Goal: Task Accomplishment & Management: Complete application form

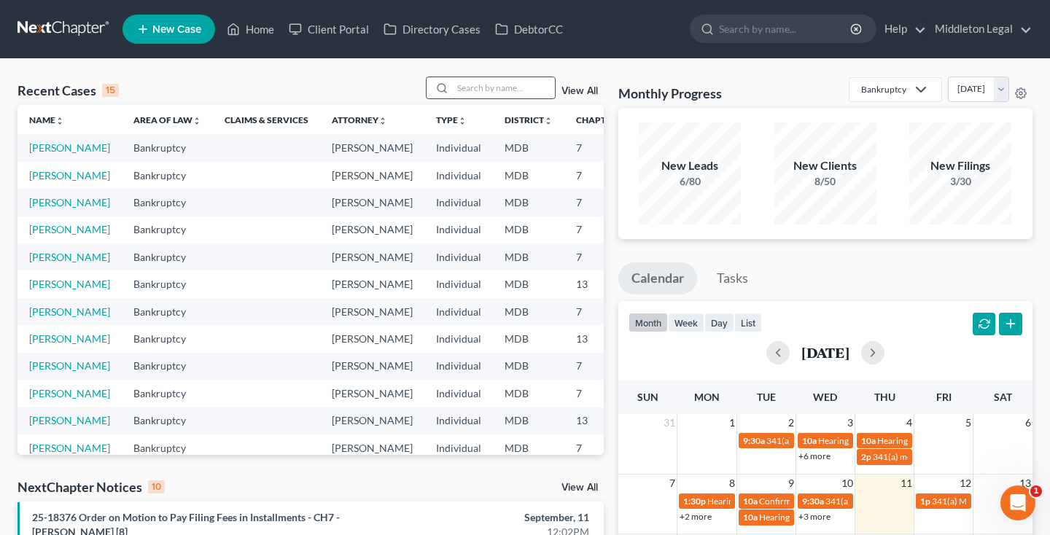
click at [527, 88] on input "search" at bounding box center [504, 87] width 102 height 21
type input "holland"
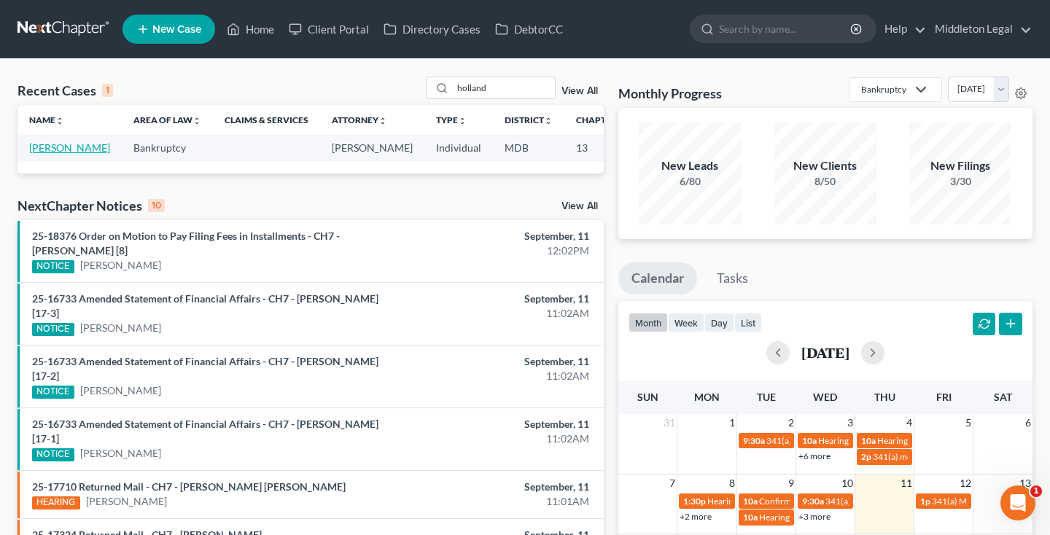
click at [34, 154] on link "[PERSON_NAME]" at bounding box center [69, 148] width 81 height 12
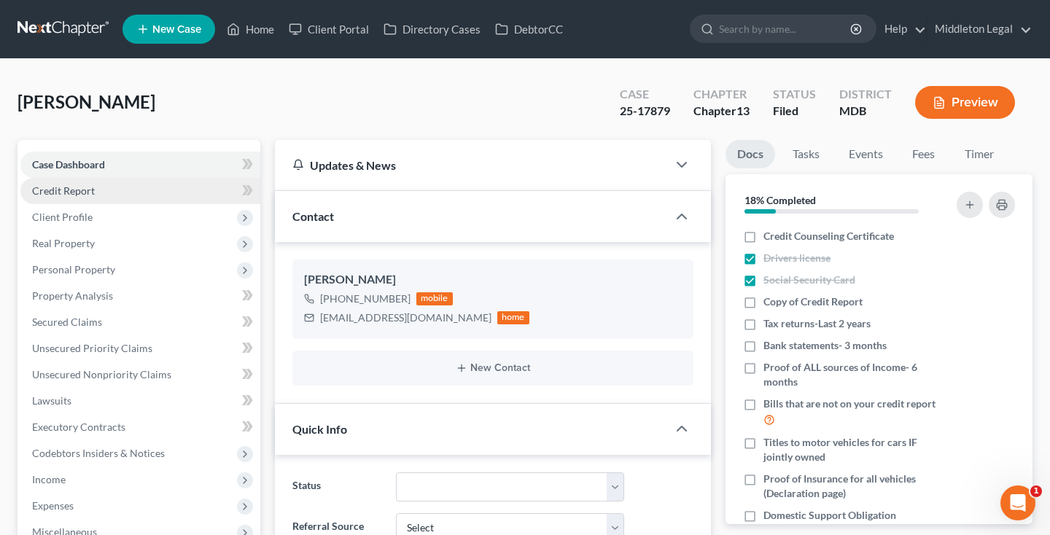
click at [78, 189] on span "Credit Report" at bounding box center [63, 191] width 63 height 12
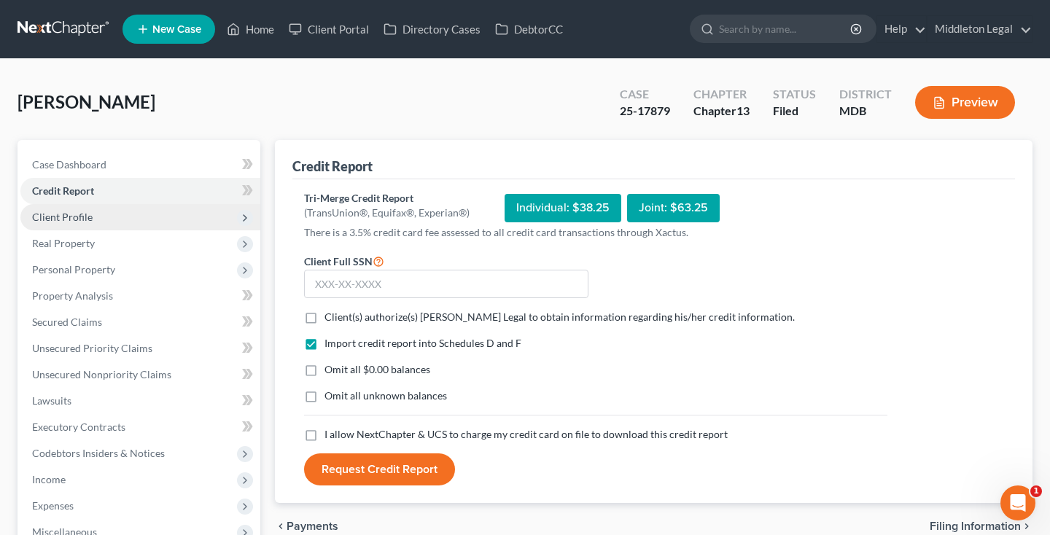
click at [82, 221] on span "Client Profile" at bounding box center [62, 217] width 61 height 12
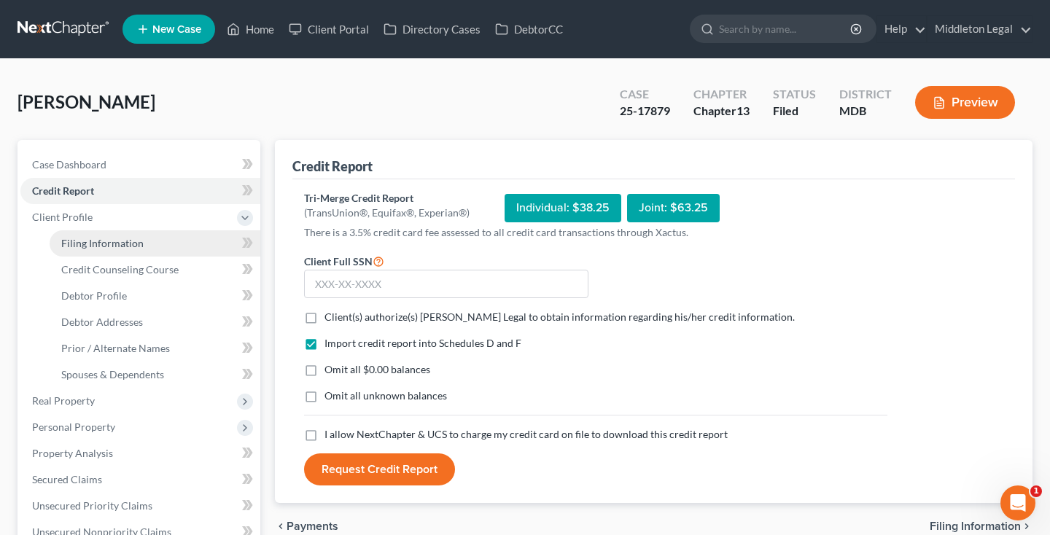
click at [85, 244] on span "Filing Information" at bounding box center [102, 243] width 82 height 12
select select "1"
select select "0"
select select "3"
select select "21"
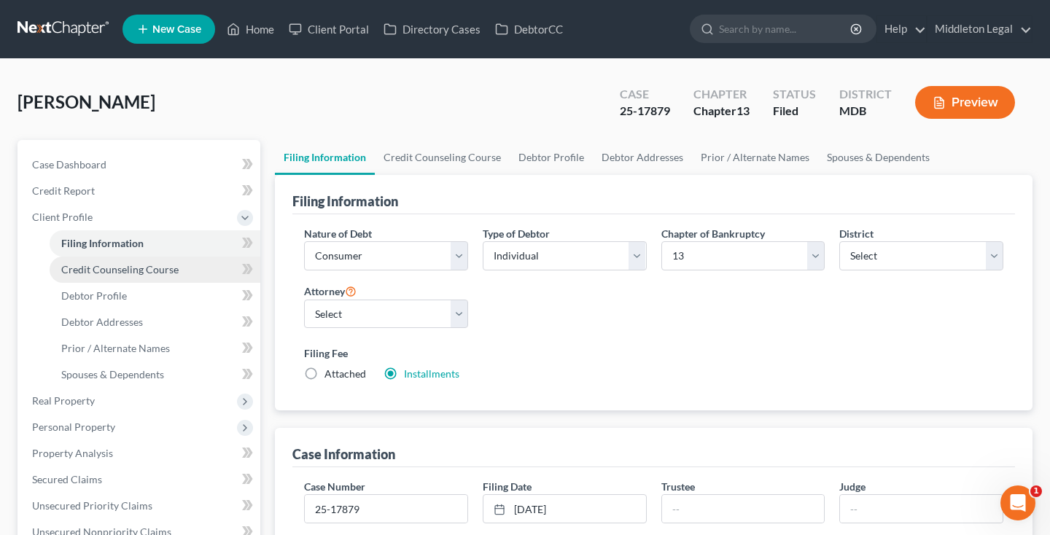
click at [96, 274] on span "Credit Counseling Course" at bounding box center [119, 269] width 117 height 12
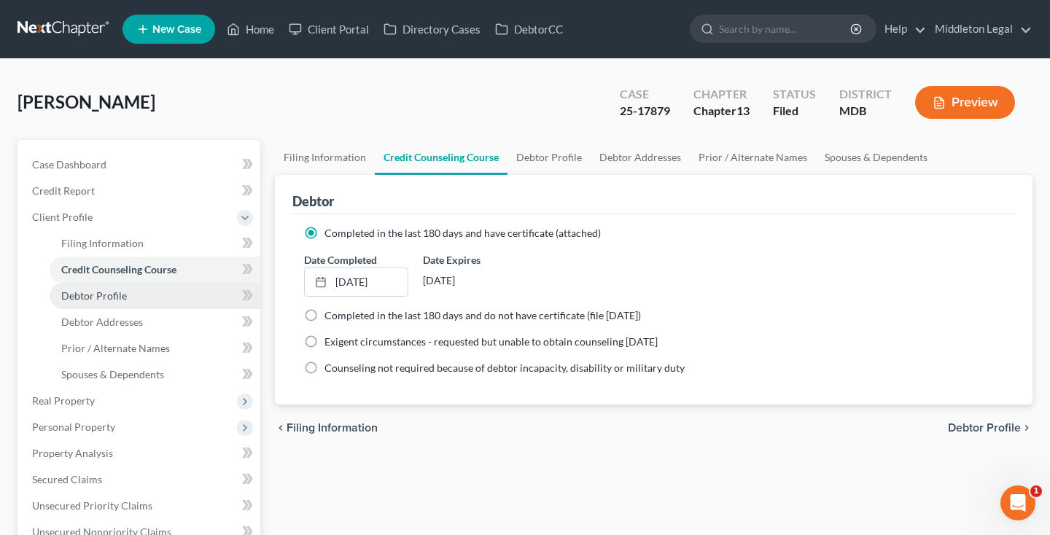
click at [98, 298] on span "Debtor Profile" at bounding box center [94, 296] width 66 height 12
select select "0"
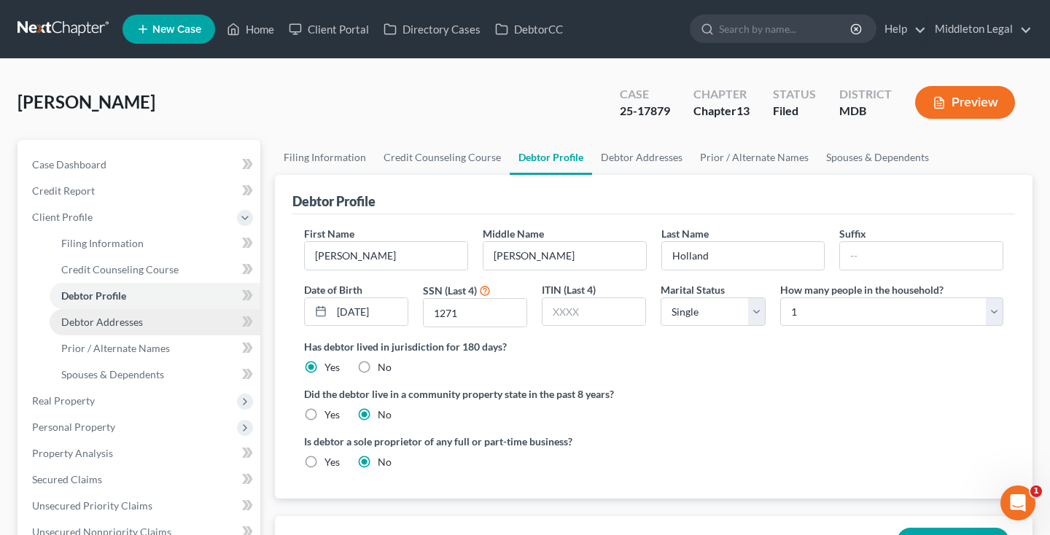
click at [104, 325] on span "Debtor Addresses" at bounding box center [102, 322] width 82 height 12
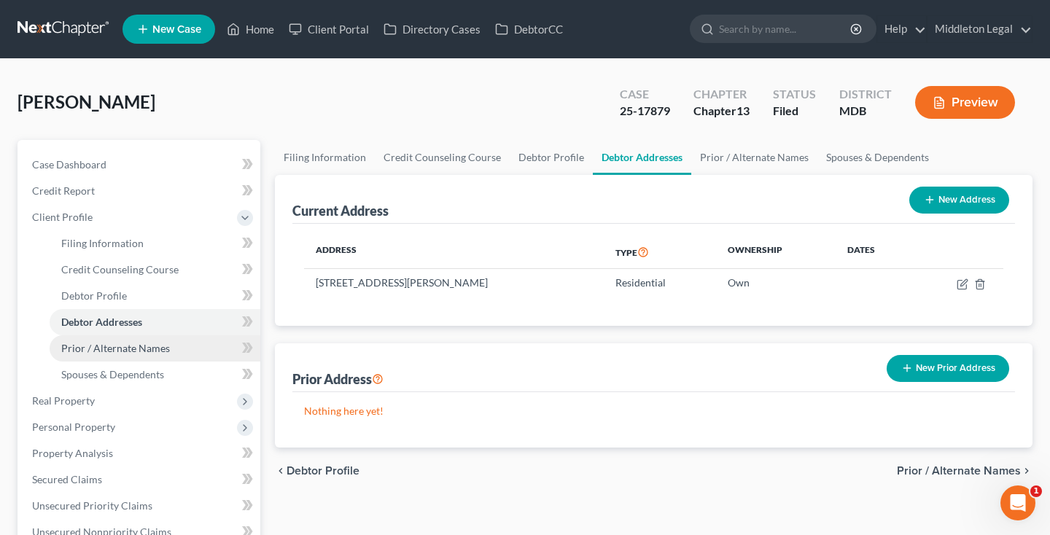
click at [110, 343] on span "Prior / Alternate Names" at bounding box center [115, 348] width 109 height 12
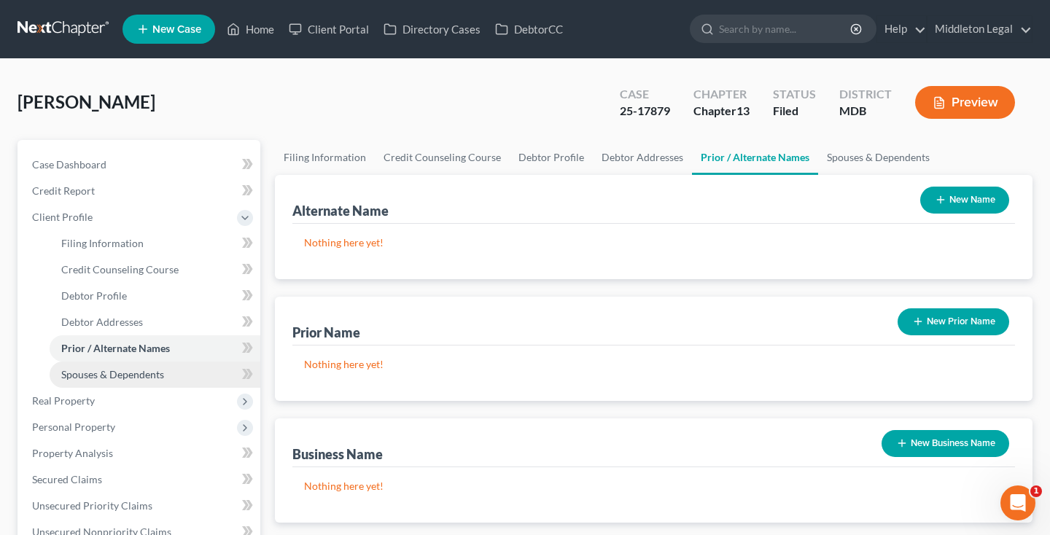
click at [116, 373] on span "Spouses & Dependents" at bounding box center [112, 374] width 103 height 12
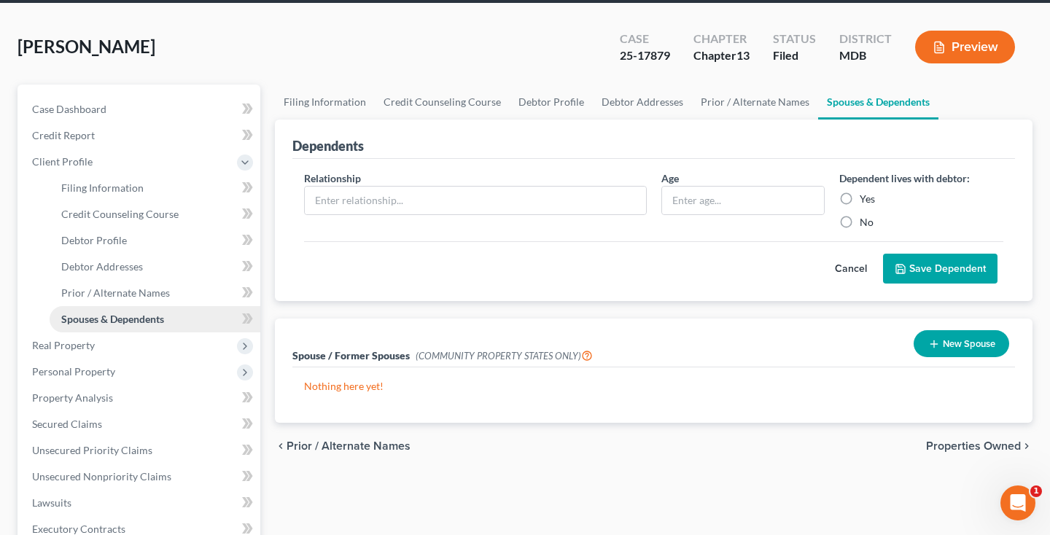
scroll to position [72, 0]
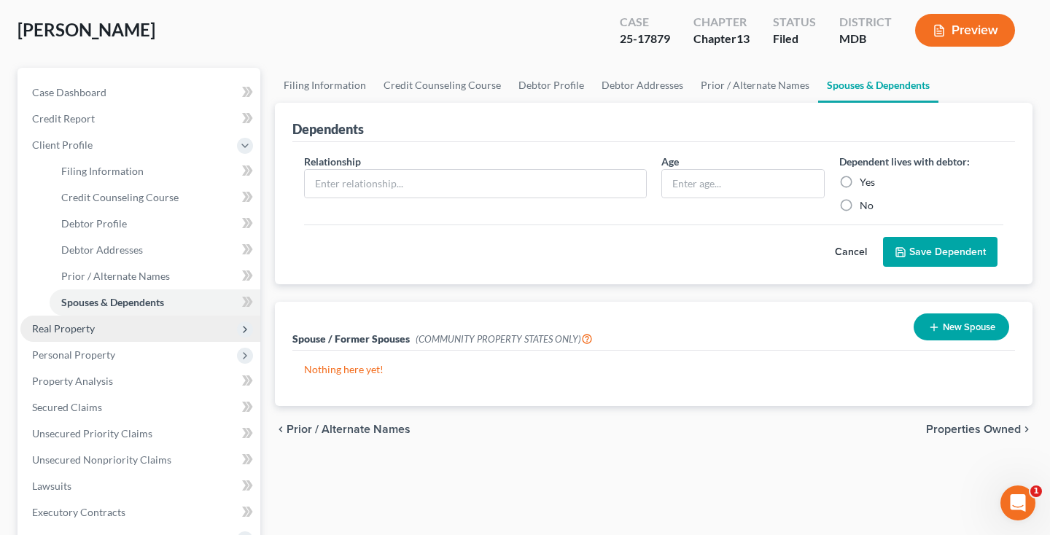
click at [86, 333] on span "Real Property" at bounding box center [63, 328] width 63 height 12
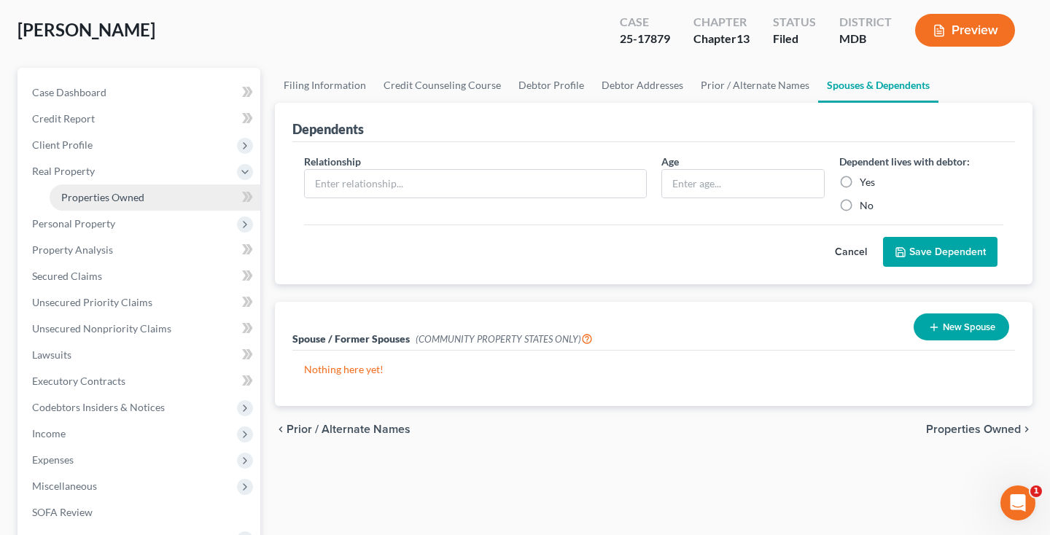
click at [108, 197] on span "Properties Owned" at bounding box center [102, 197] width 83 height 12
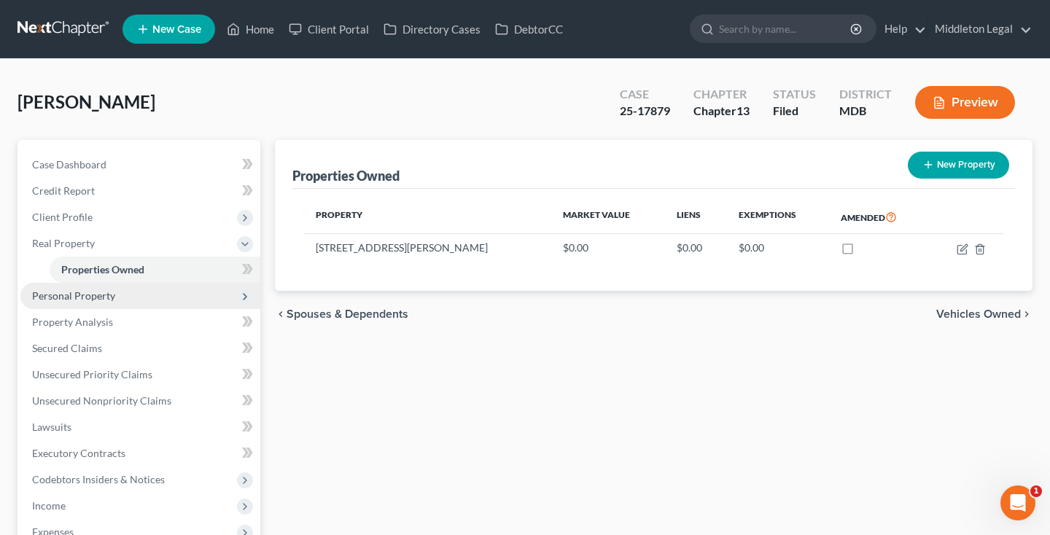
click at [54, 297] on span "Personal Property" at bounding box center [73, 296] width 83 height 12
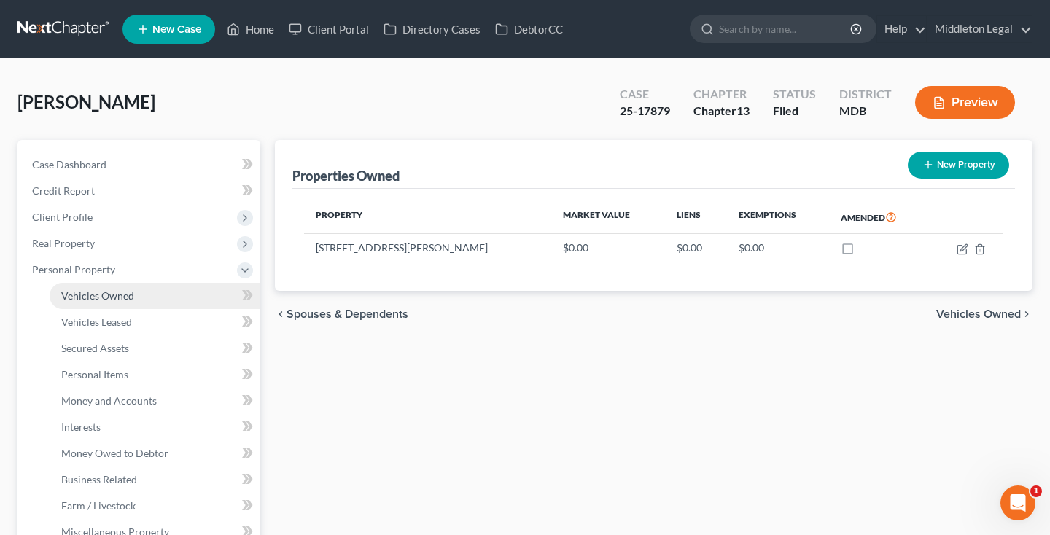
click at [69, 301] on span "Vehicles Owned" at bounding box center [97, 296] width 73 height 12
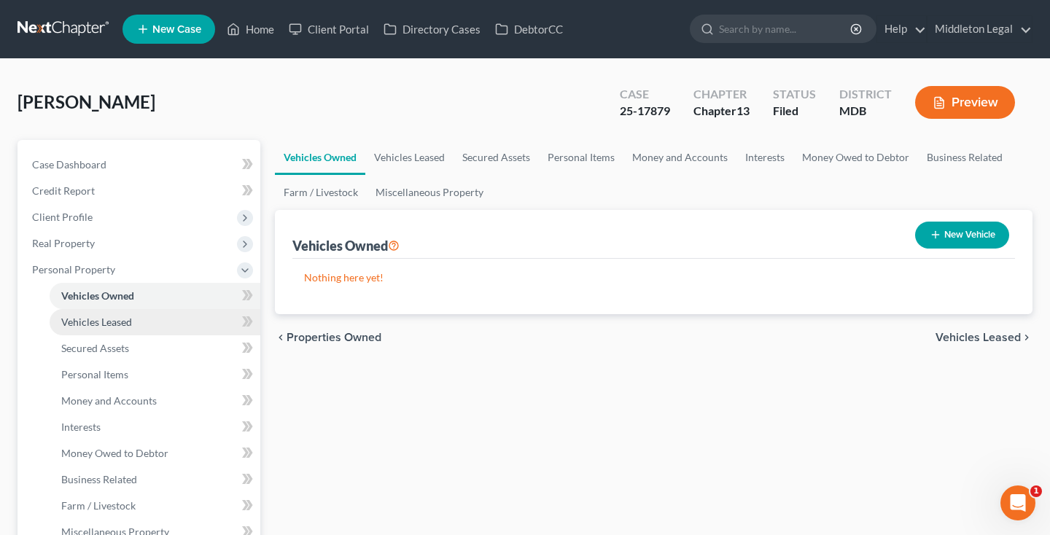
click at [78, 323] on span "Vehicles Leased" at bounding box center [96, 322] width 71 height 12
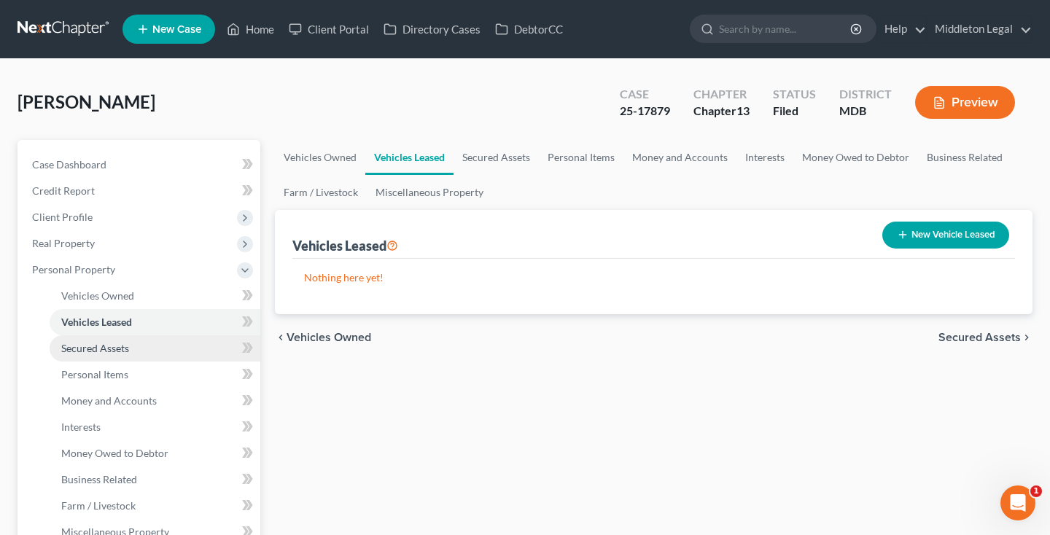
click at [82, 346] on span "Secured Assets" at bounding box center [95, 348] width 68 height 12
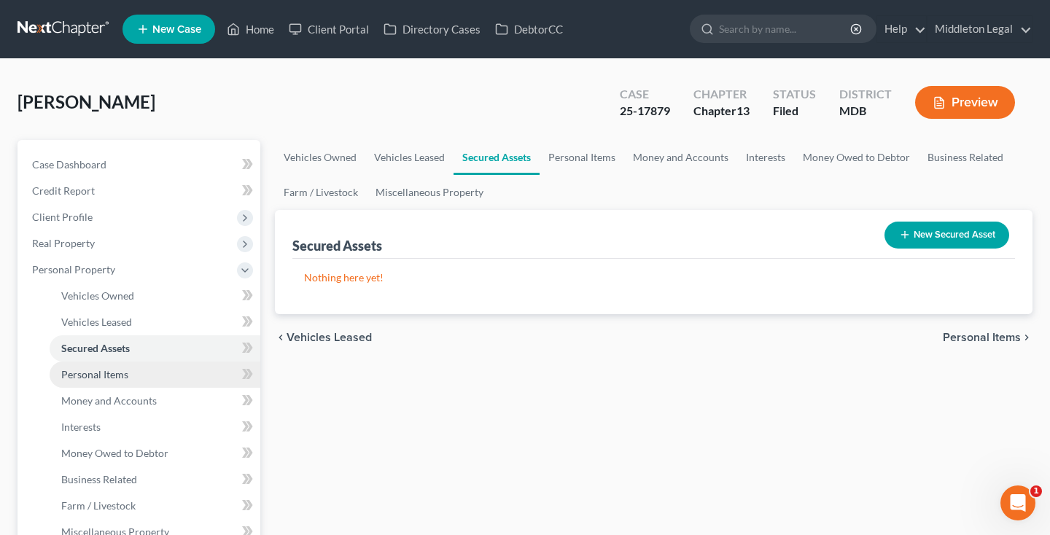
click at [85, 371] on span "Personal Items" at bounding box center [94, 374] width 67 height 12
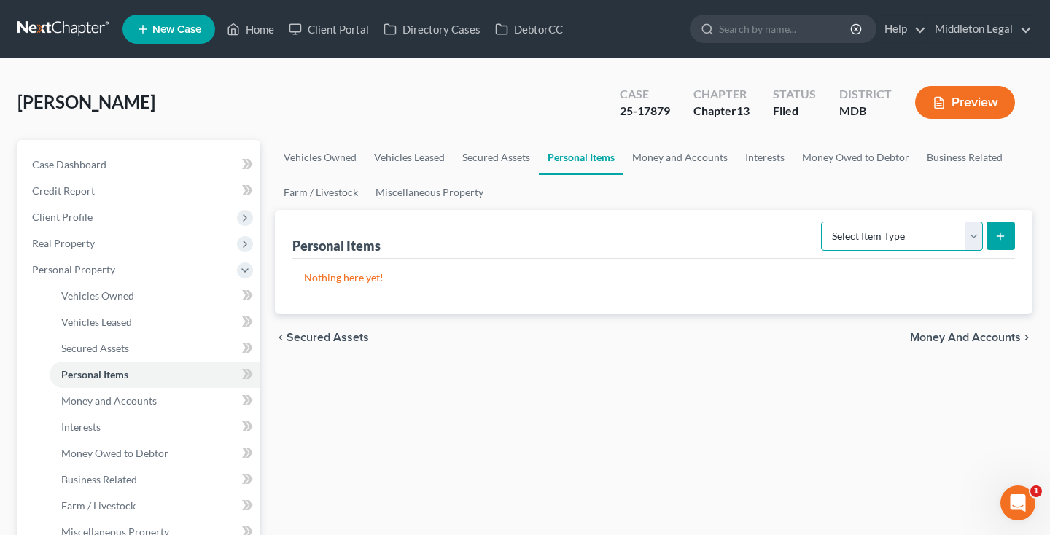
select select "clothing"
click at [1003, 242] on button "submit" at bounding box center [1001, 236] width 28 height 28
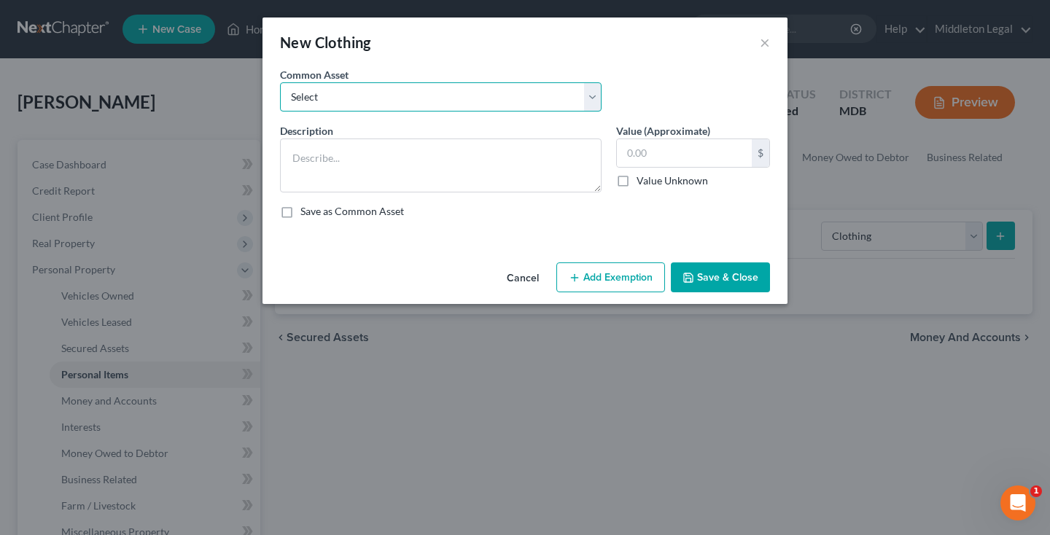
select select "0"
type textarea "shoes, pants, shirts, jeans, blouses, sweaters, jackets, coats"
type input "500.00"
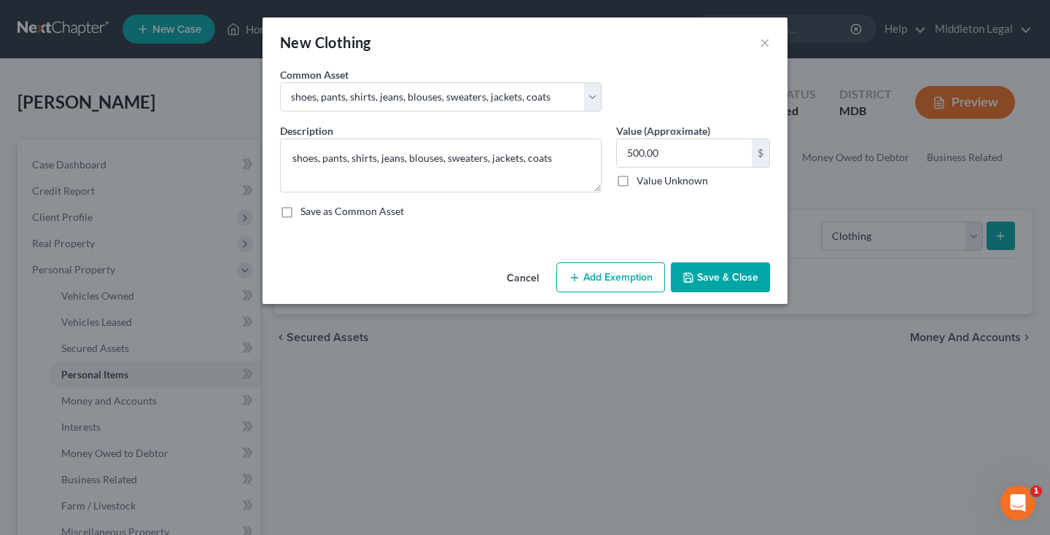
click at [747, 284] on button "Save & Close" at bounding box center [720, 278] width 99 height 31
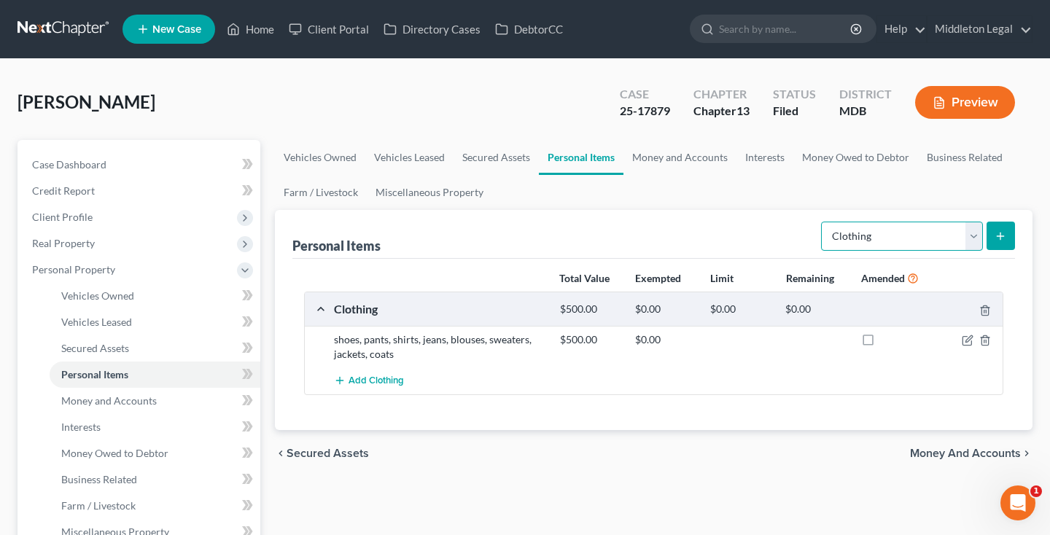
select select "household_goods"
click at [1002, 241] on icon "submit" at bounding box center [1001, 237] width 12 height 12
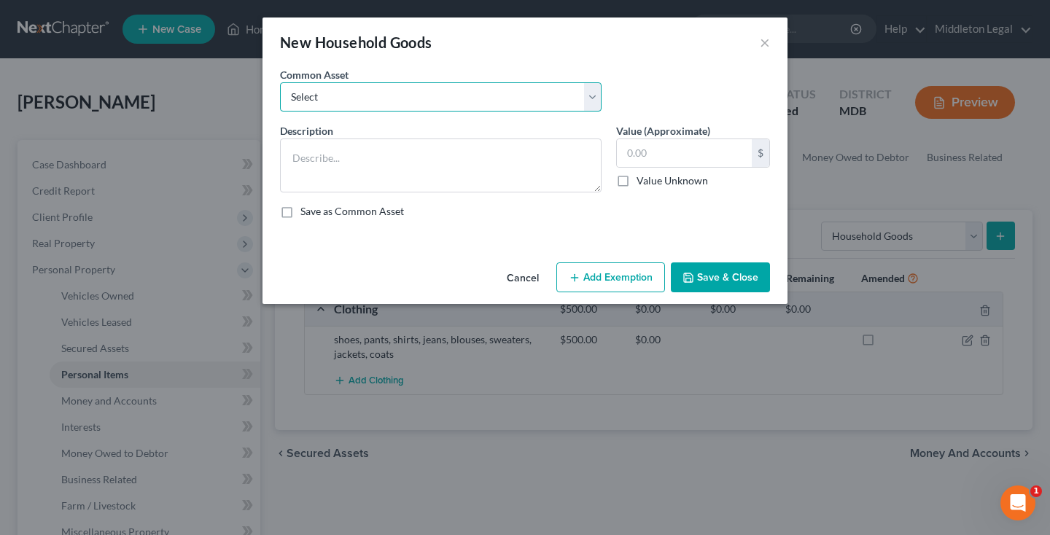
select select "0"
type textarea "Appliances (Microwave, Refrigerator, dishwasher, etc.), Furniture (Bed, Sofa, e…"
type input "1,000.00"
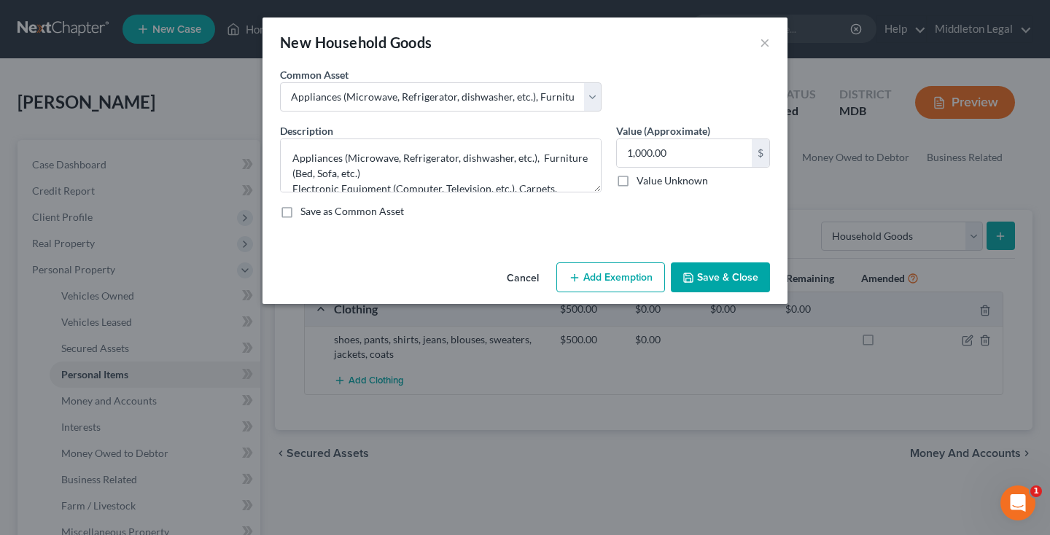
click at [698, 285] on button "Save & Close" at bounding box center [720, 278] width 99 height 31
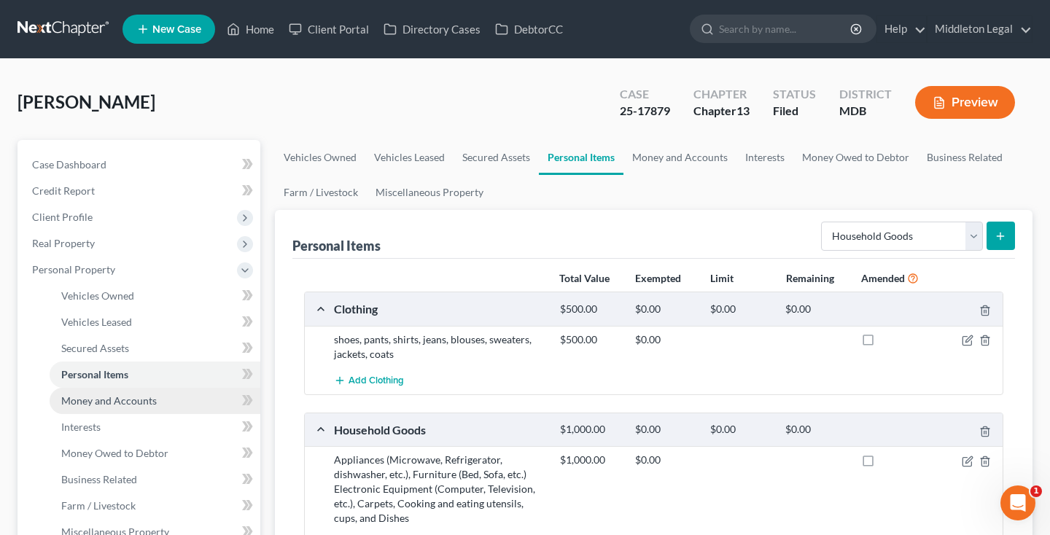
click at [152, 403] on span "Money and Accounts" at bounding box center [109, 401] width 96 height 12
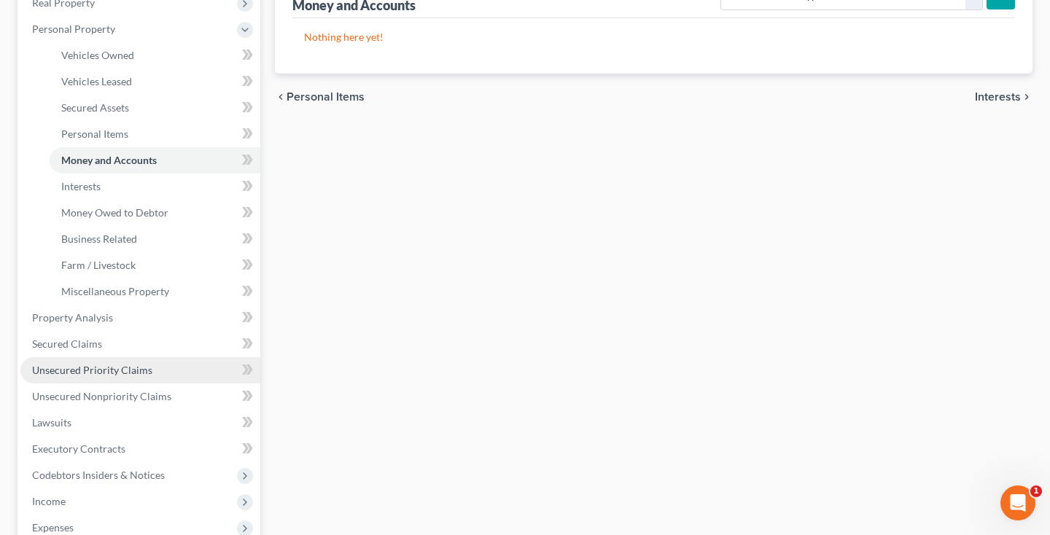
scroll to position [292, 0]
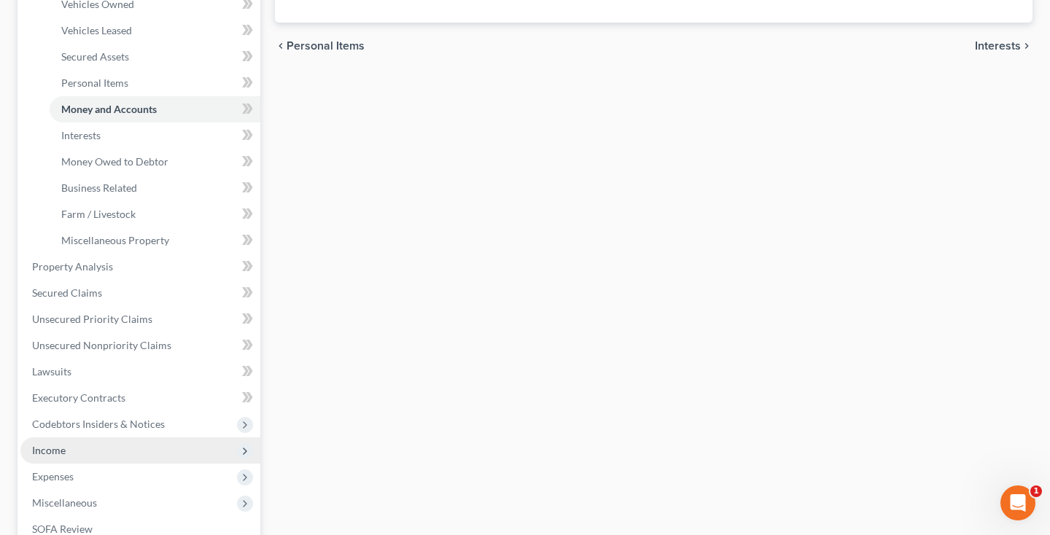
click at [62, 457] on span "Income" at bounding box center [140, 451] width 240 height 26
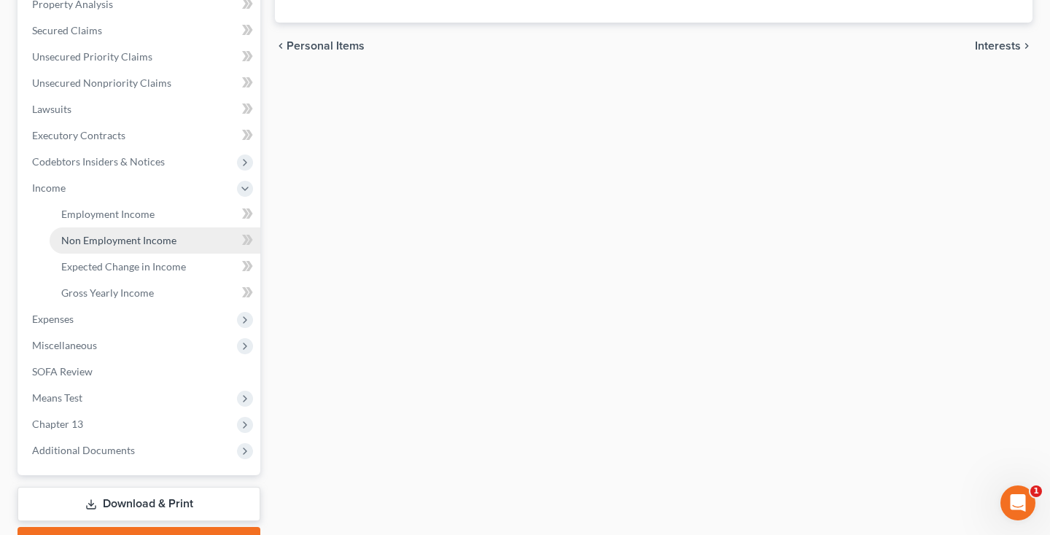
click at [115, 245] on span "Non Employment Income" at bounding box center [118, 240] width 115 height 12
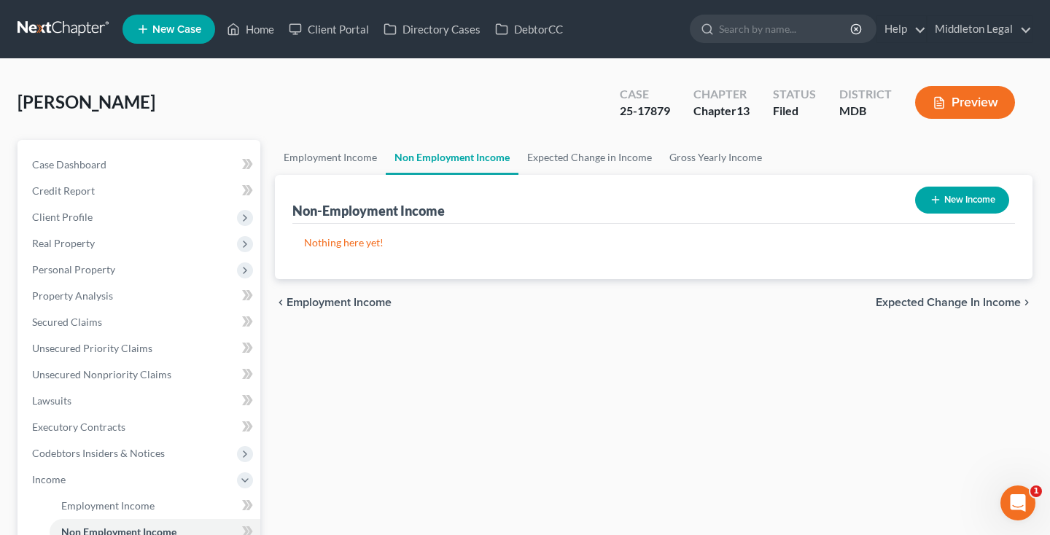
click at [937, 197] on icon "button" at bounding box center [936, 200] width 12 height 12
select select "0"
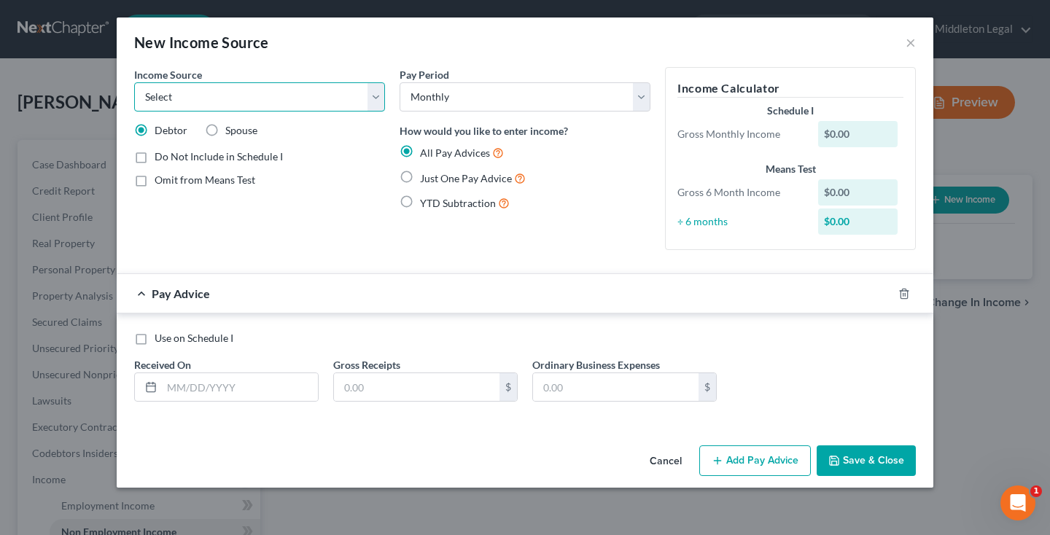
select select "5"
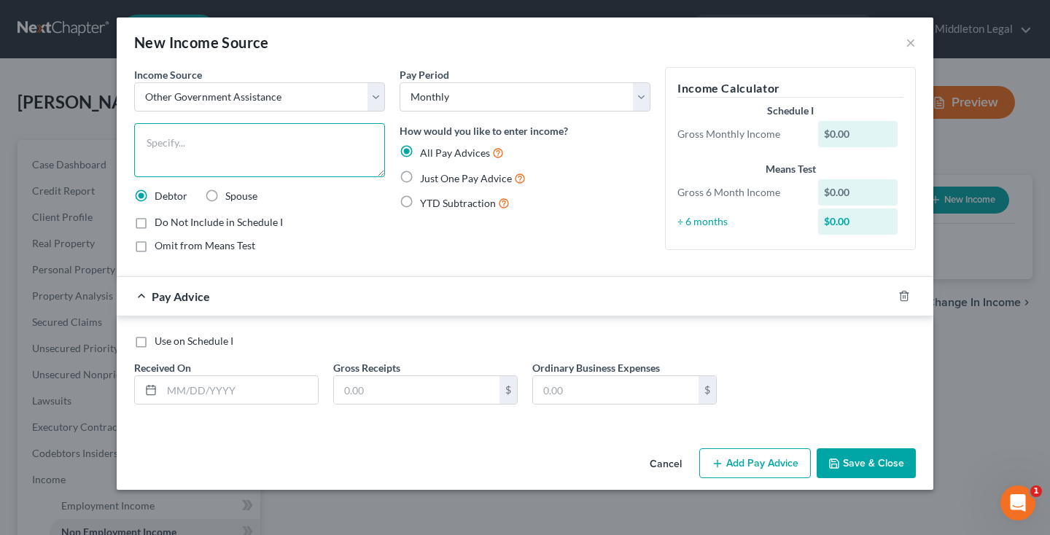
click at [240, 141] on textarea at bounding box center [259, 150] width 251 height 54
type textarea "SNAP"
click at [420, 174] on label "Just One Pay Advice" at bounding box center [473, 178] width 106 height 17
click at [426, 174] on input "Just One Pay Advice" at bounding box center [430, 174] width 9 height 9
radio input "true"
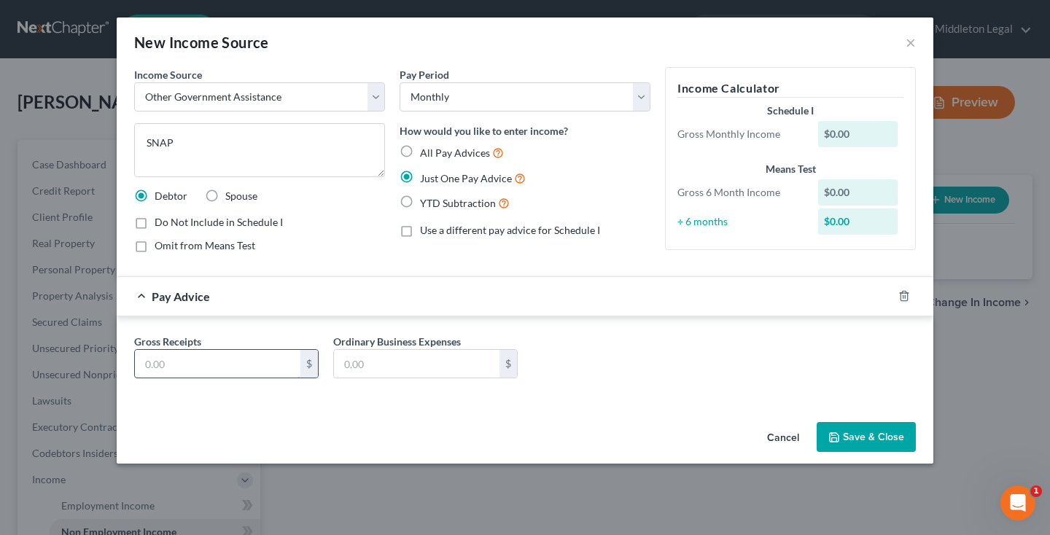
click at [185, 368] on input "text" at bounding box center [218, 364] width 166 height 28
type input "290"
click at [868, 440] on button "Save & Close" at bounding box center [866, 437] width 99 height 31
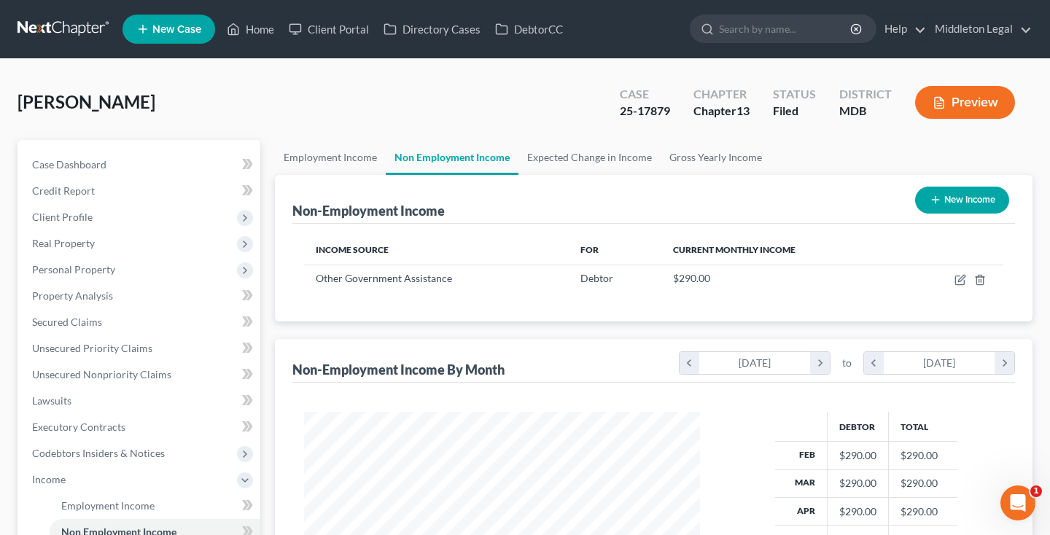
scroll to position [261, 425]
click at [115, 160] on link "Case Dashboard" at bounding box center [140, 165] width 240 height 26
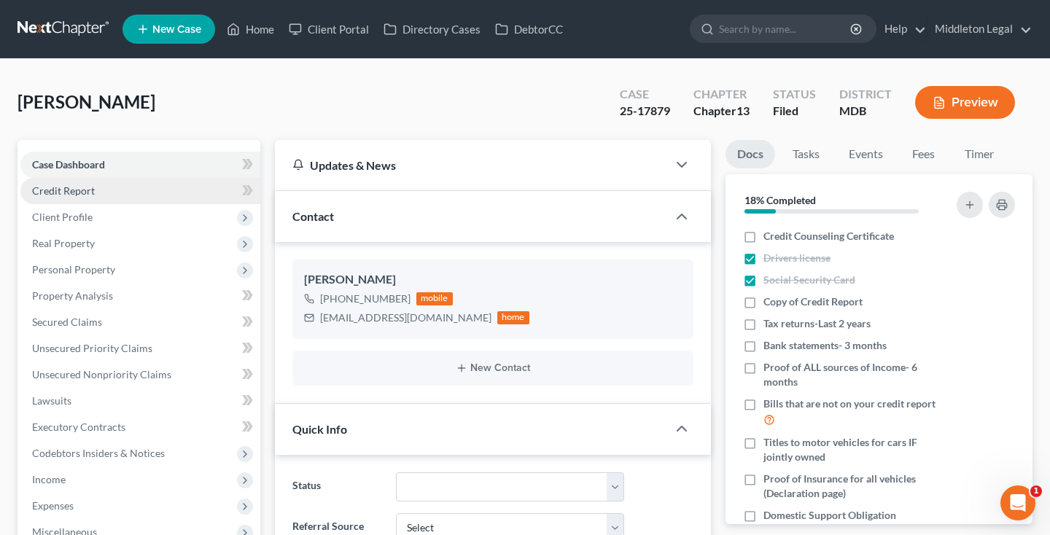
scroll to position [296, 0]
click at [90, 193] on span "Credit Report" at bounding box center [63, 191] width 63 height 12
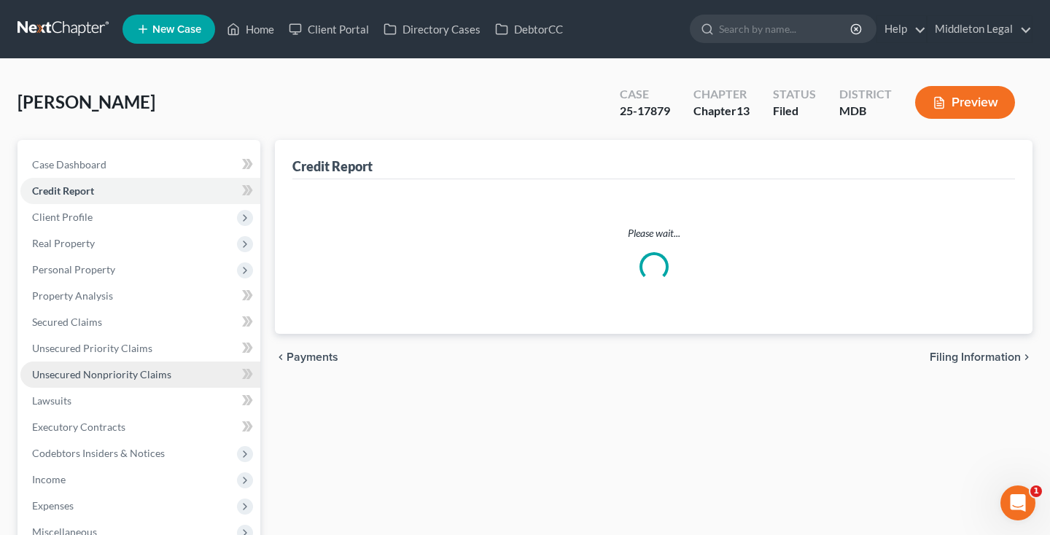
click at [87, 365] on link "Unsecured Nonpriority Claims" at bounding box center [140, 375] width 240 height 26
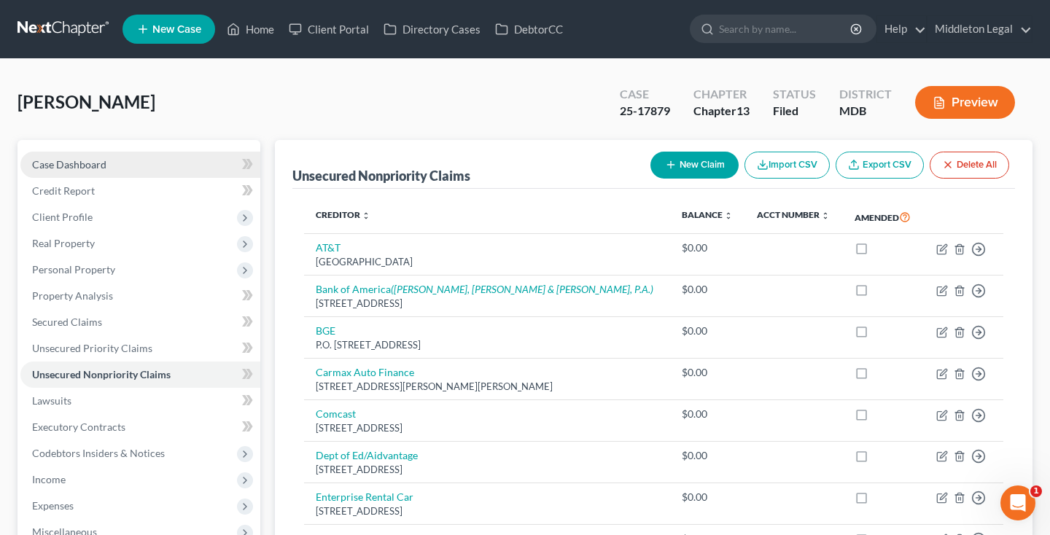
click at [107, 169] on link "Case Dashboard" at bounding box center [140, 165] width 240 height 26
select select "3"
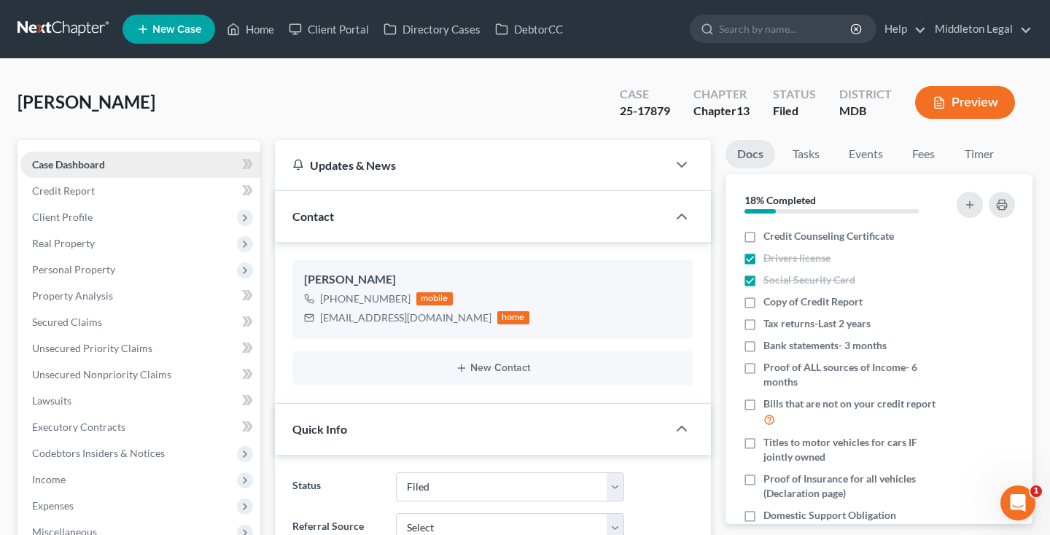
scroll to position [296, 0]
click at [98, 195] on link "Credit Report" at bounding box center [140, 191] width 240 height 26
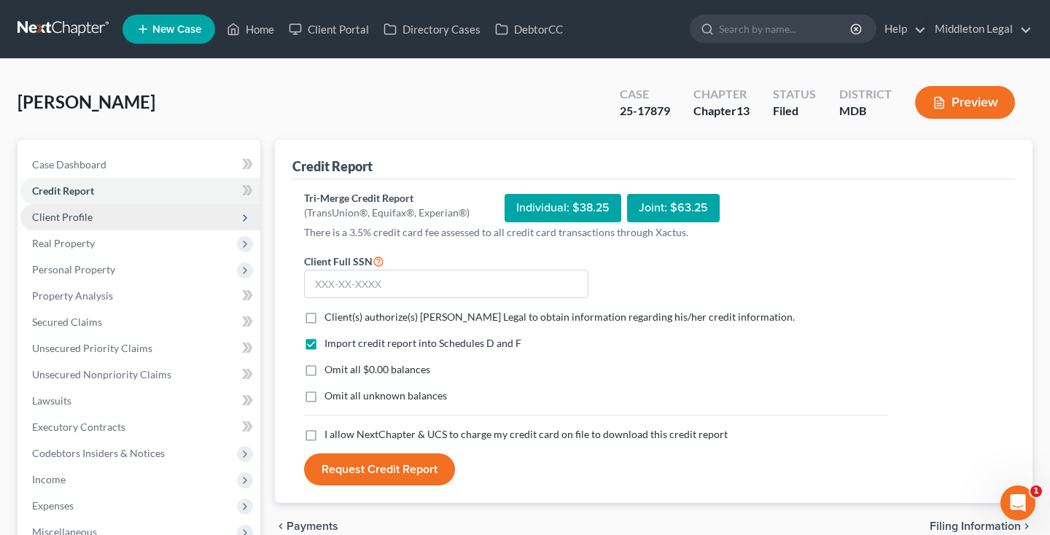
click at [79, 215] on span "Client Profile" at bounding box center [62, 217] width 61 height 12
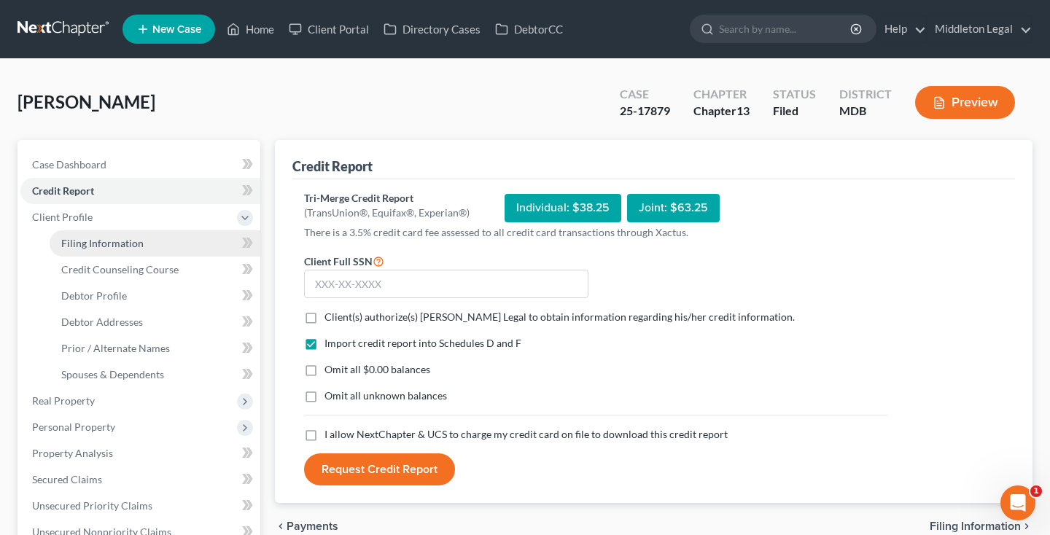
click at [85, 242] on span "Filing Information" at bounding box center [102, 243] width 82 height 12
select select "1"
select select "0"
select select "3"
select select "38"
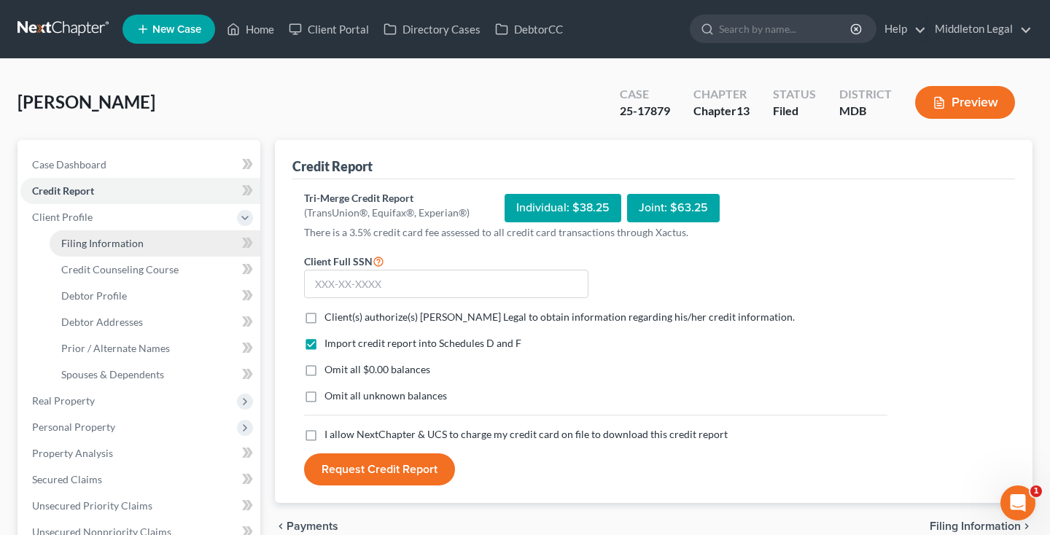
select select "0"
select select "21"
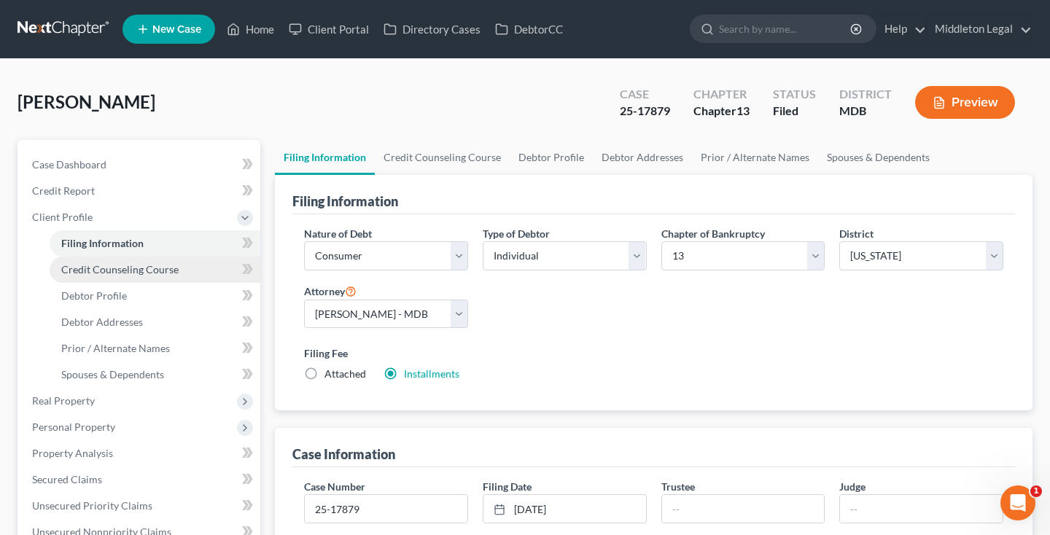
click at [99, 270] on span "Credit Counseling Course" at bounding box center [119, 269] width 117 height 12
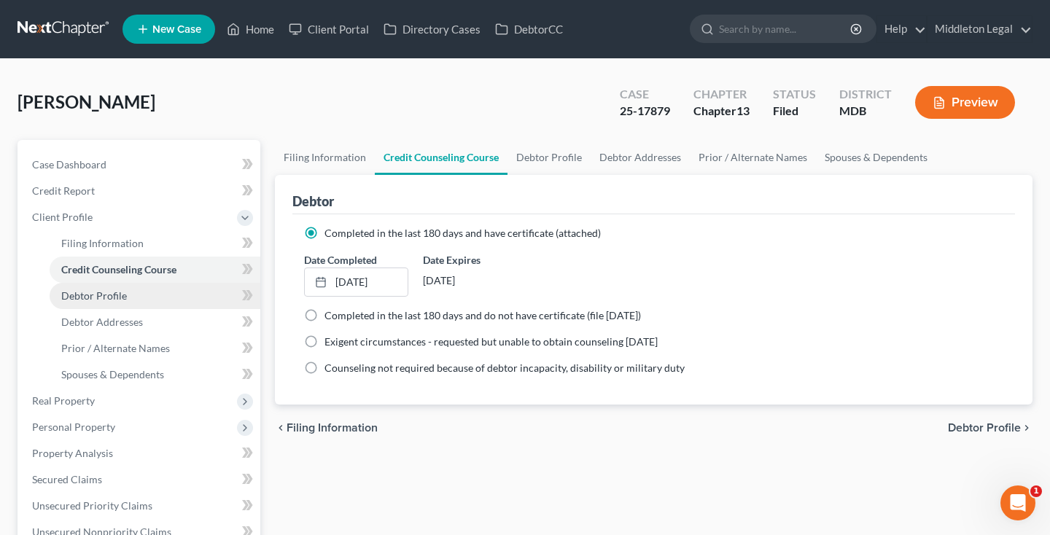
click at [99, 295] on span "Debtor Profile" at bounding box center [94, 296] width 66 height 12
select select "0"
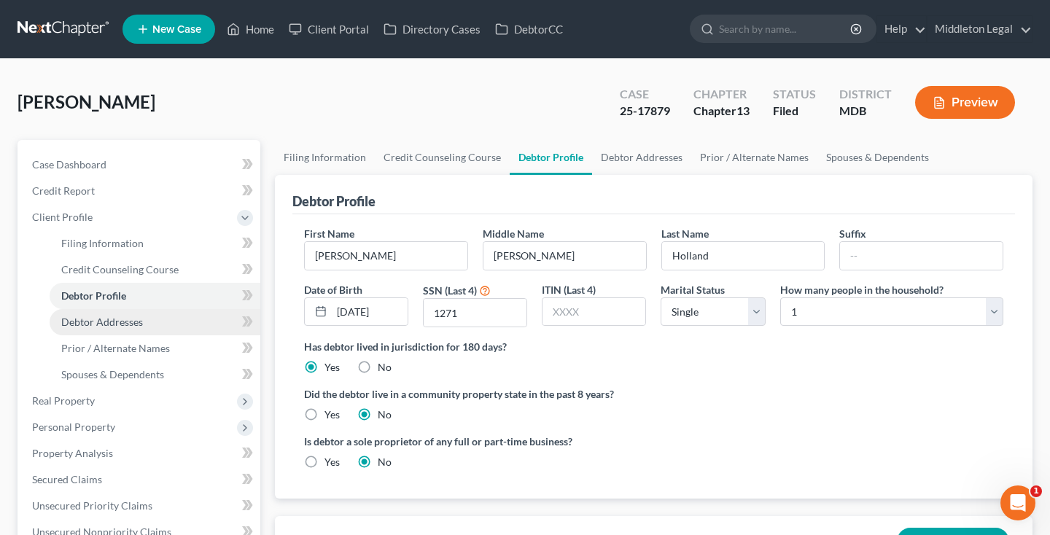
click at [114, 320] on span "Debtor Addresses" at bounding box center [102, 322] width 82 height 12
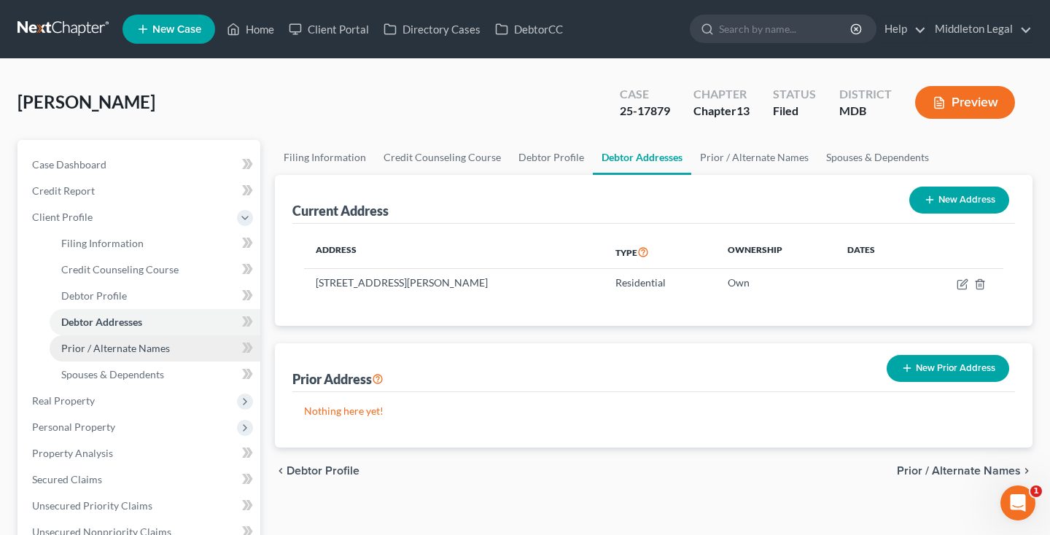
click at [115, 344] on span "Prior / Alternate Names" at bounding box center [115, 348] width 109 height 12
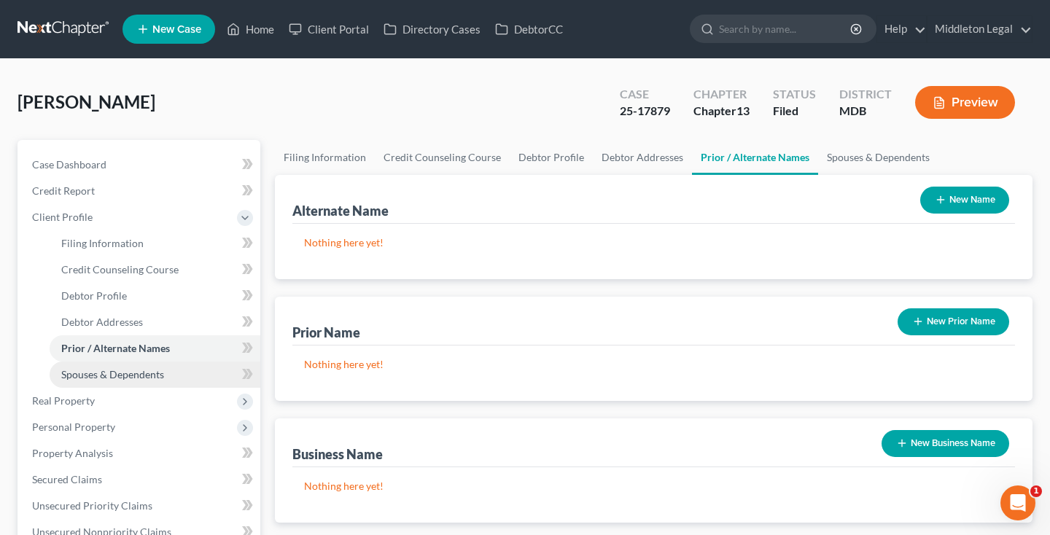
click at [114, 376] on span "Spouses & Dependents" at bounding box center [112, 374] width 103 height 12
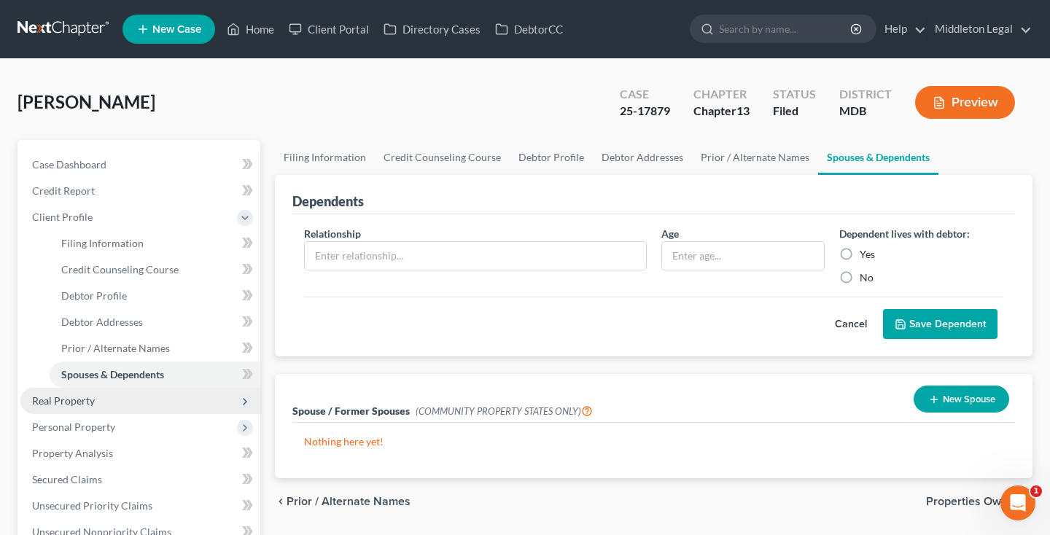
click at [98, 405] on span "Real Property" at bounding box center [140, 401] width 240 height 26
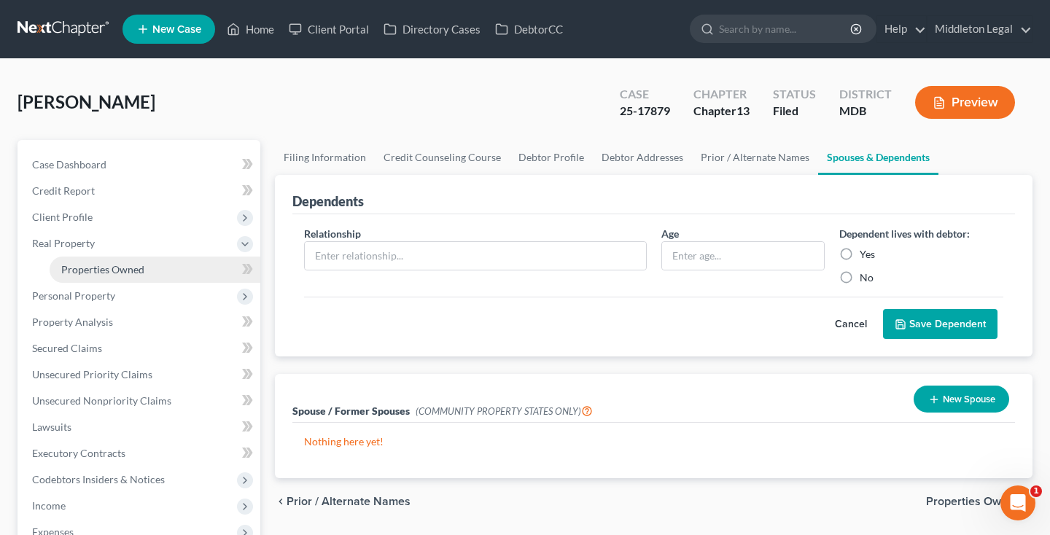
click at [123, 273] on span "Properties Owned" at bounding box center [102, 269] width 83 height 12
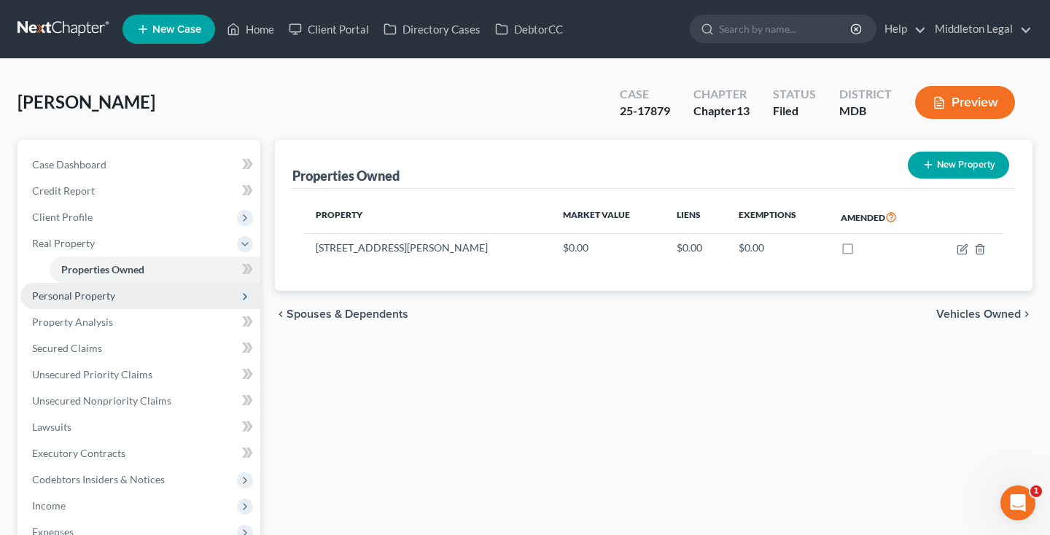
click at [108, 303] on span "Personal Property" at bounding box center [140, 296] width 240 height 26
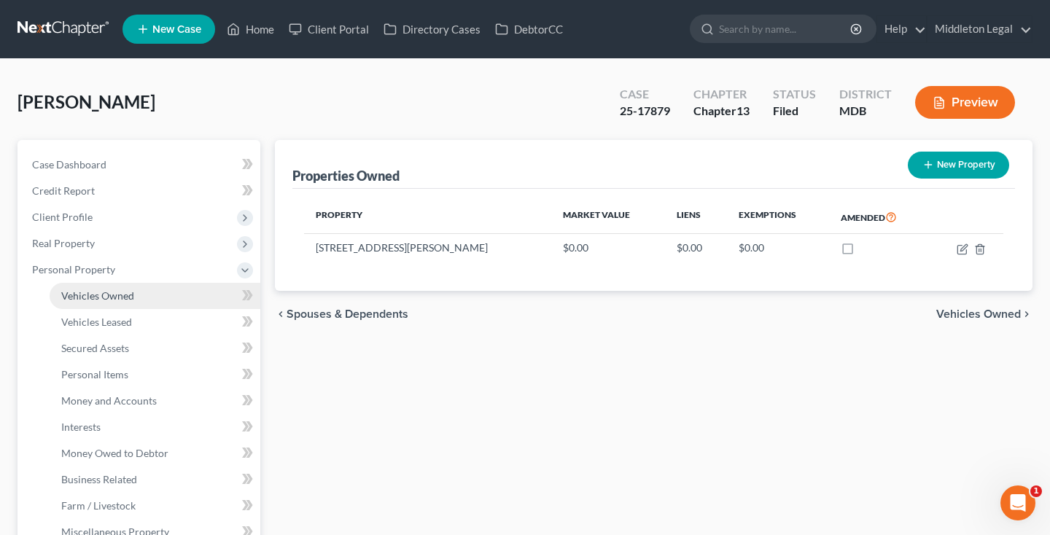
click at [106, 298] on span "Vehicles Owned" at bounding box center [97, 296] width 73 height 12
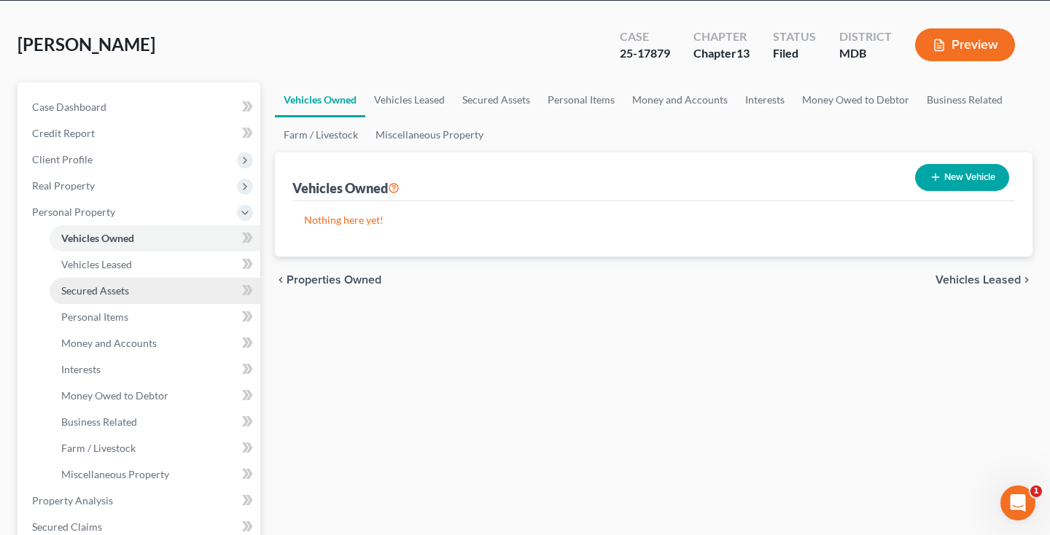
scroll to position [68, 0]
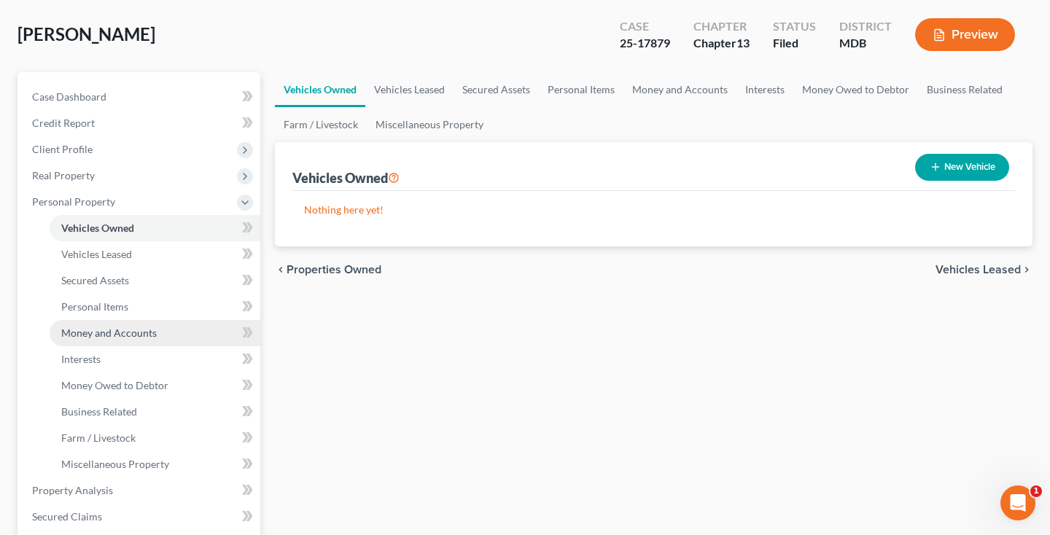
click at [98, 337] on span "Money and Accounts" at bounding box center [109, 333] width 96 height 12
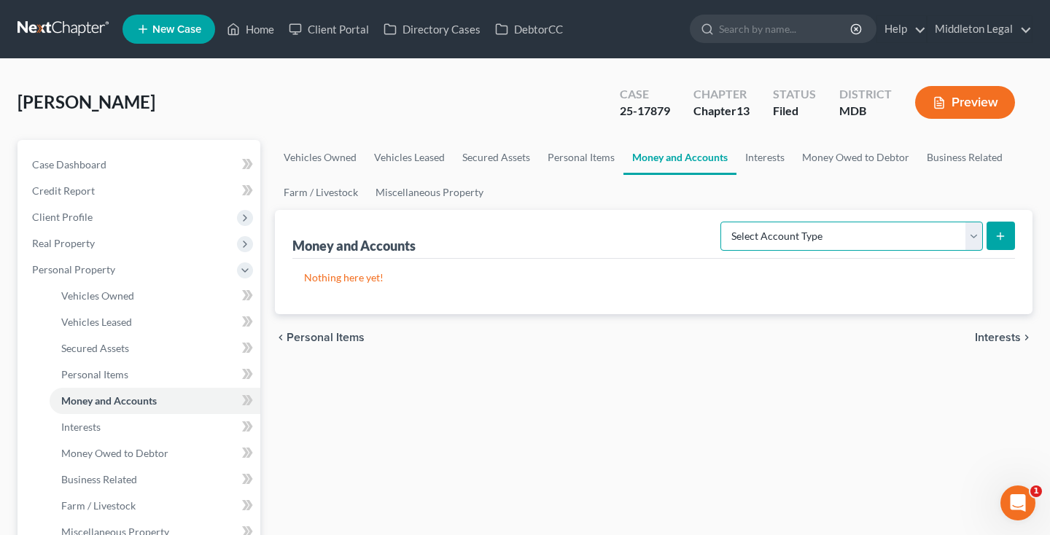
select select "checking"
click at [1007, 242] on button "submit" at bounding box center [1001, 236] width 28 height 28
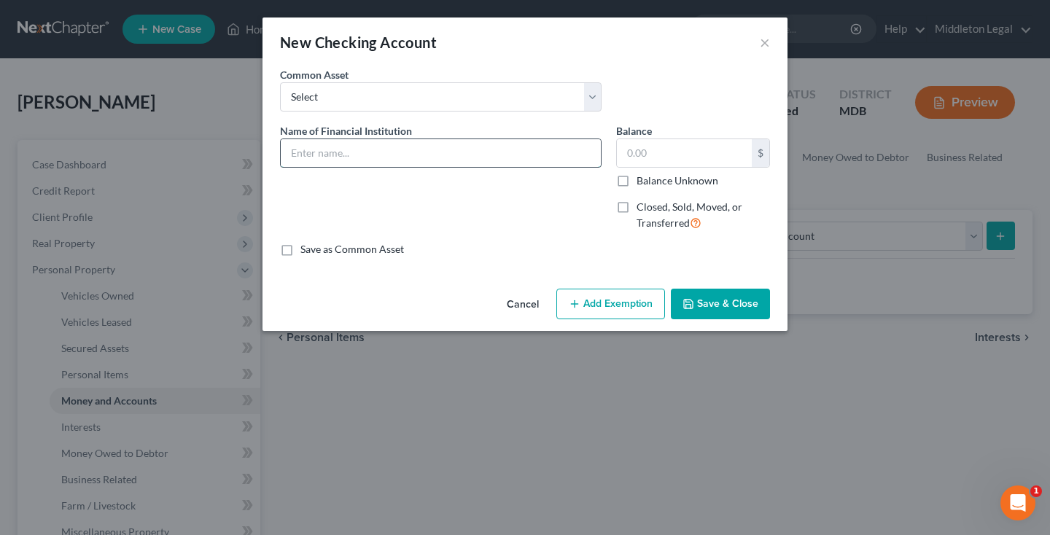
click at [496, 154] on input "text" at bounding box center [441, 153] width 320 height 28
type input "Cash App"
click at [743, 301] on button "Save & Close" at bounding box center [720, 304] width 99 height 31
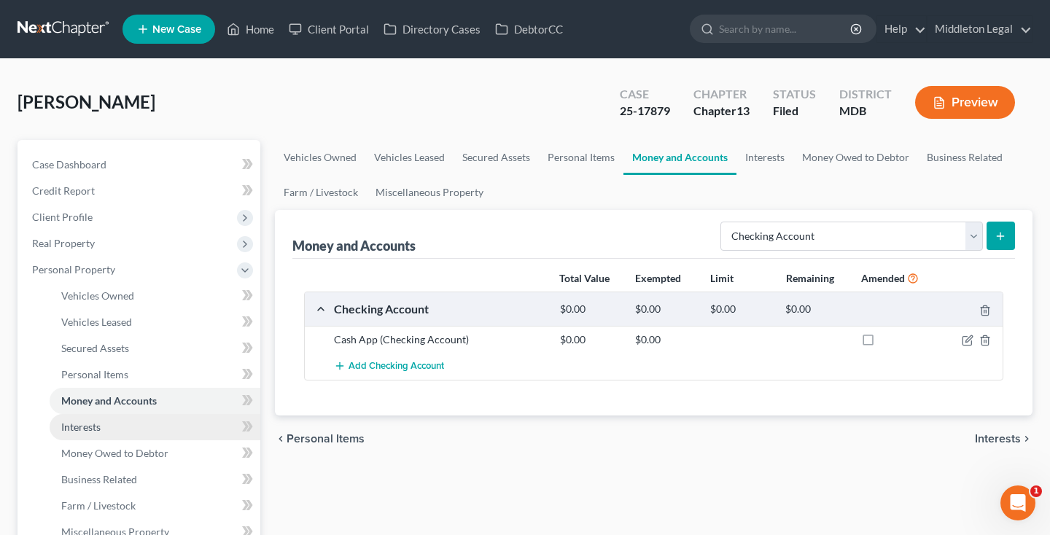
click at [136, 431] on link "Interests" at bounding box center [155, 427] width 211 height 26
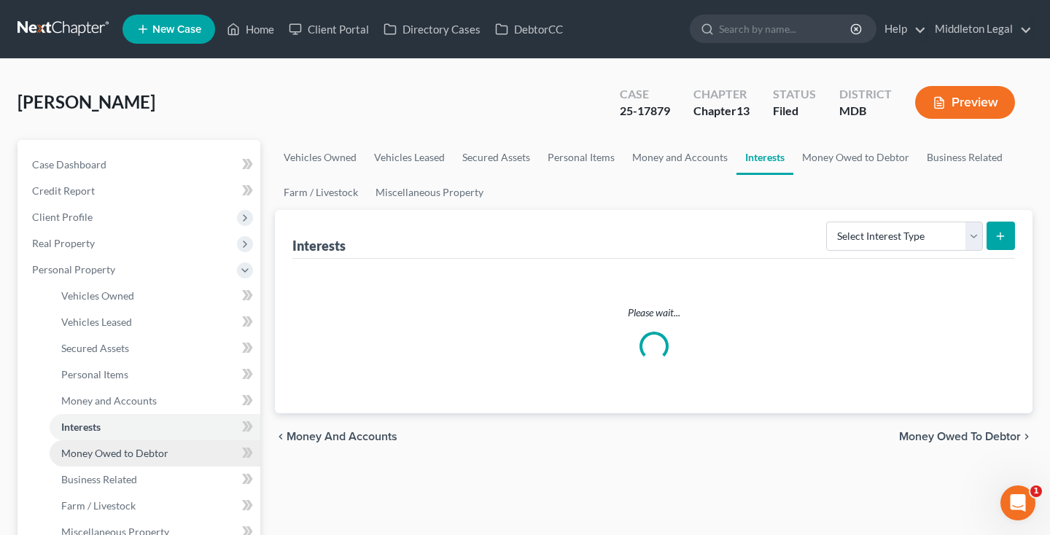
click at [125, 453] on span "Money Owed to Debtor" at bounding box center [114, 453] width 107 height 12
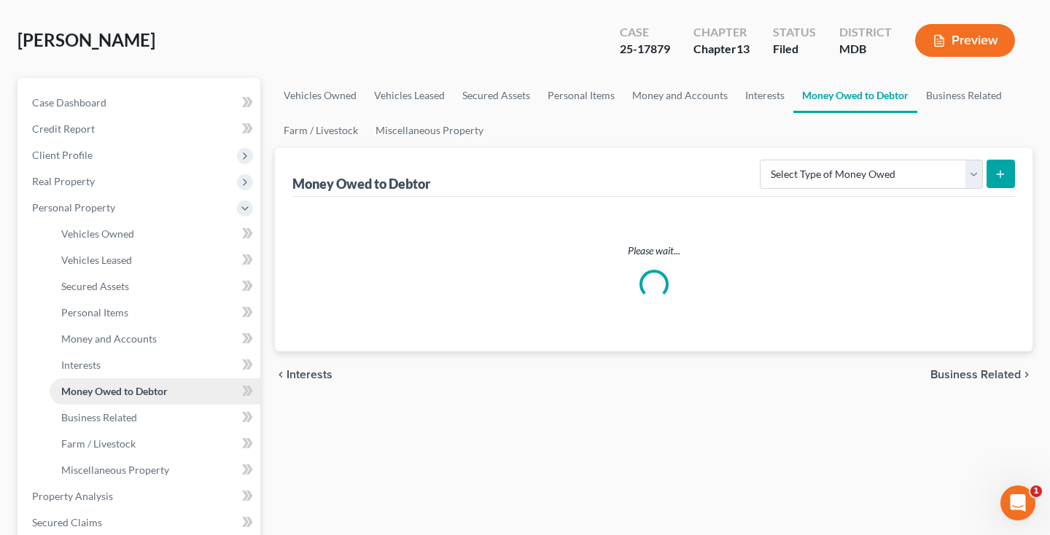
scroll to position [63, 0]
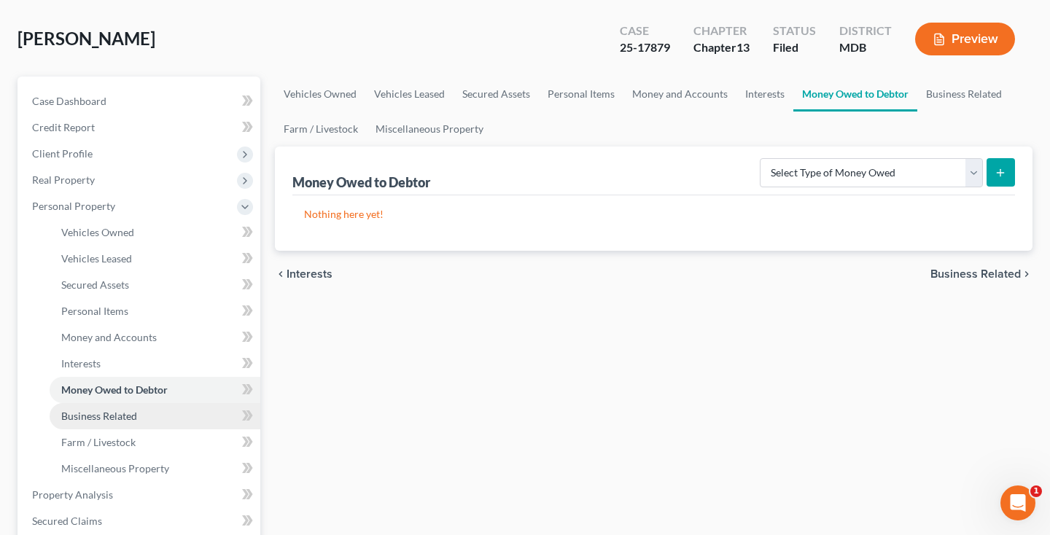
click at [117, 414] on span "Business Related" at bounding box center [99, 416] width 76 height 12
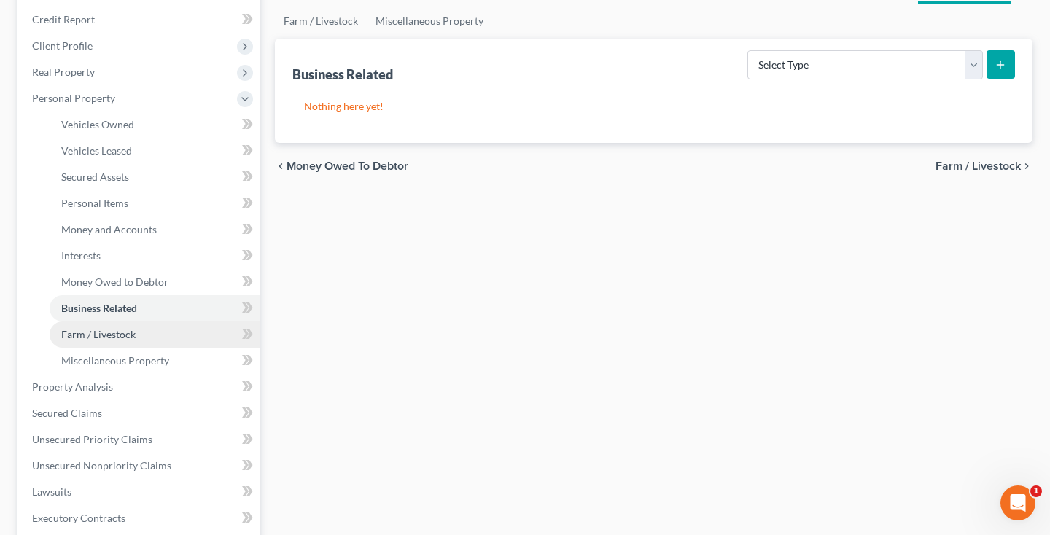
click at [108, 341] on link "Farm / Livestock" at bounding box center [155, 335] width 211 height 26
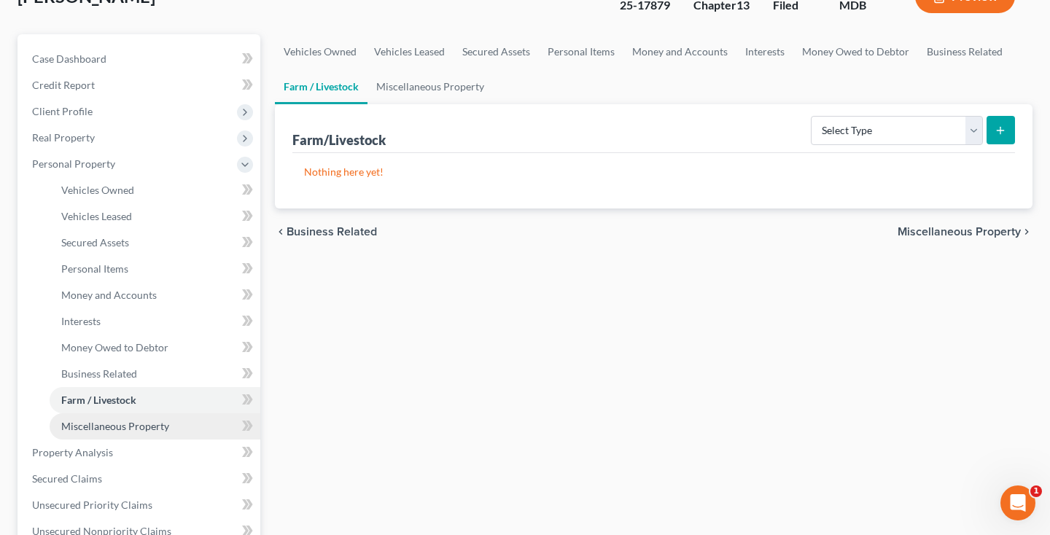
click at [99, 426] on span "Miscellaneous Property" at bounding box center [115, 426] width 108 height 12
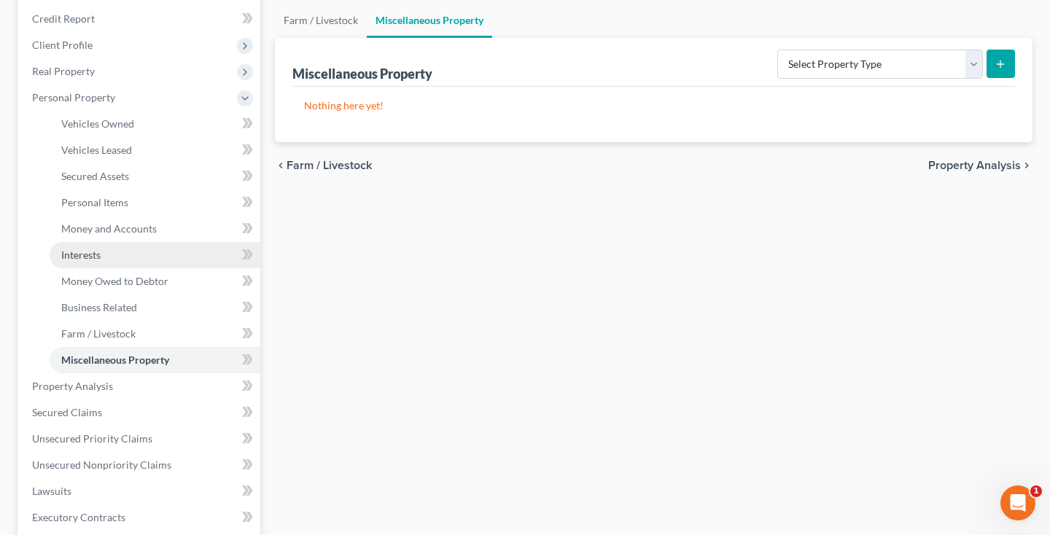
scroll to position [294, 0]
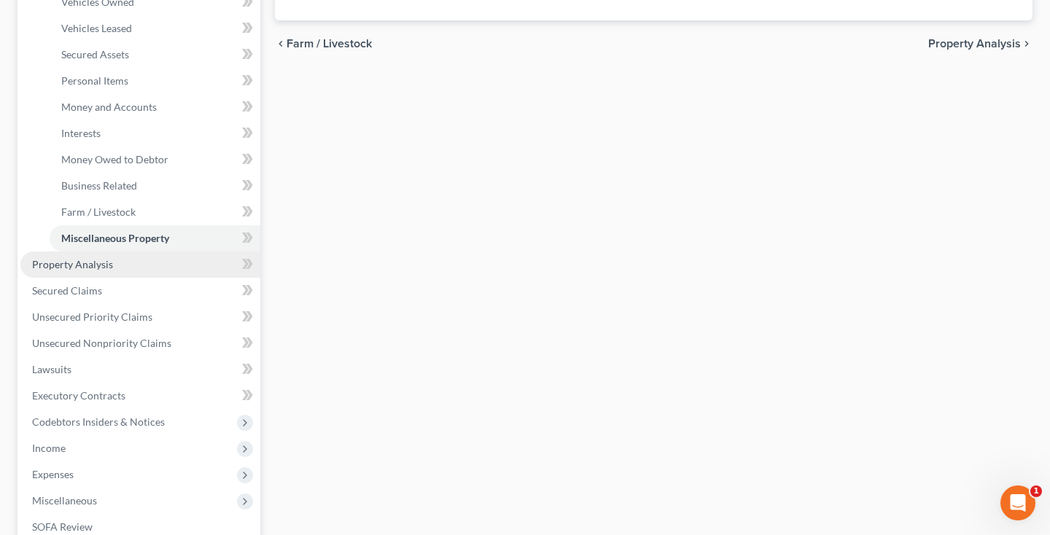
click at [93, 271] on link "Property Analysis" at bounding box center [140, 265] width 240 height 26
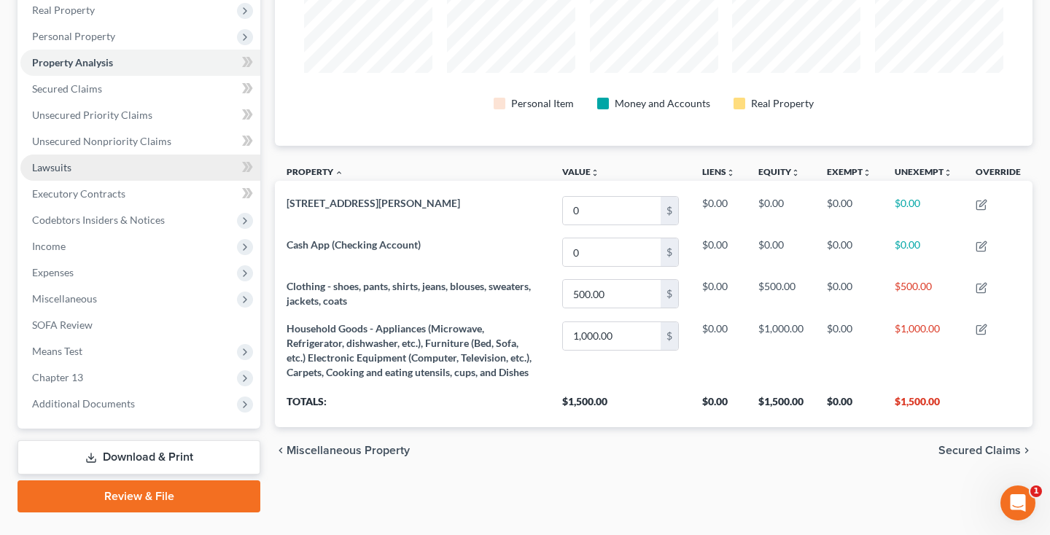
scroll to position [249, 0]
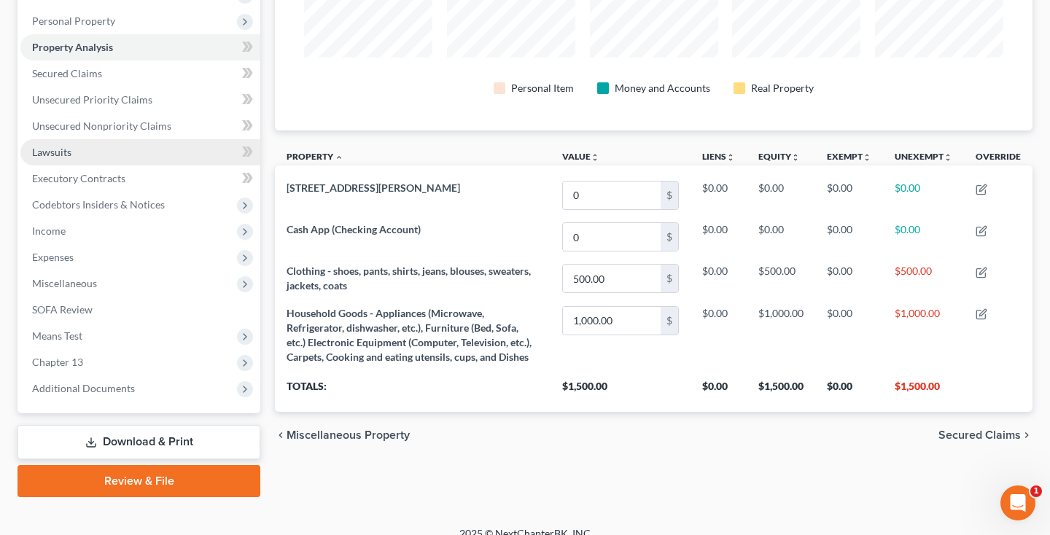
click at [53, 157] on span "Lawsuits" at bounding box center [51, 152] width 39 height 12
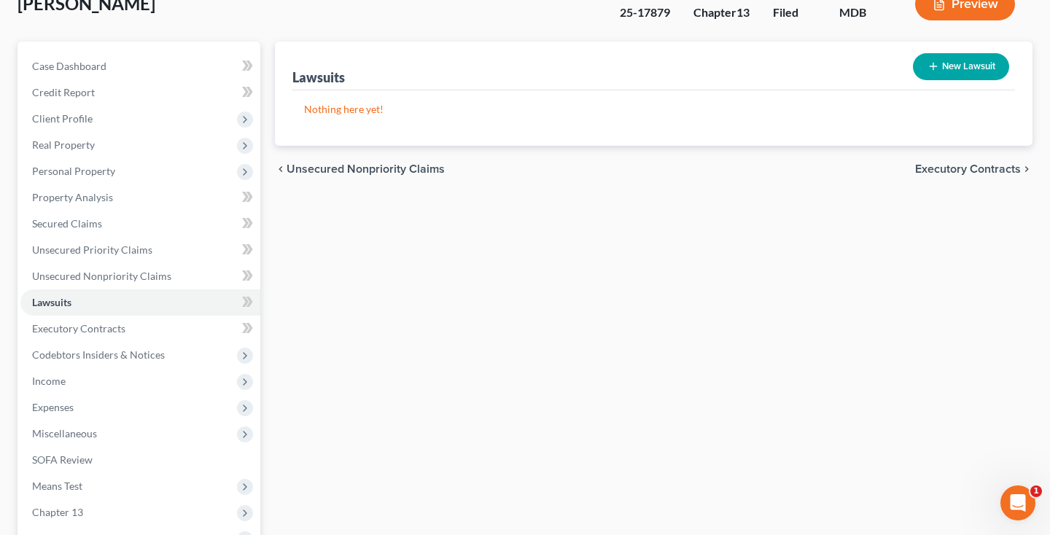
scroll to position [119, 0]
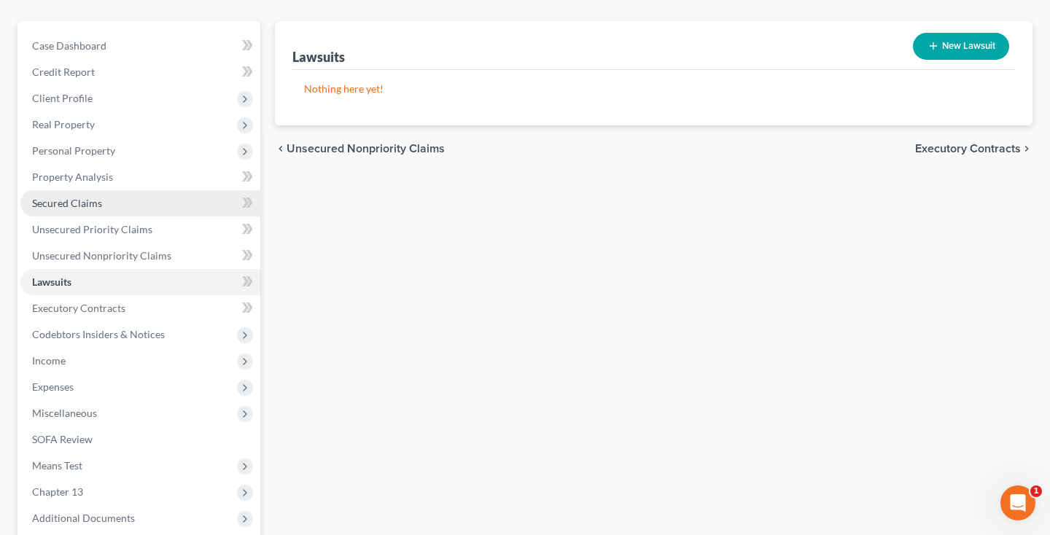
click at [83, 208] on span "Secured Claims" at bounding box center [67, 203] width 70 height 12
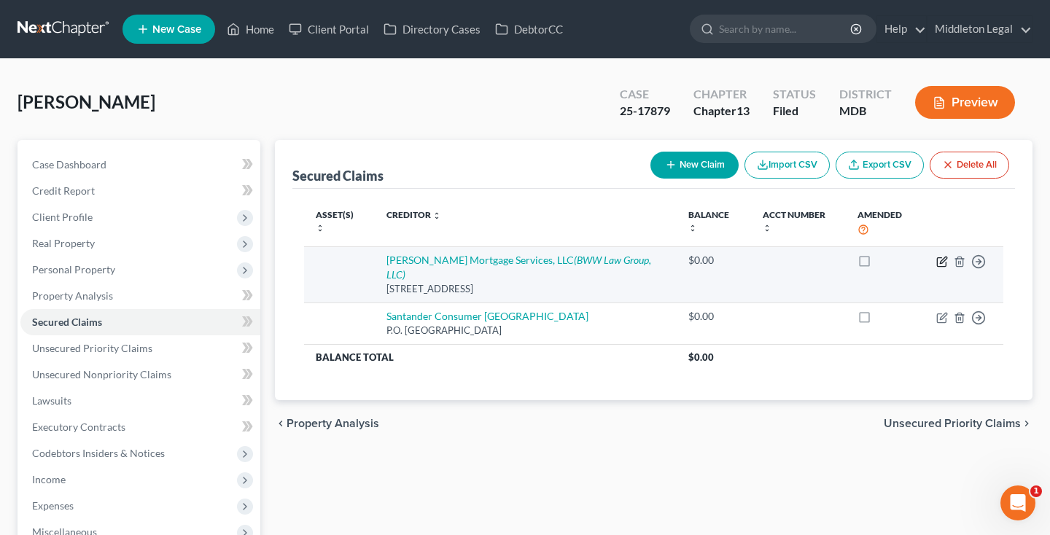
click at [940, 256] on icon "button" at bounding box center [943, 262] width 12 height 12
select select "15"
select select "0"
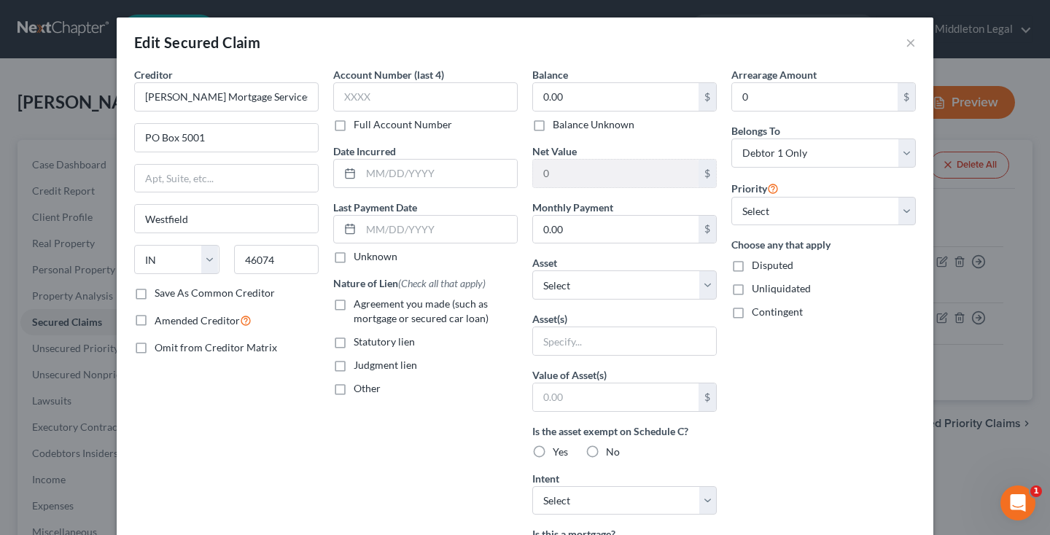
click at [611, 303] on div "Balance 0.00 $ Balance Unknown Balance Undetermined 0.00 $ Balance Unknown Net …" at bounding box center [624, 392] width 199 height 651
select select "5"
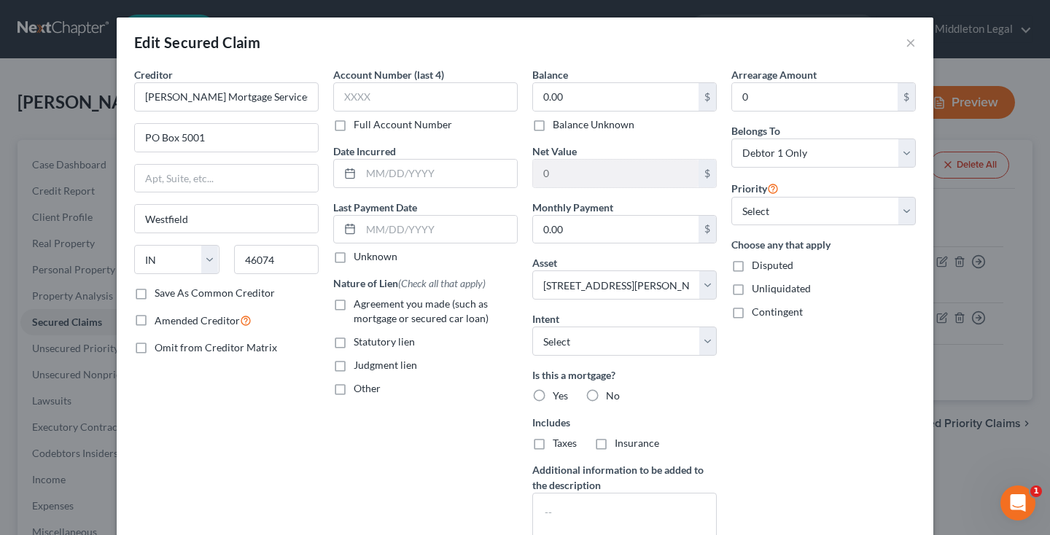
click at [354, 303] on label "Agreement you made (such as mortgage or secured car loan)" at bounding box center [436, 311] width 164 height 29
click at [360, 303] on input "Agreement you made (such as mortgage or secured car loan)" at bounding box center [364, 301] width 9 height 9
checkbox input "true"
click at [553, 395] on label "Yes" at bounding box center [560, 396] width 15 height 15
click at [559, 395] on input "Yes" at bounding box center [563, 393] width 9 height 9
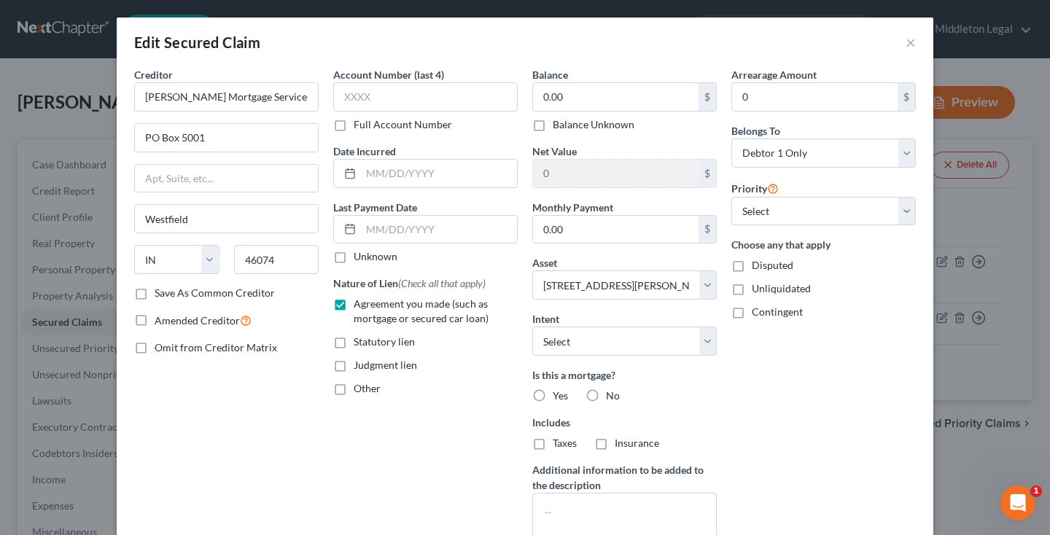
radio input "true"
click at [553, 441] on label "Taxes" at bounding box center [565, 443] width 24 height 15
click at [559, 441] on input "Taxes" at bounding box center [563, 440] width 9 height 9
checkbox input "true"
click at [615, 446] on label "Insurance" at bounding box center [637, 443] width 44 height 15
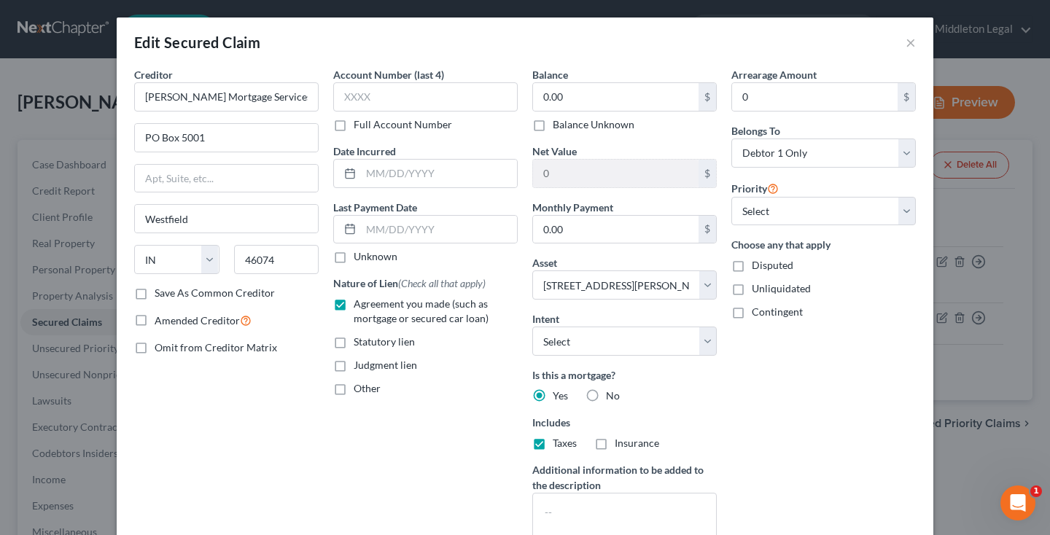
click at [621, 446] on input "Insurance" at bounding box center [625, 440] width 9 height 9
checkbox input "true"
select select "0"
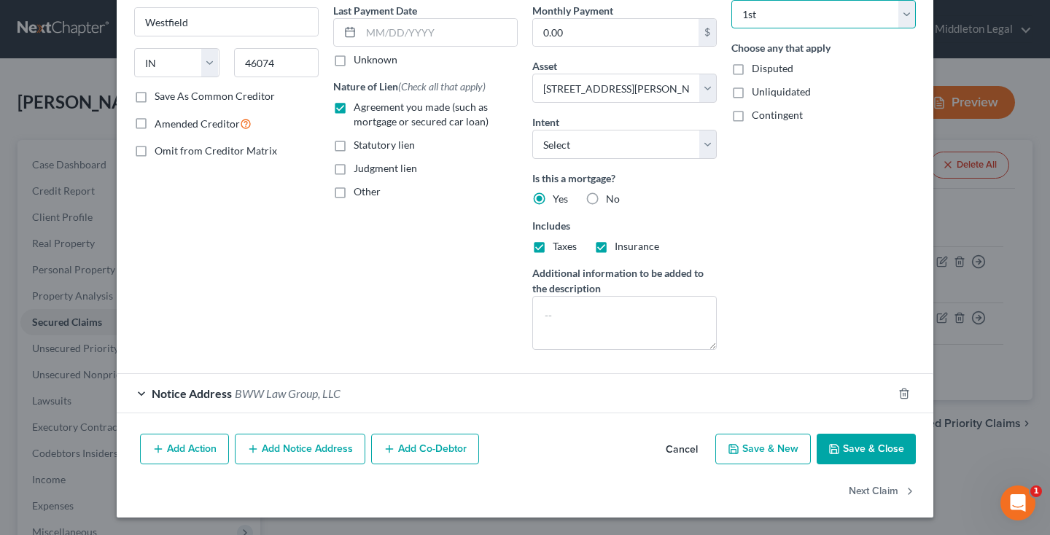
scroll to position [197, 0]
click at [872, 449] on button "Save & Close" at bounding box center [866, 449] width 99 height 31
select select
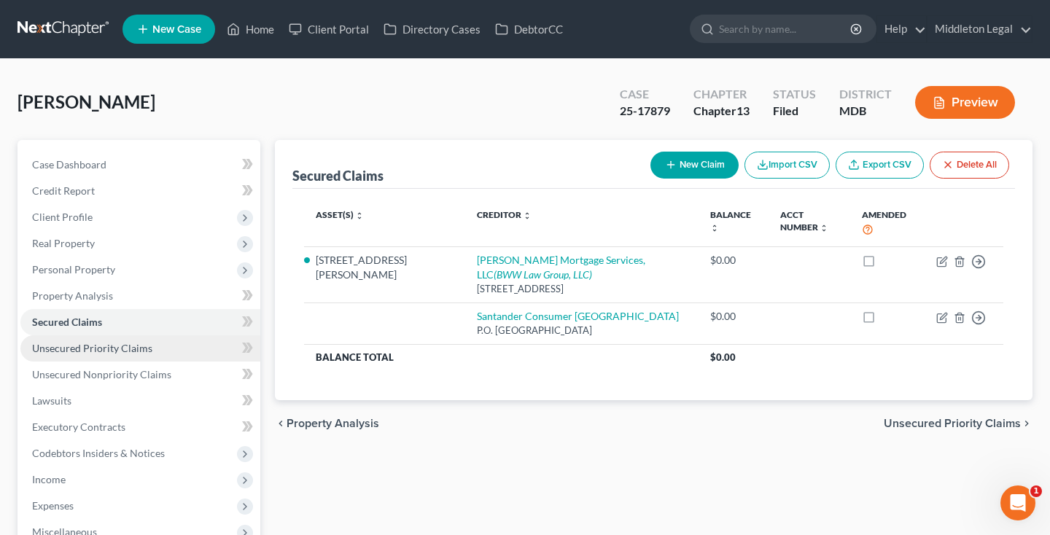
click at [90, 359] on link "Unsecured Priority Claims" at bounding box center [140, 349] width 240 height 26
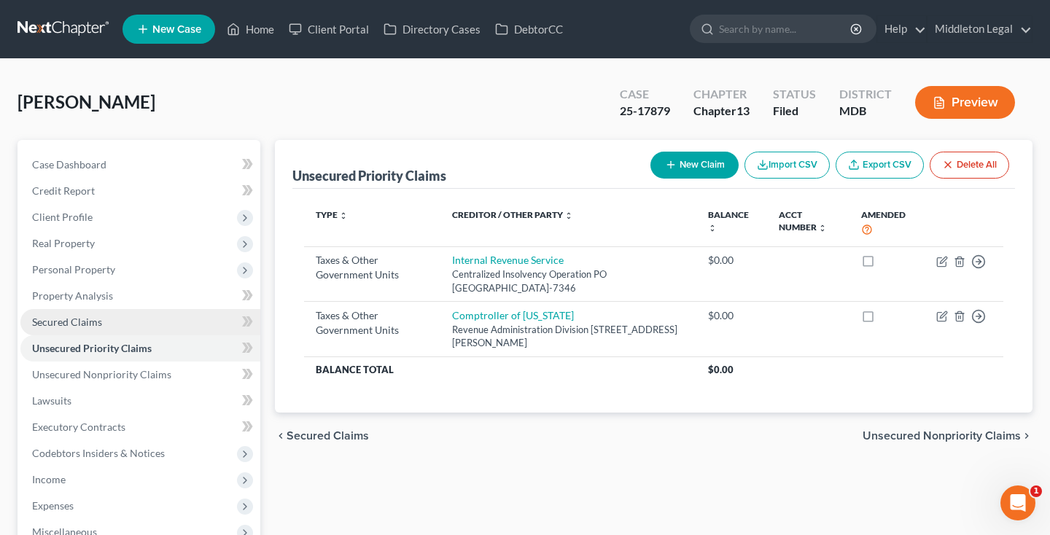
click at [101, 322] on link "Secured Claims" at bounding box center [140, 322] width 240 height 26
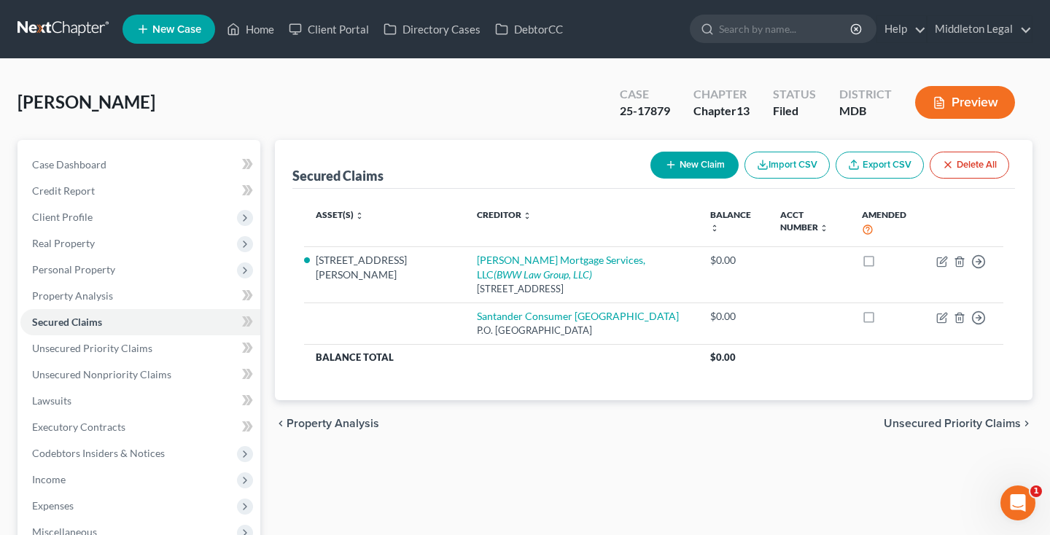
click at [700, 163] on button "New Claim" at bounding box center [695, 165] width 88 height 27
select select "0"
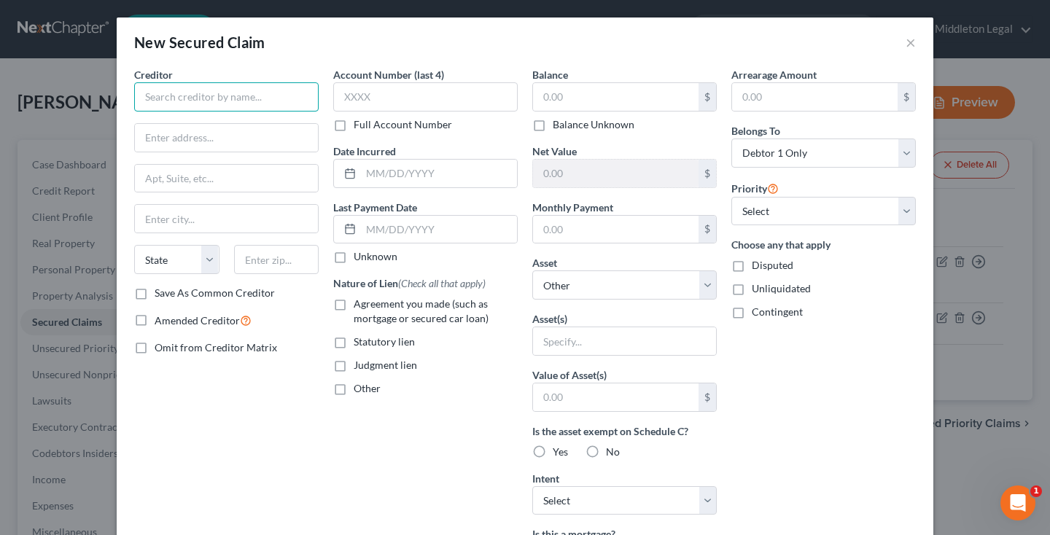
click at [267, 95] on input "text" at bounding box center [226, 96] width 185 height 29
type input "The Racquet Club Condominium"
type input "c"
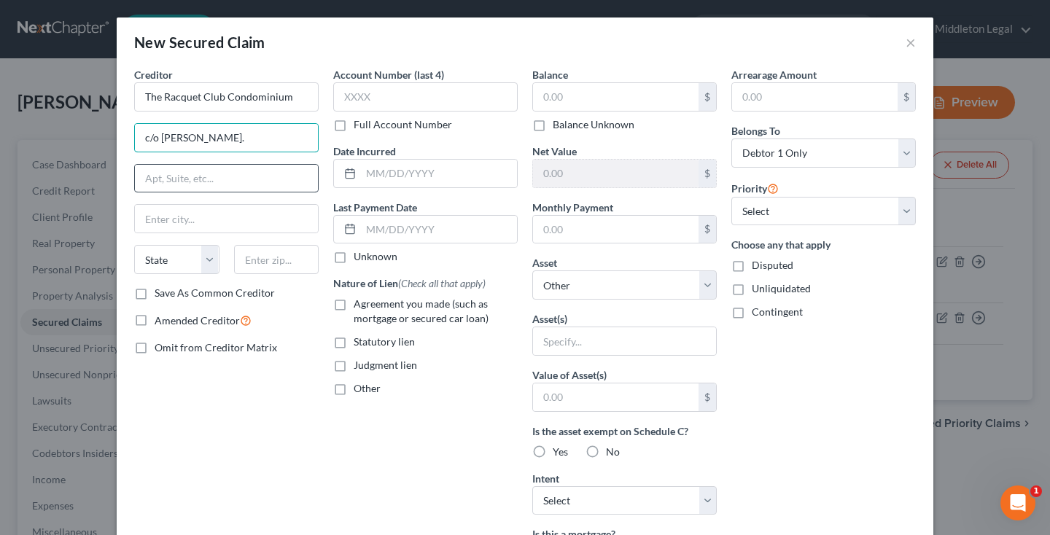
type input "c/o [PERSON_NAME]."
type input "[STREET_ADDRESS]"
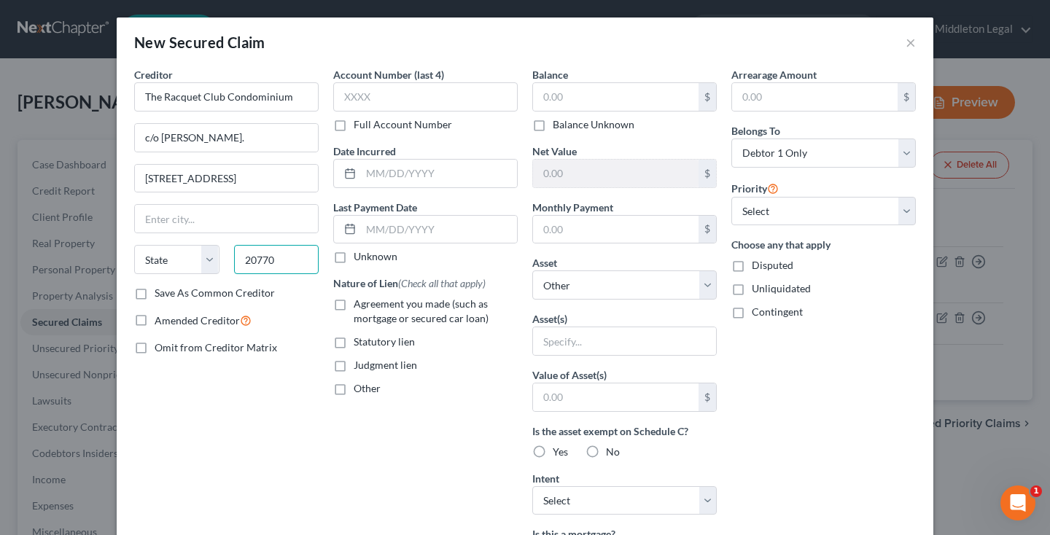
type input "20770"
type input "Greenbelt"
select select "21"
click at [354, 344] on label "Statutory lien" at bounding box center [384, 342] width 61 height 15
click at [360, 344] on input "Statutory lien" at bounding box center [364, 339] width 9 height 9
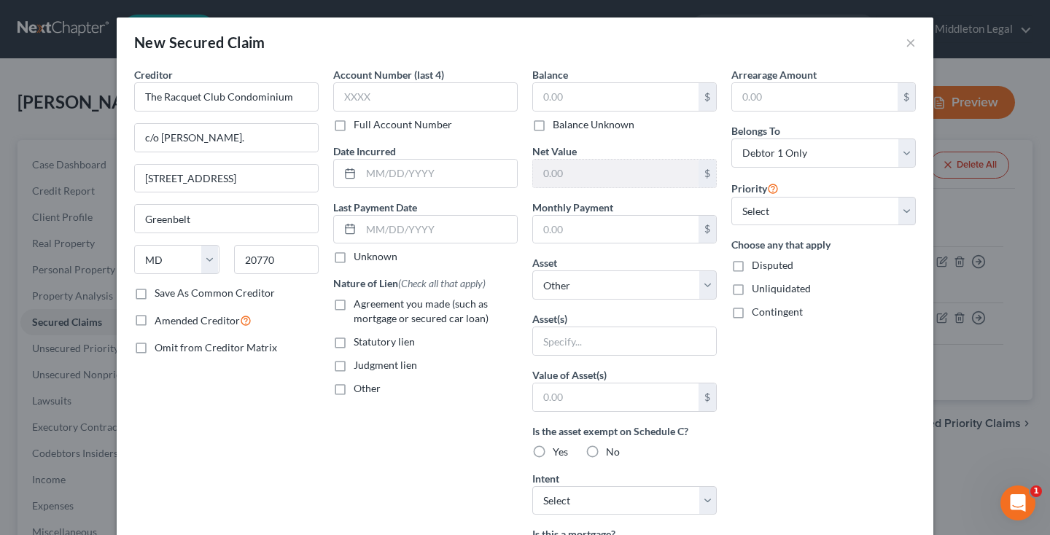
checkbox input "true"
select select "5"
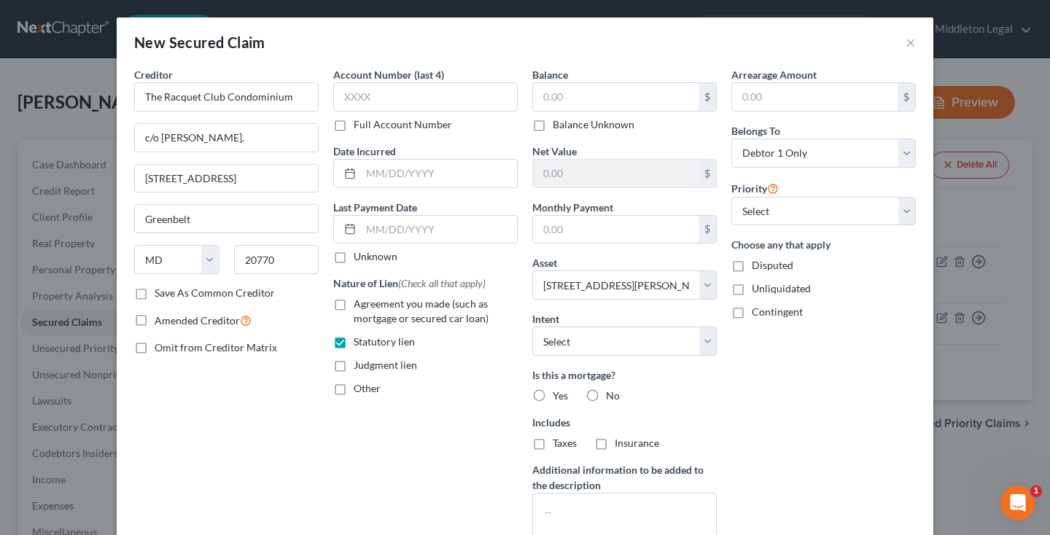
click at [606, 397] on label "No" at bounding box center [613, 396] width 14 height 15
click at [612, 397] on input "No" at bounding box center [616, 393] width 9 height 9
radio input "true"
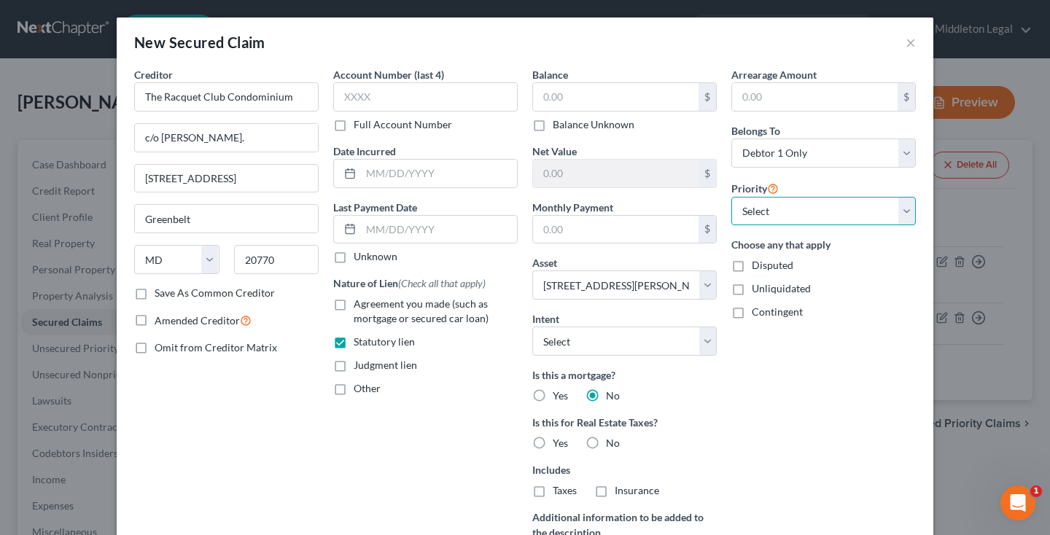
select select "0"
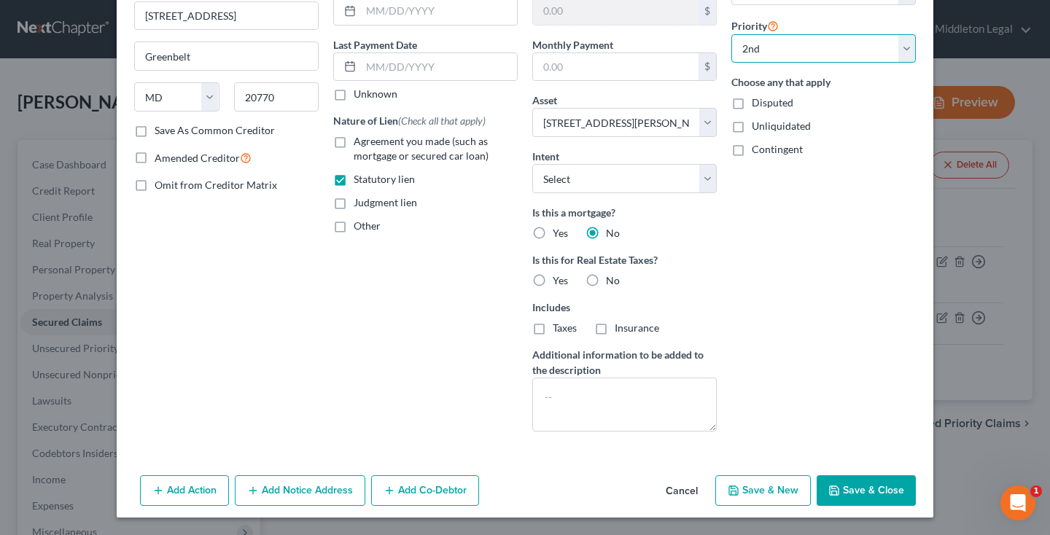
scroll to position [163, 0]
click at [842, 489] on button "Save & Close" at bounding box center [866, 491] width 99 height 31
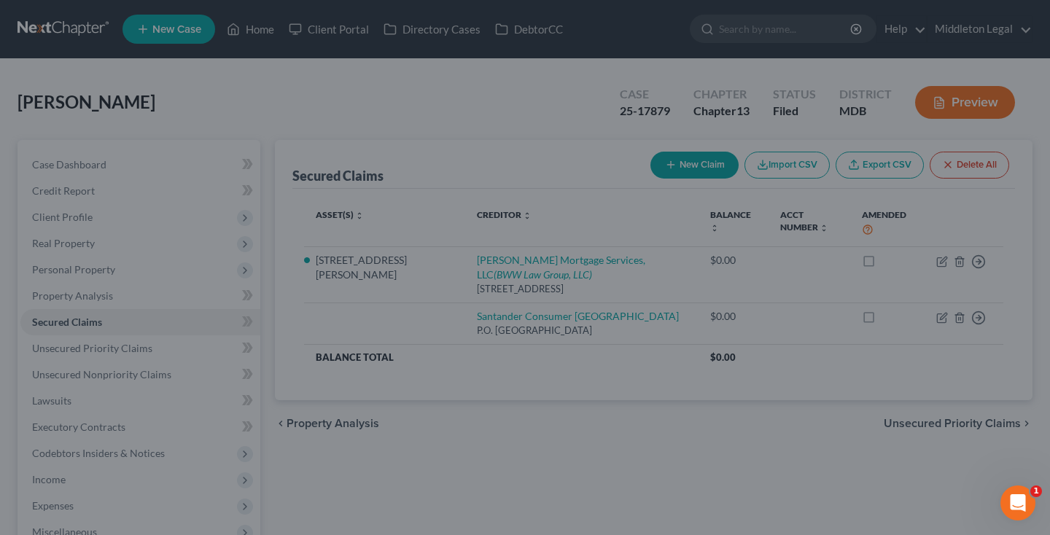
select select
select select "1"
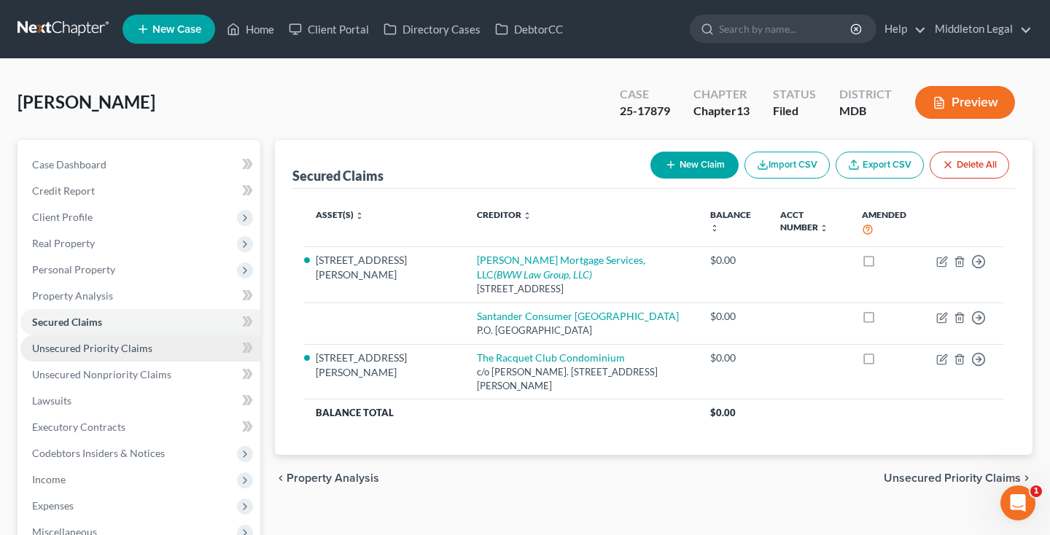
click at [104, 352] on span "Unsecured Priority Claims" at bounding box center [92, 348] width 120 height 12
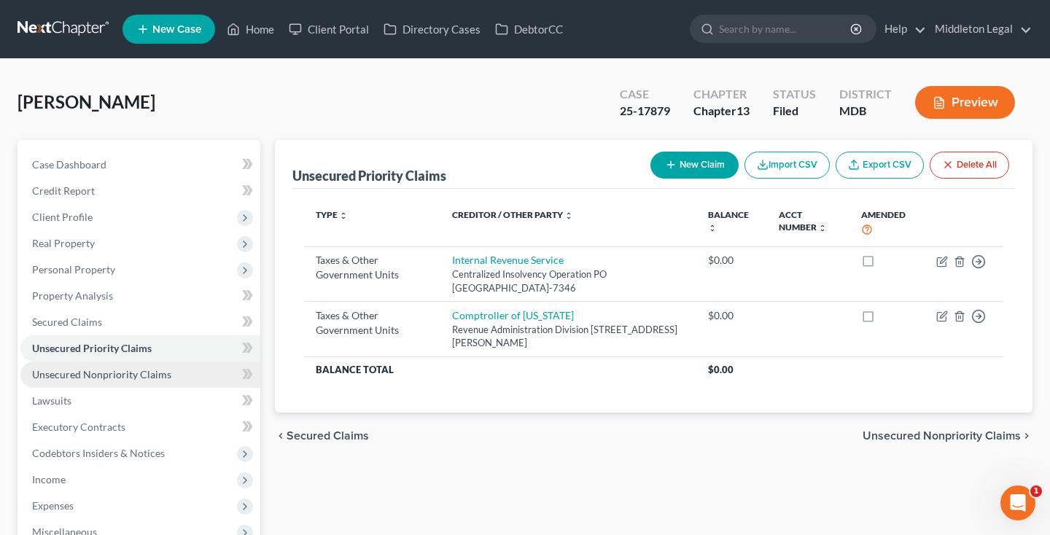
click at [101, 376] on span "Unsecured Nonpriority Claims" at bounding box center [101, 374] width 139 height 12
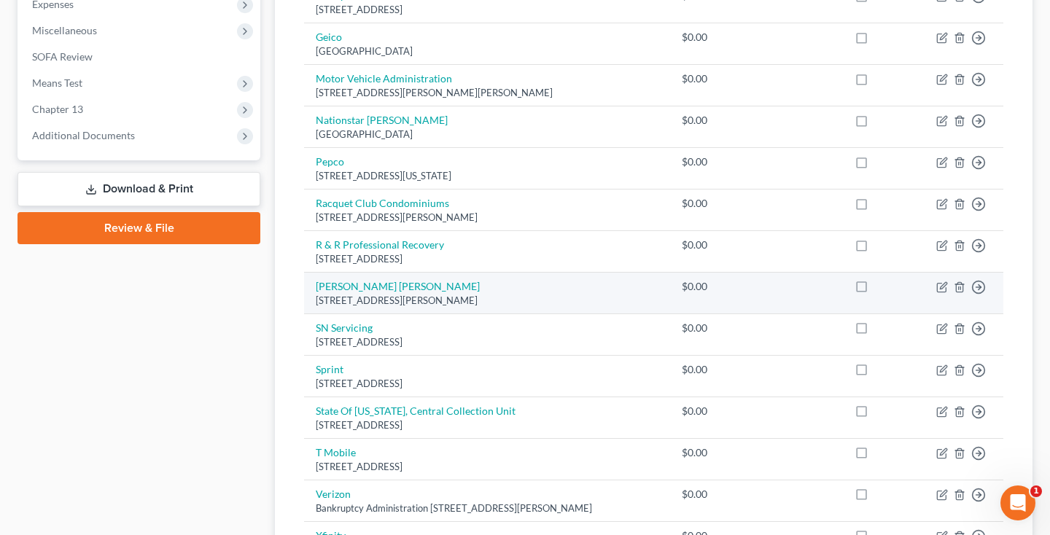
scroll to position [505, 0]
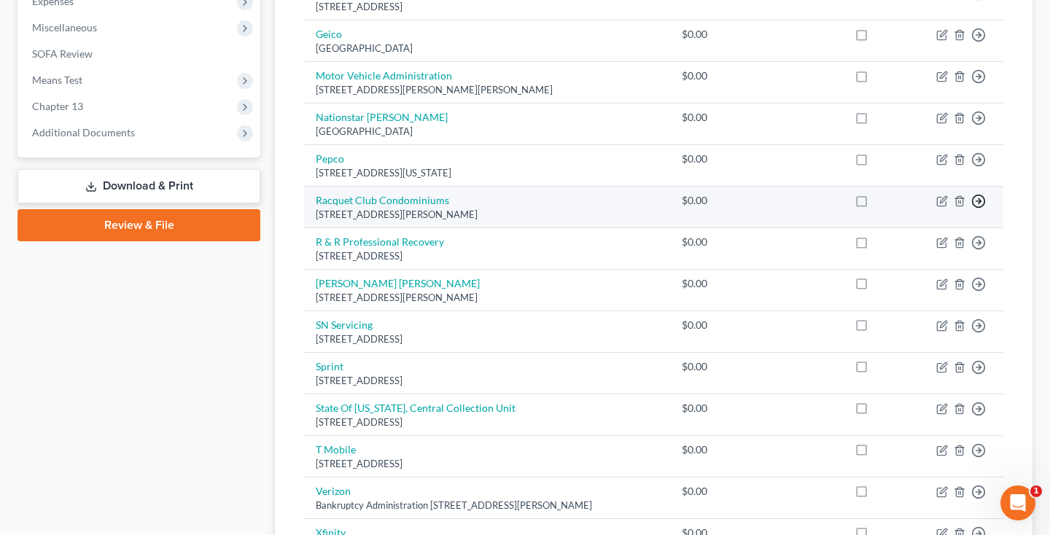
click at [978, 209] on icon "button" at bounding box center [979, 201] width 15 height 15
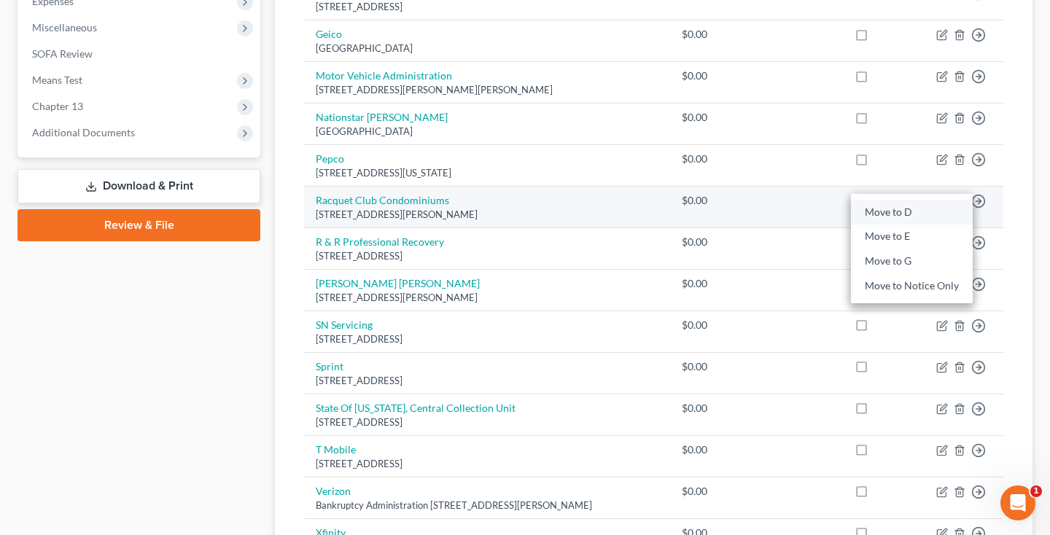
click at [905, 224] on link "Move to D" at bounding box center [912, 212] width 122 height 25
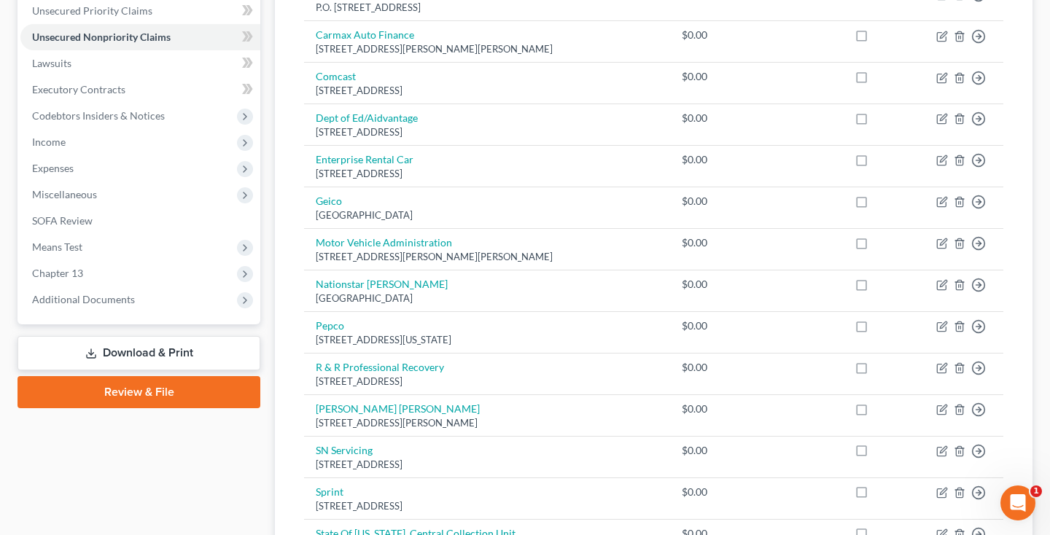
scroll to position [218, 0]
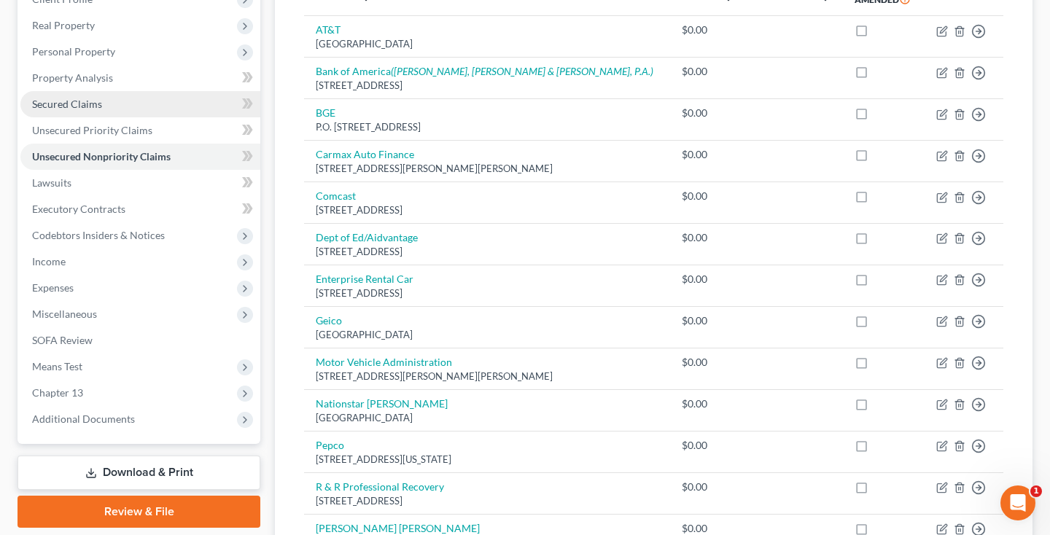
click at [77, 102] on span "Secured Claims" at bounding box center [67, 104] width 70 height 12
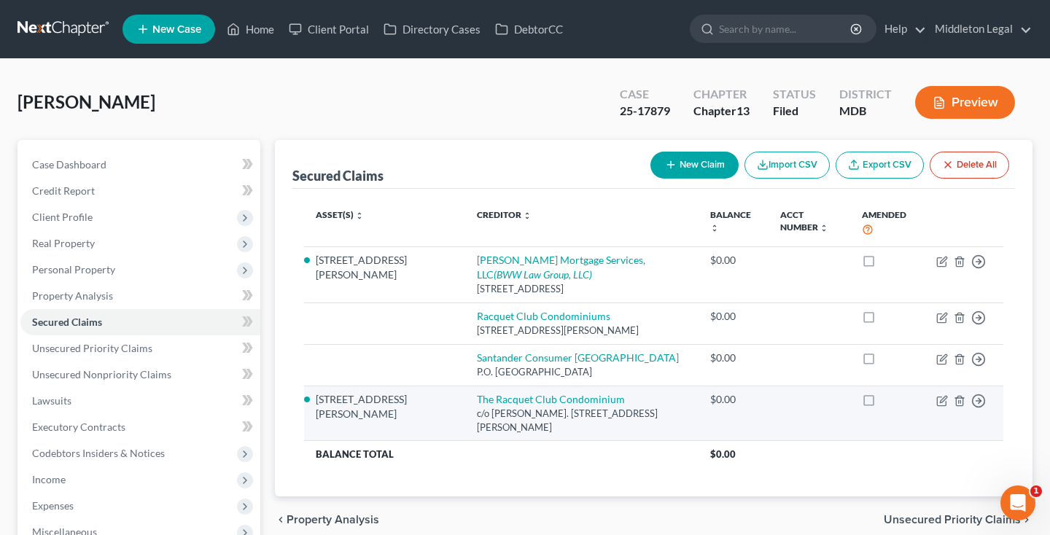
drag, startPoint x: 419, startPoint y: 400, endPoint x: 454, endPoint y: 408, distance: 36.6
click at [477, 410] on div "c/o [PERSON_NAME]. [STREET_ADDRESS][PERSON_NAME]" at bounding box center [581, 420] width 209 height 27
click at [960, 395] on icon "button" at bounding box center [960, 401] width 12 height 12
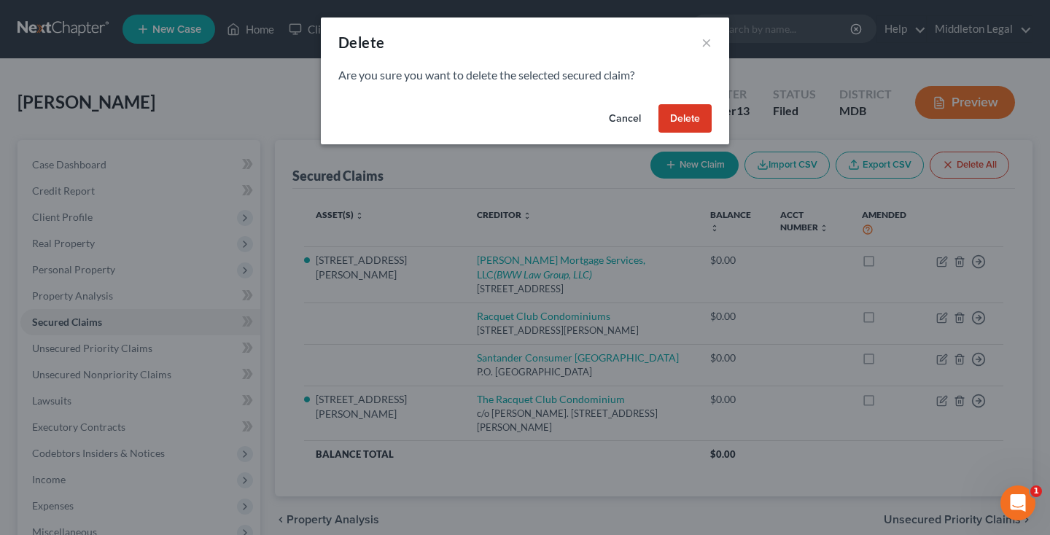
click at [693, 131] on button "Delete" at bounding box center [685, 118] width 53 height 29
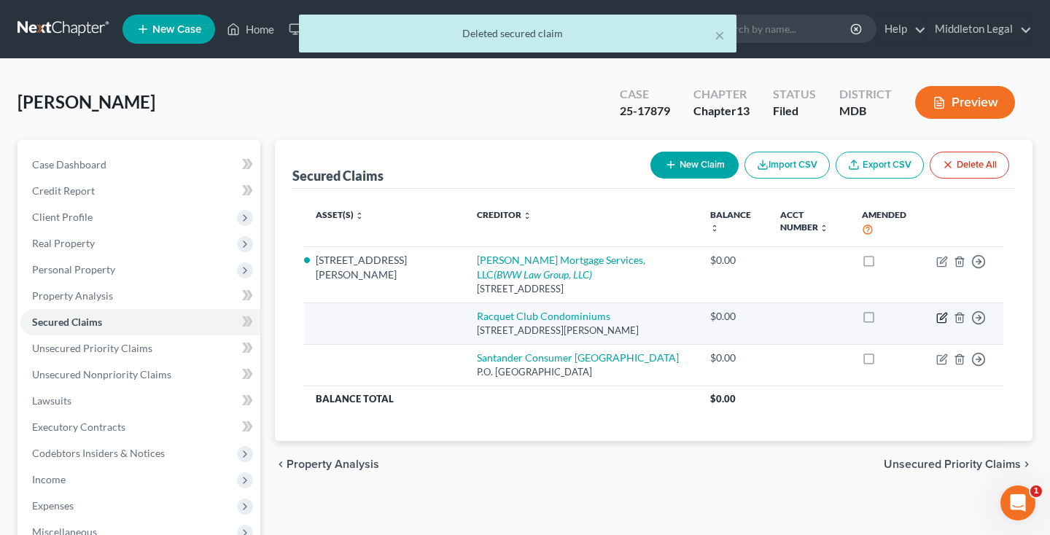
click at [945, 314] on icon "button" at bounding box center [943, 318] width 12 height 12
select select "21"
select select "0"
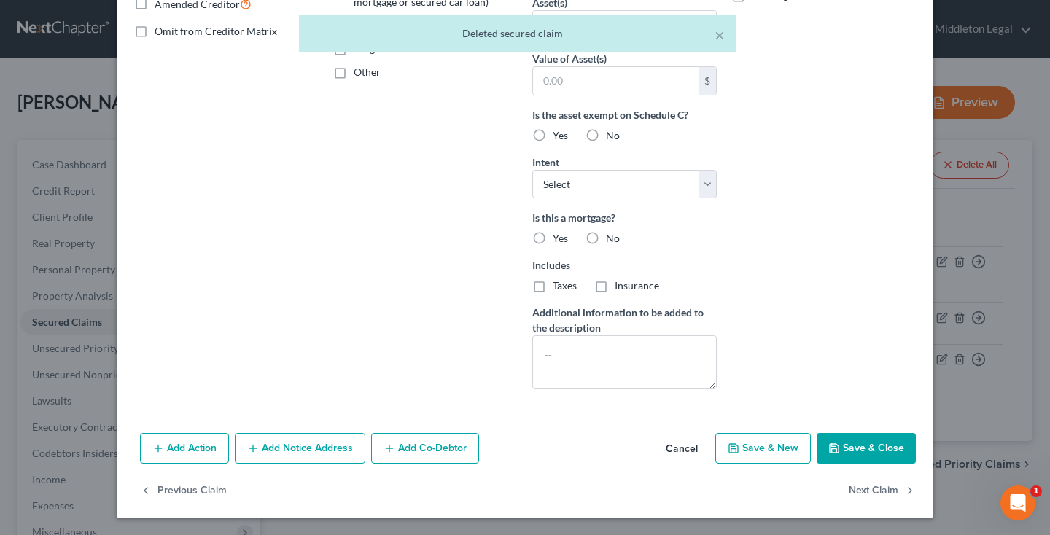
scroll to position [317, 0]
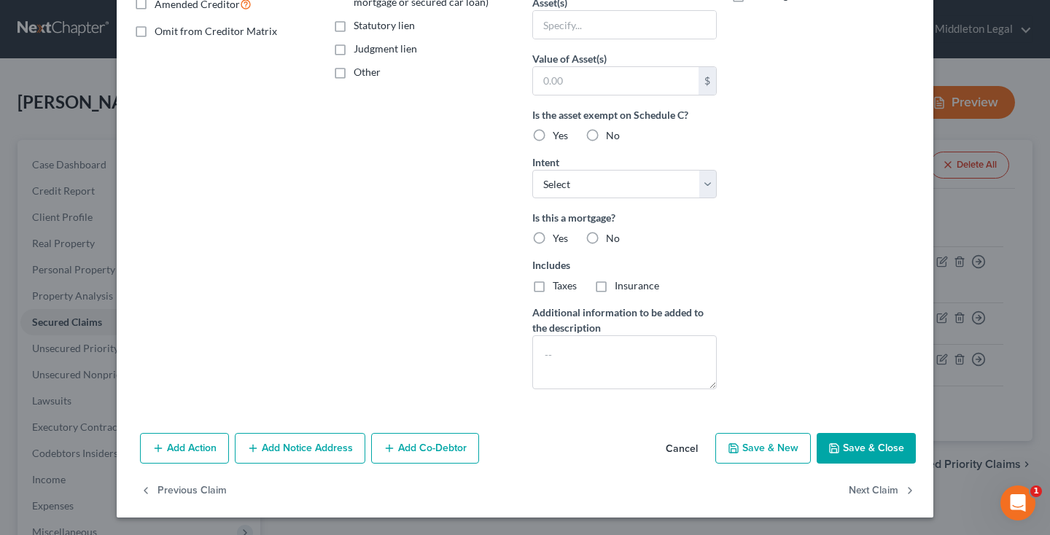
click at [309, 449] on button "Add Notice Address" at bounding box center [300, 448] width 131 height 31
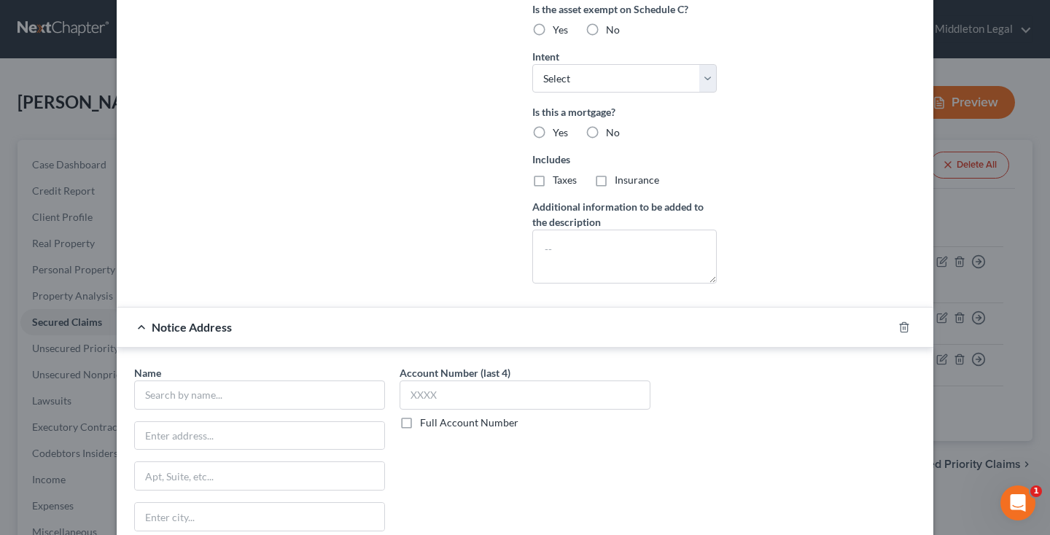
scroll to position [455, 0]
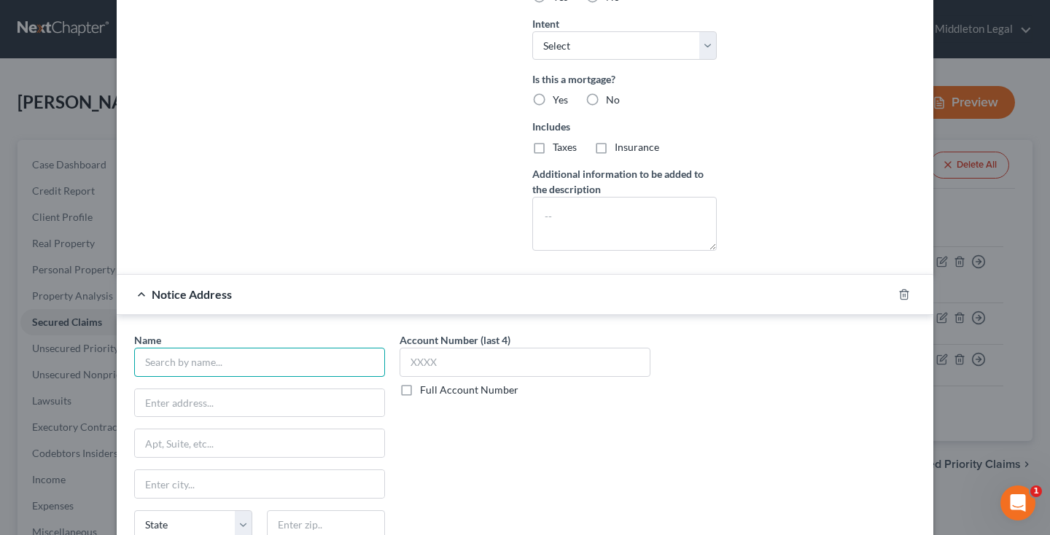
click at [293, 360] on input "text" at bounding box center [259, 362] width 251 height 29
paste input "J"
type input "[PERSON_NAME], Esq."
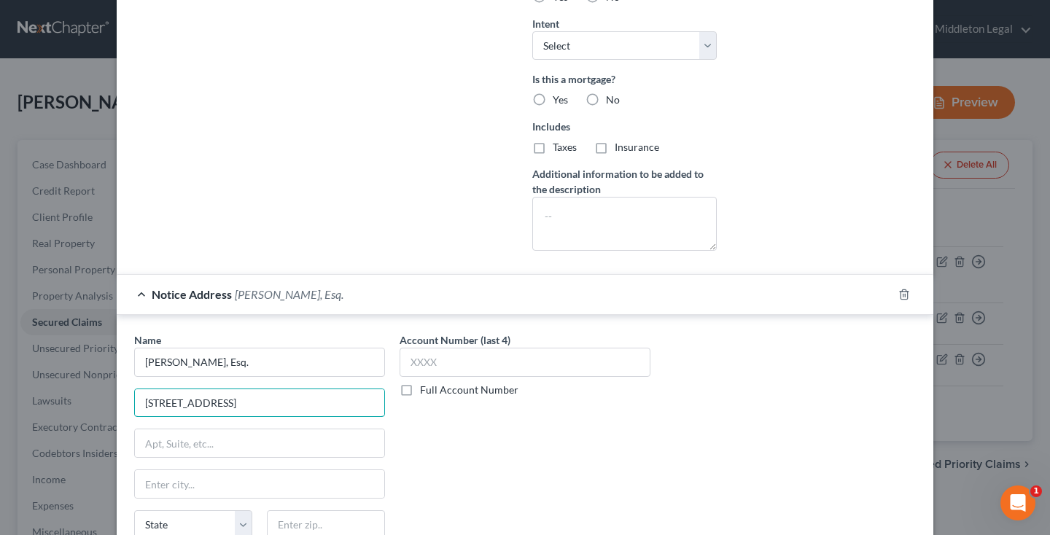
type input "[STREET_ADDRESS]"
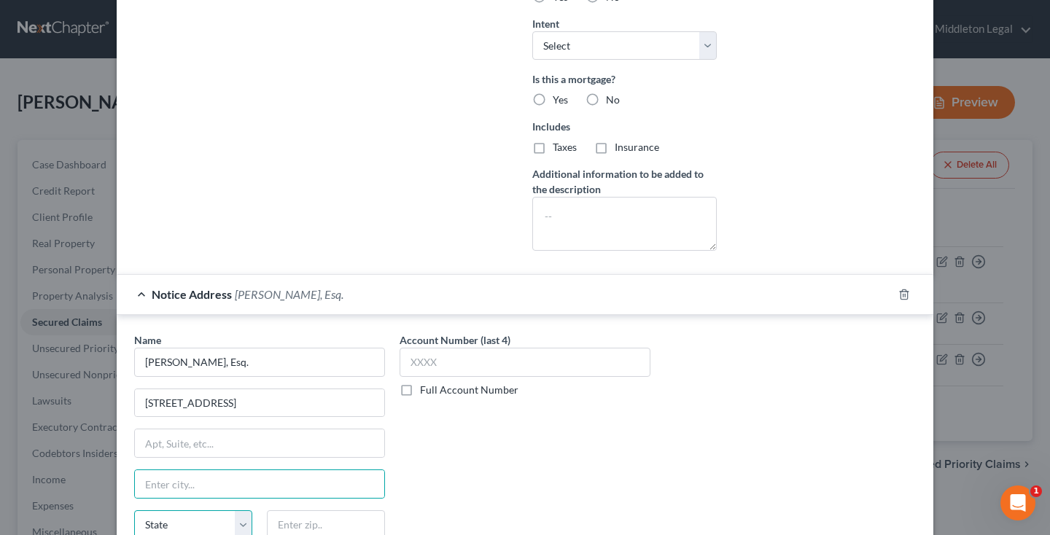
scroll to position [459, 0]
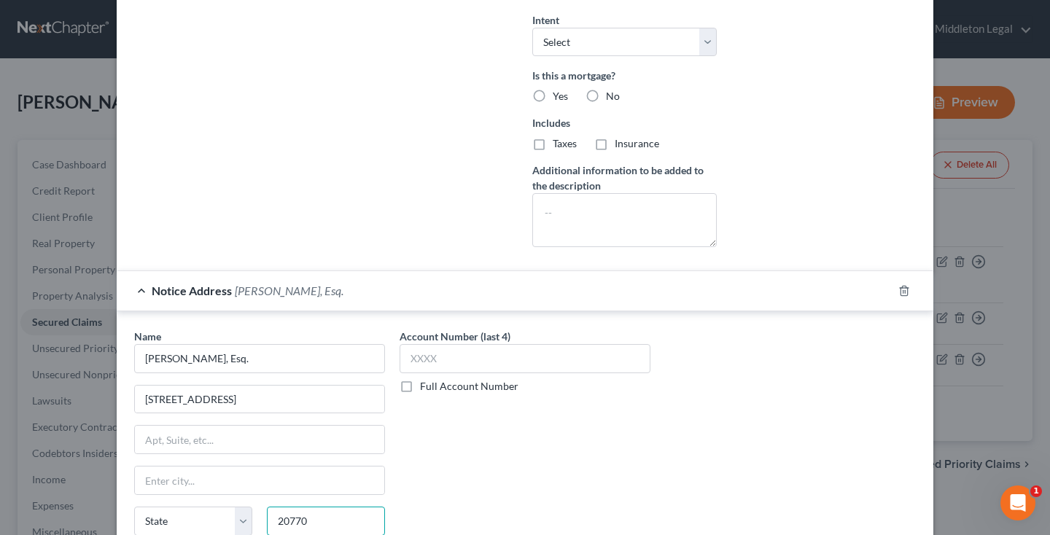
type input "20770"
type input "Greenbelt"
select select "21"
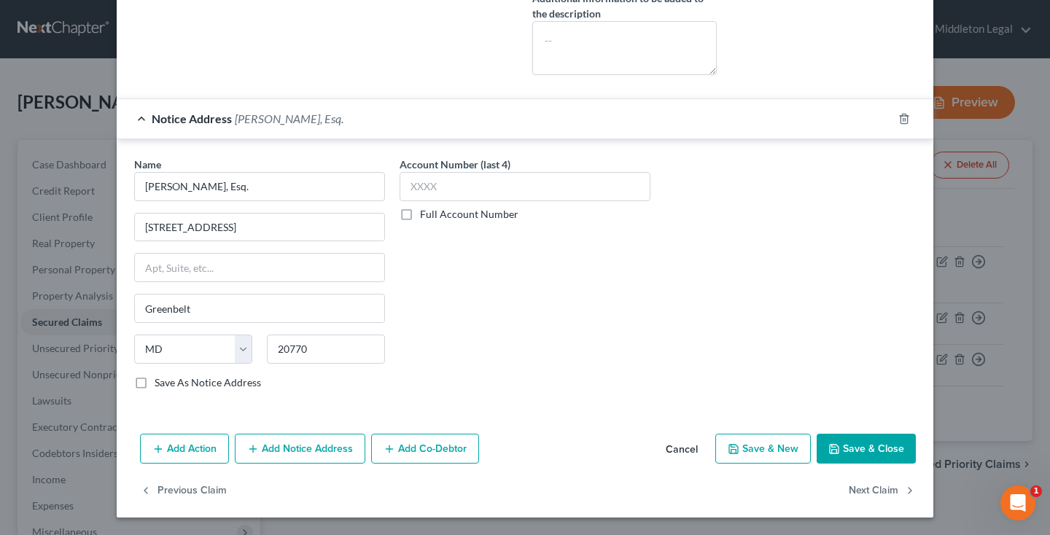
click at [870, 440] on button "Save & Close" at bounding box center [866, 449] width 99 height 31
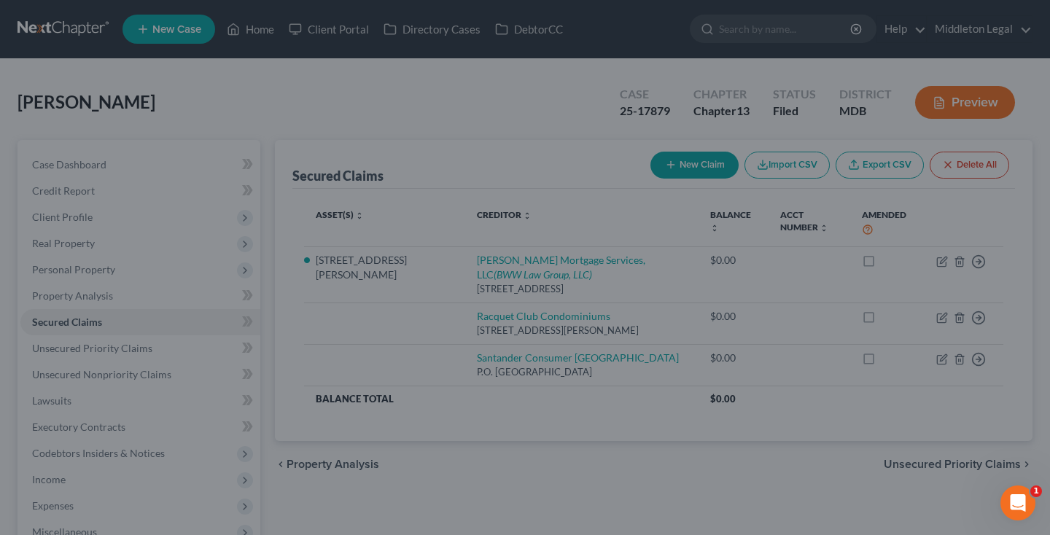
type input "0"
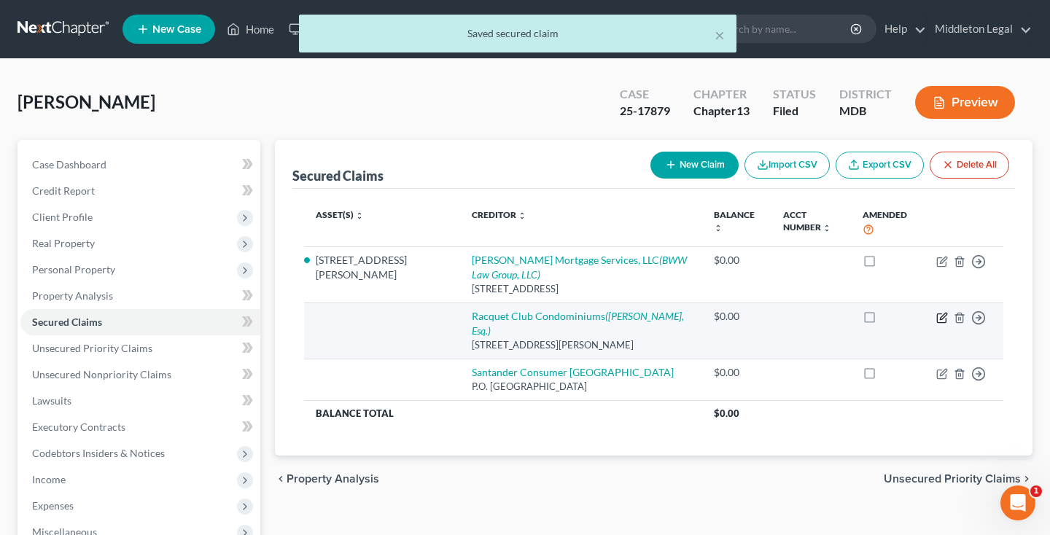
click at [939, 319] on icon "button" at bounding box center [943, 318] width 12 height 12
select select "21"
select select "0"
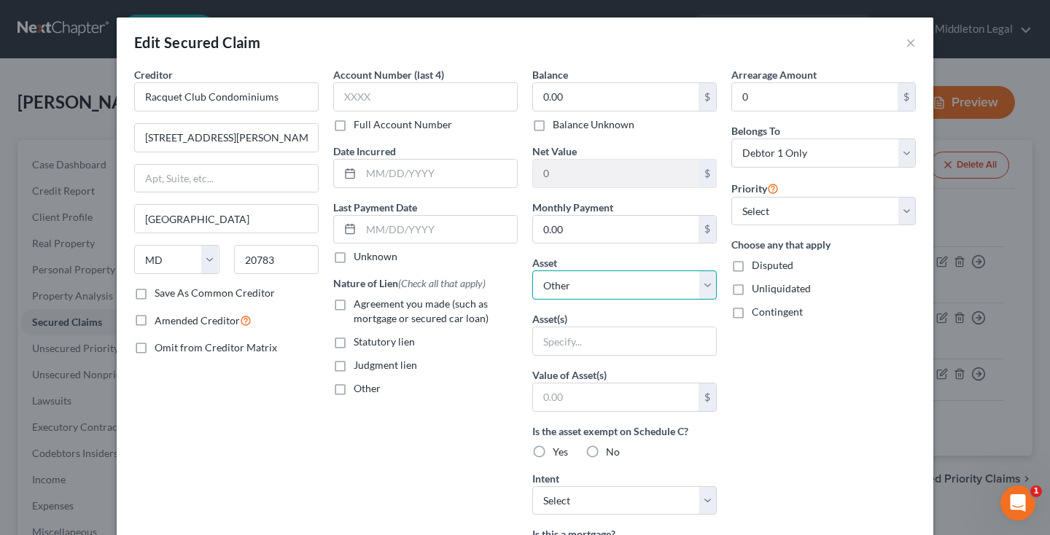
select select "5"
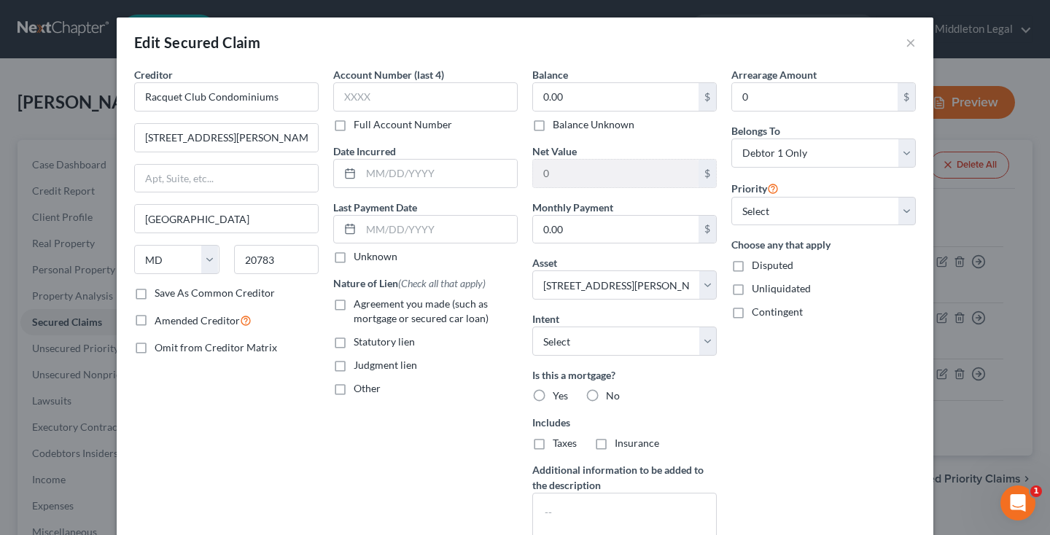
click at [354, 306] on label "Agreement you made (such as mortgage or secured car loan)" at bounding box center [436, 311] width 164 height 29
click at [360, 306] on input "Agreement you made (such as mortgage or secured car loan)" at bounding box center [364, 301] width 9 height 9
checkbox input "true"
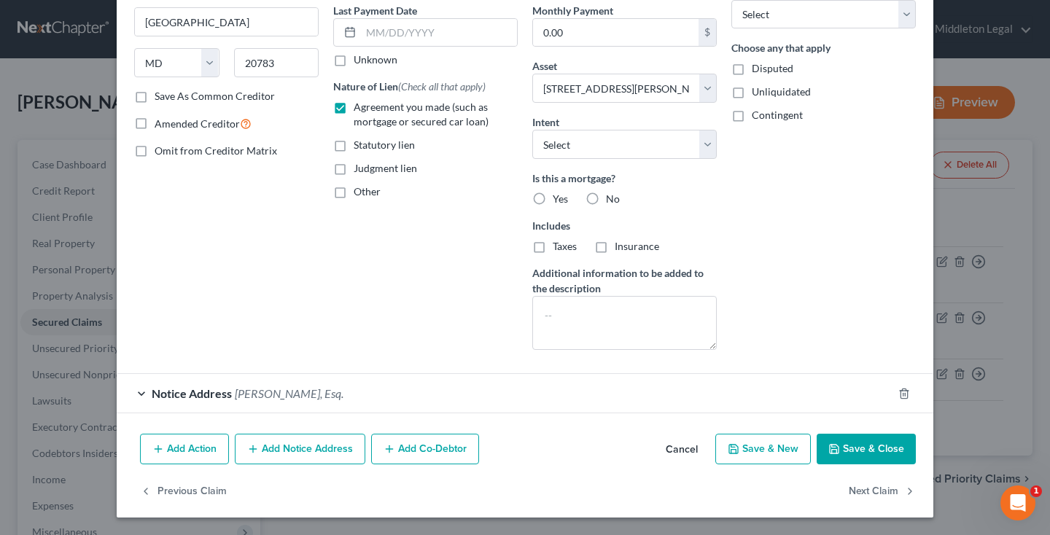
scroll to position [197, 0]
click at [874, 450] on button "Save & Close" at bounding box center [866, 449] width 99 height 31
select select
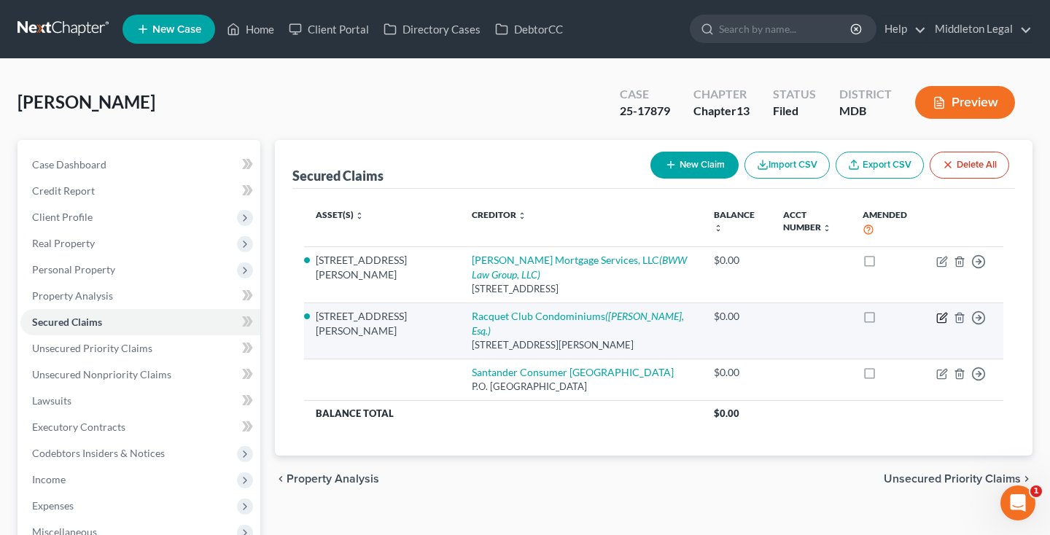
click at [941, 319] on icon "button" at bounding box center [943, 316] width 7 height 7
select select "21"
select select "0"
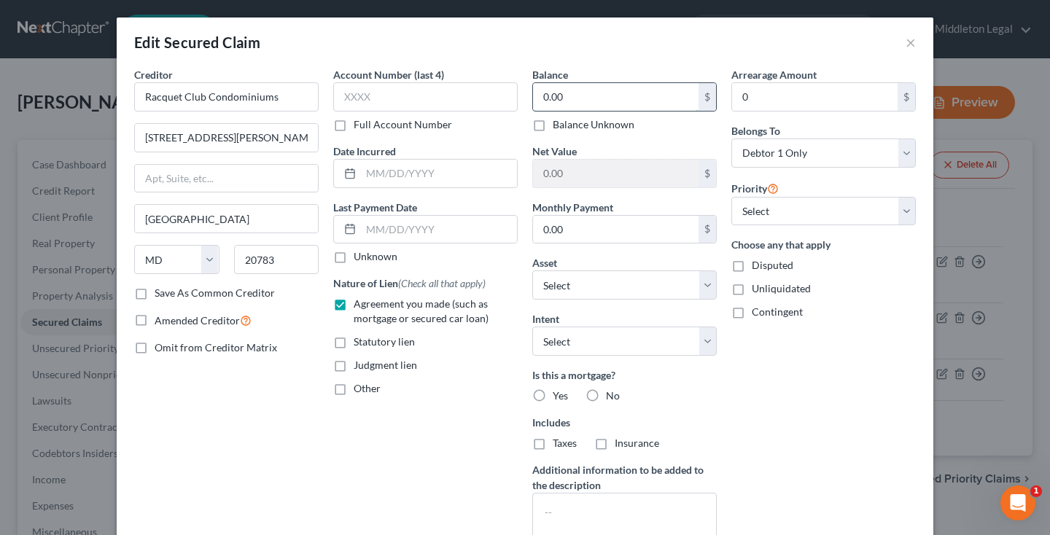
click at [578, 105] on input "0.00" at bounding box center [616, 97] width 166 height 28
type input "11,676"
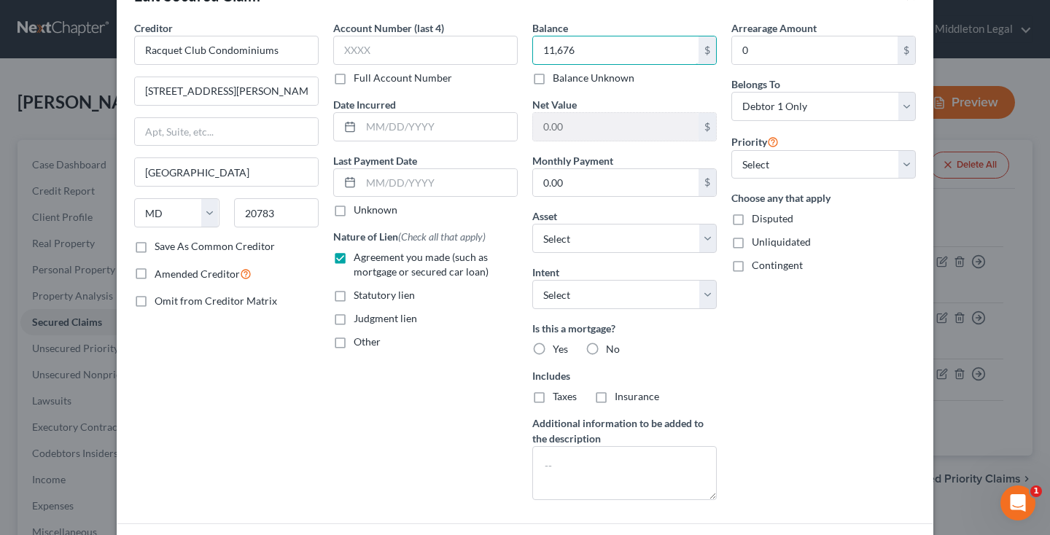
scroll to position [50, 0]
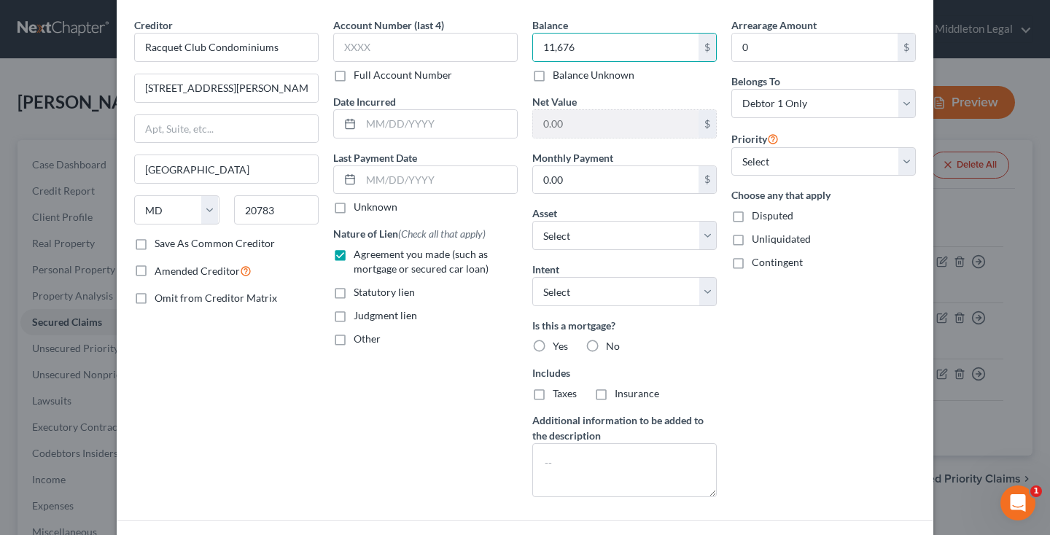
click at [606, 341] on label "No" at bounding box center [613, 346] width 14 height 15
click at [612, 341] on input "No" at bounding box center [616, 343] width 9 height 9
radio input "true"
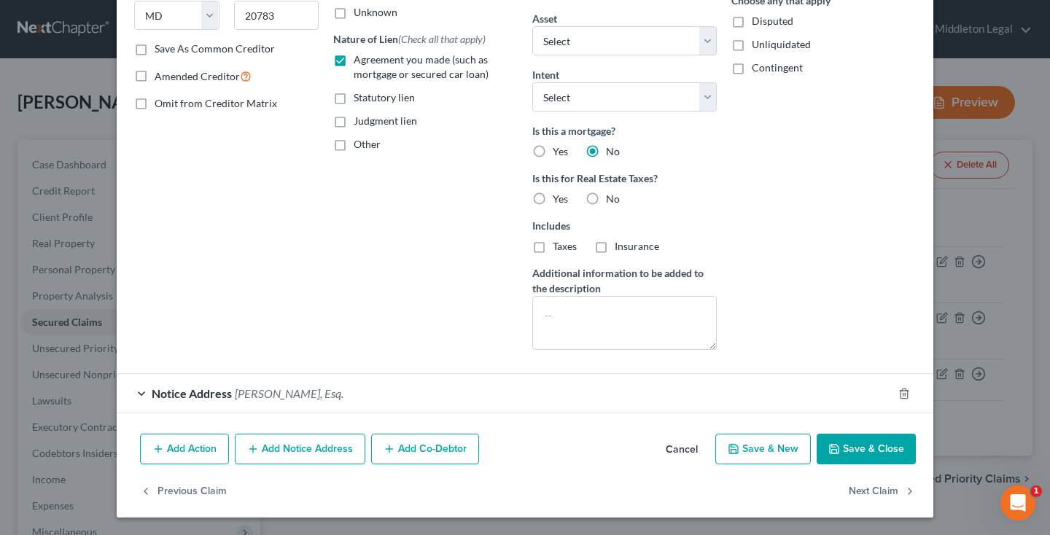
scroll to position [244, 0]
click at [844, 444] on button "Save & Close" at bounding box center [866, 449] width 99 height 31
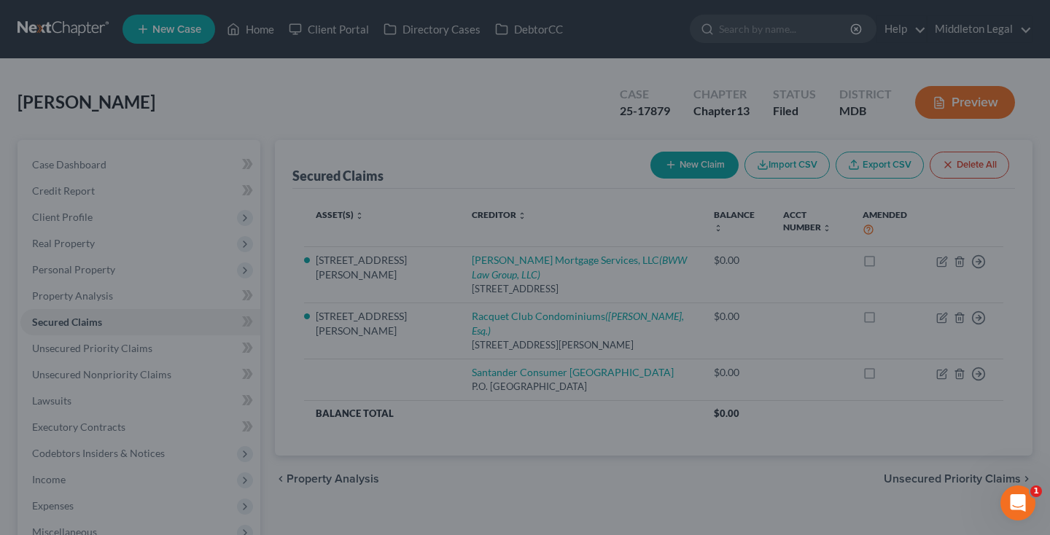
type input "11,676.00"
type input "-11,676.00"
select select "5"
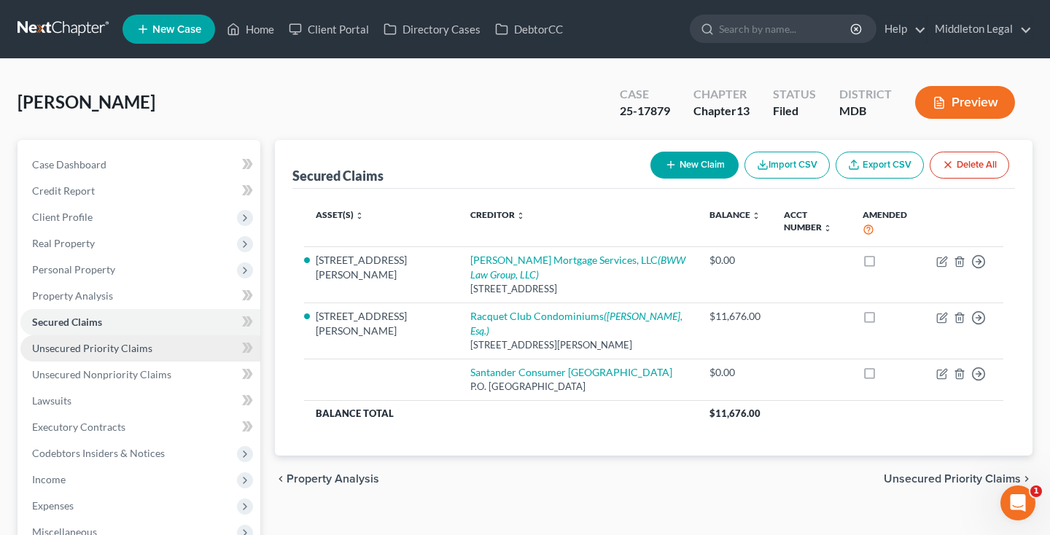
click at [87, 345] on span "Unsecured Priority Claims" at bounding box center [92, 348] width 120 height 12
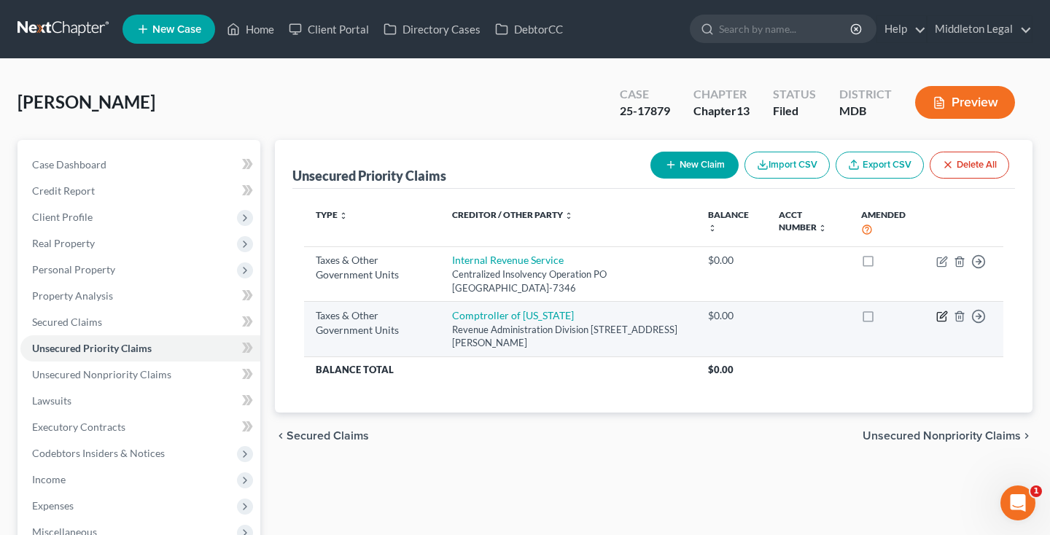
click at [944, 315] on icon "button" at bounding box center [943, 315] width 7 height 7
select select "2"
select select "21"
select select "0"
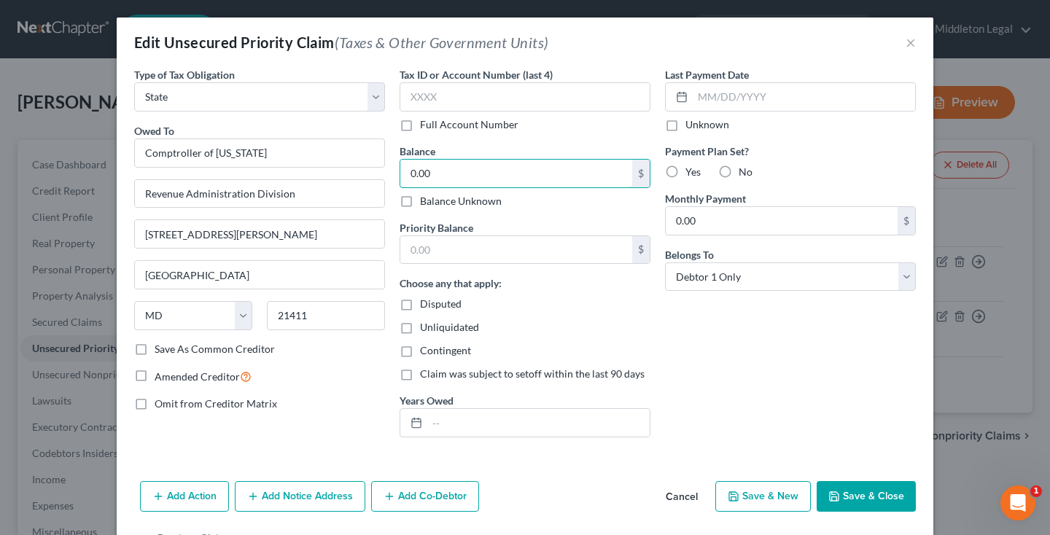
drag, startPoint x: 457, startPoint y: 171, endPoint x: 345, endPoint y: 170, distance: 111.6
click at [345, 170] on div "Type of Tax Obligation * Select Federal City State Franchise Tax Board Other Ow…" at bounding box center [525, 258] width 797 height 382
type input "760.42"
click at [408, 249] on input "text" at bounding box center [516, 250] width 232 height 28
type input "760.42"
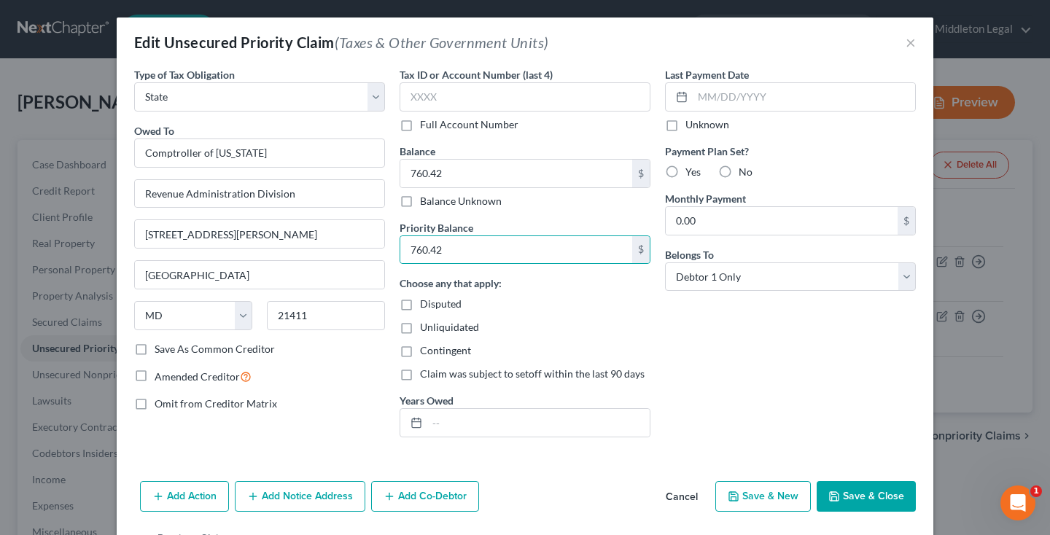
click at [867, 501] on button "Save & Close" at bounding box center [866, 496] width 99 height 31
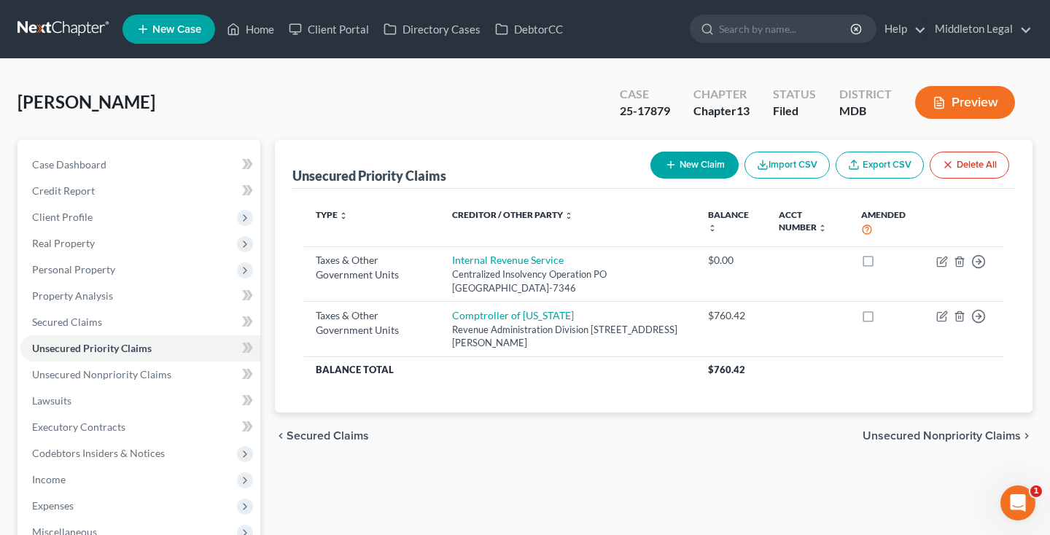
click at [663, 171] on button "New Claim" at bounding box center [695, 165] width 88 height 27
select select "0"
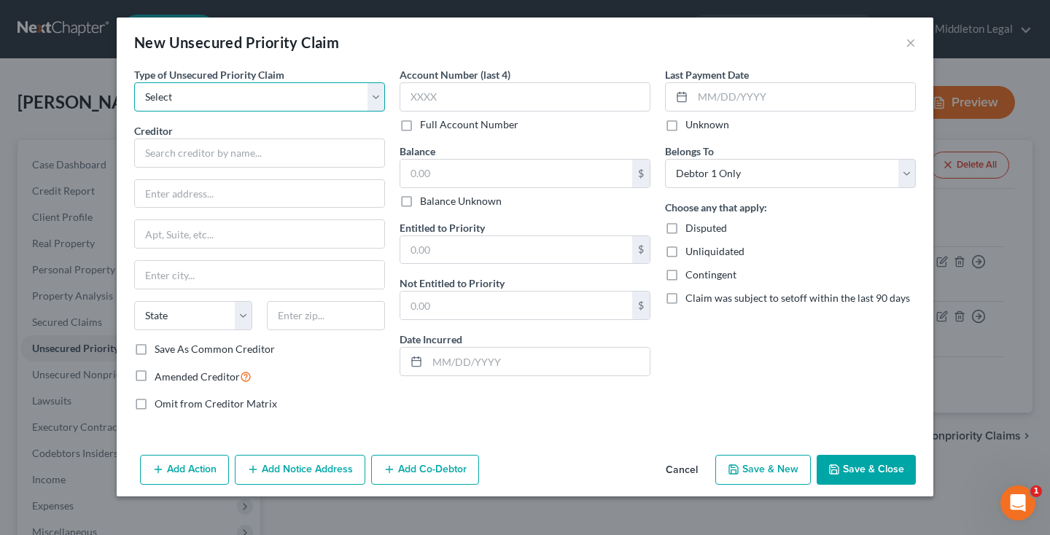
select select "0"
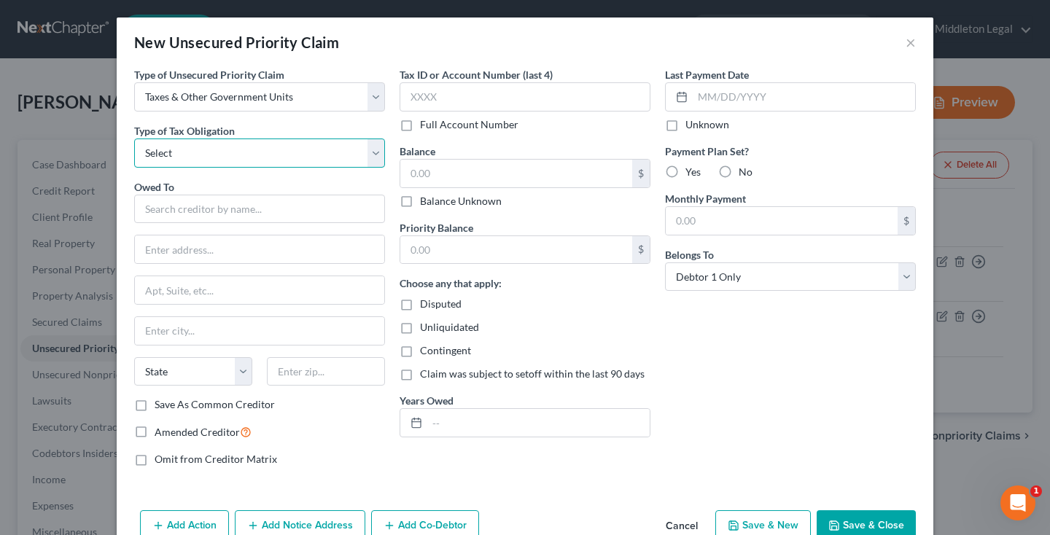
select select "2"
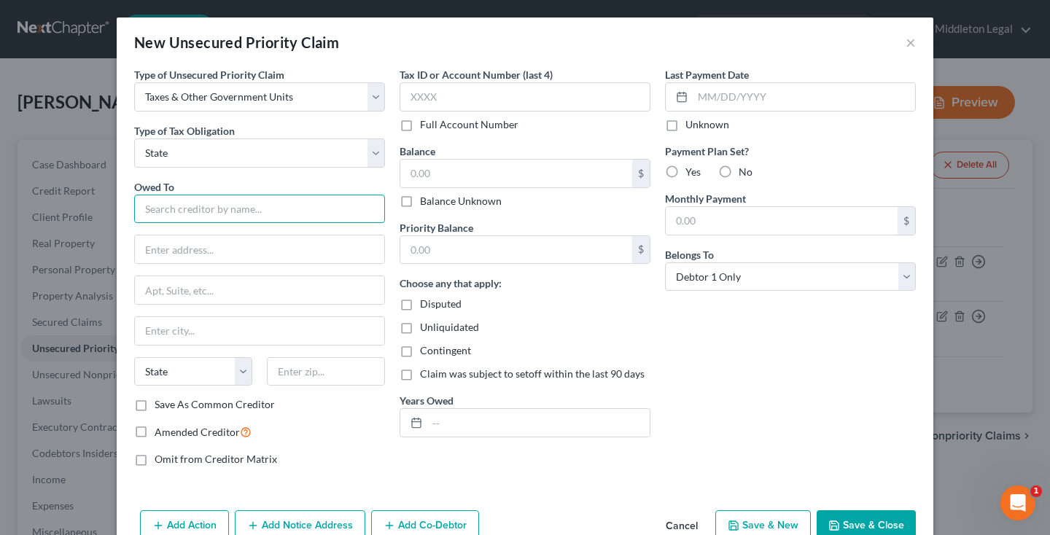
click at [225, 202] on input "text" at bounding box center [259, 209] width 251 height 29
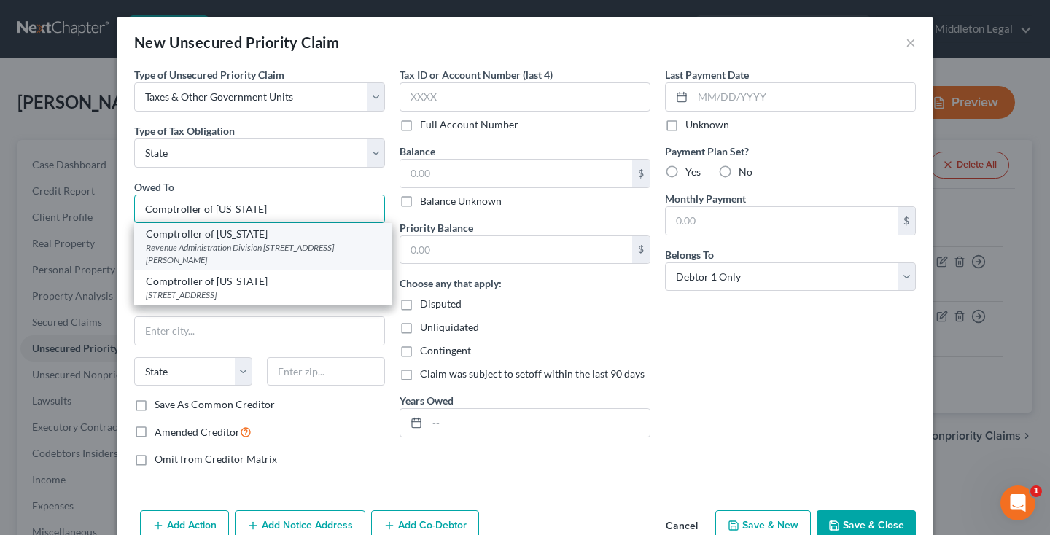
type input "Comptroller of [US_STATE]"
click at [229, 239] on div "Comptroller of [US_STATE]" at bounding box center [263, 234] width 235 height 15
type input "Revenue Administration Division"
type input "[STREET_ADDRESS][PERSON_NAME]"
type input "[GEOGRAPHIC_DATA]"
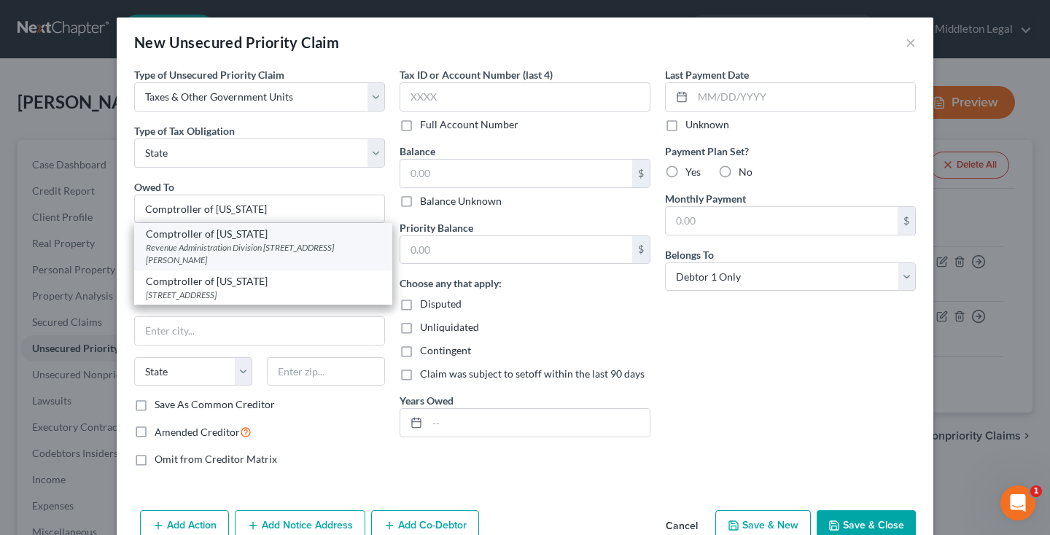
select select "21"
type input "21411"
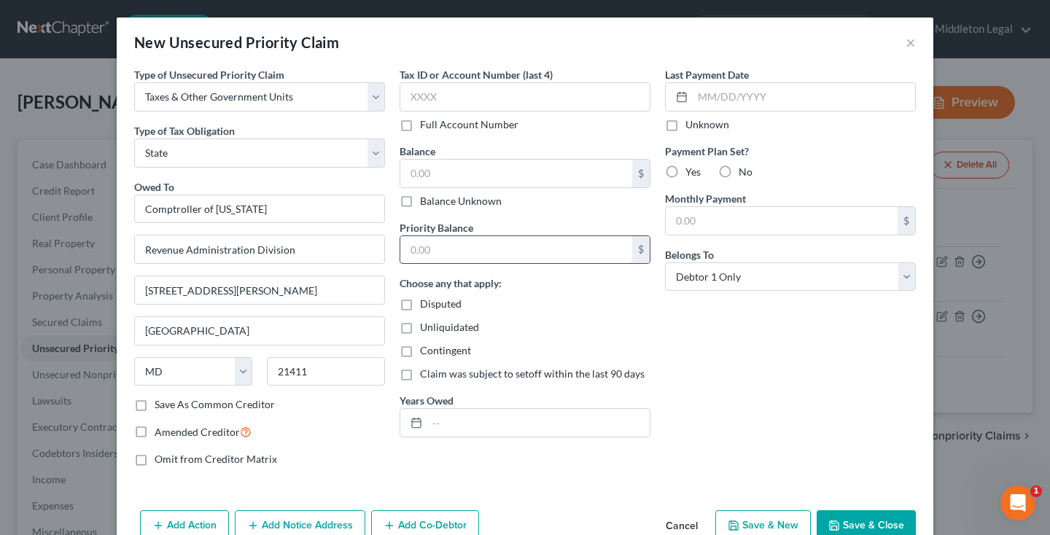
click at [494, 247] on input "text" at bounding box center [516, 250] width 232 height 28
paste input "10,530.64"
type input "10,530.64"
click at [468, 180] on input "text" at bounding box center [516, 174] width 232 height 28
paste input "10,530.64"
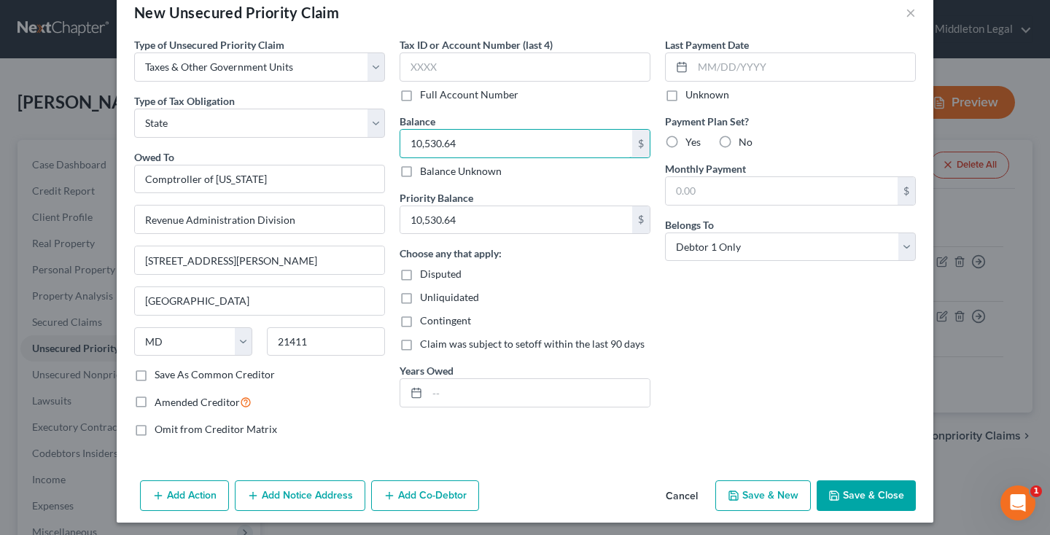
scroll to position [34, 0]
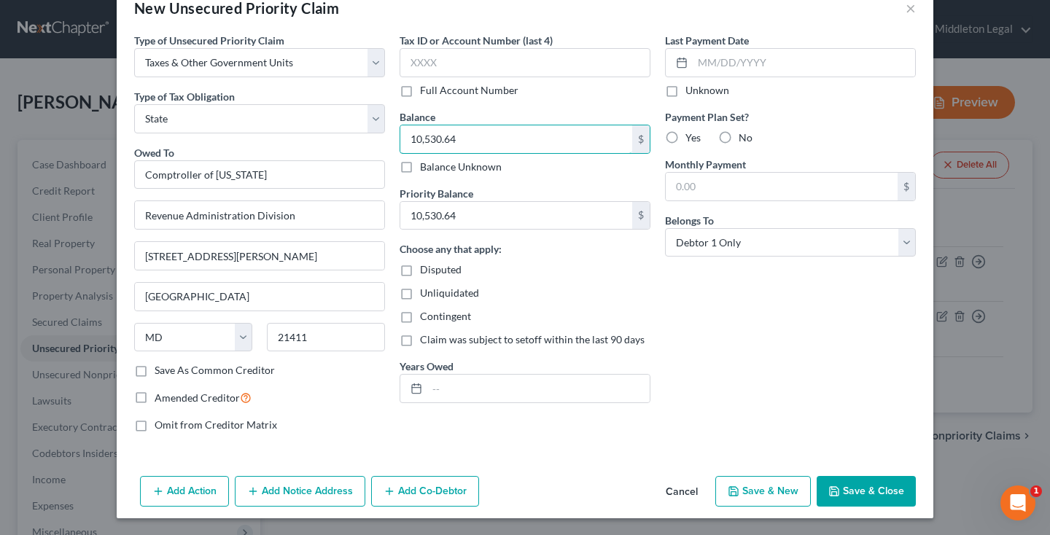
type input "10,530.64"
click at [850, 485] on button "Save & Close" at bounding box center [866, 491] width 99 height 31
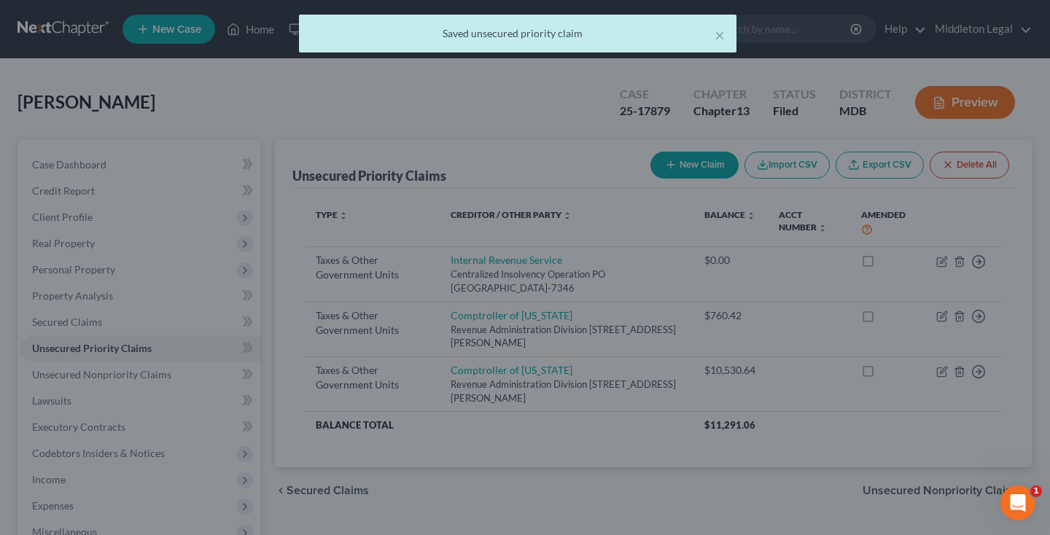
type input "0.00"
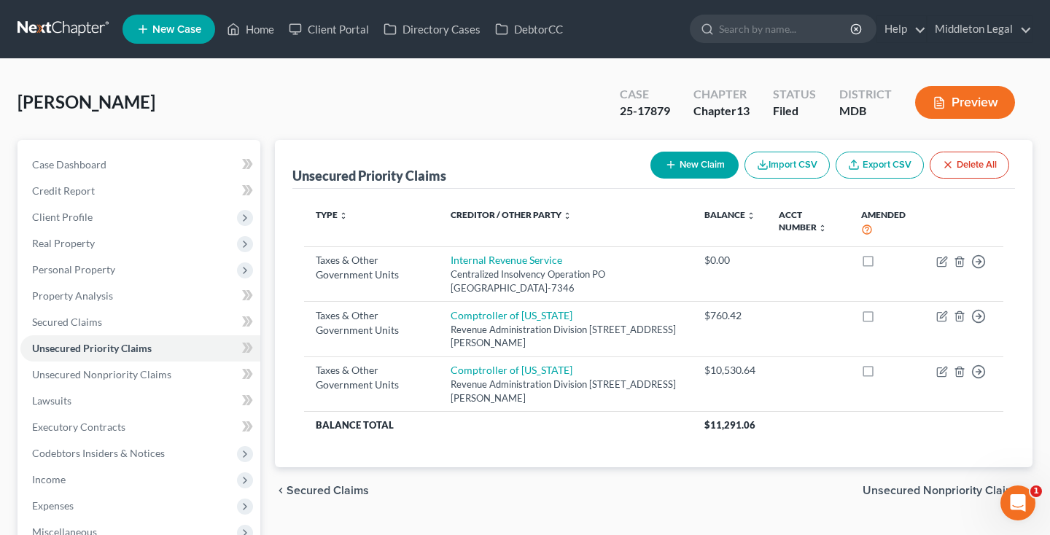
click at [689, 169] on button "New Claim" at bounding box center [695, 165] width 88 height 27
select select "0"
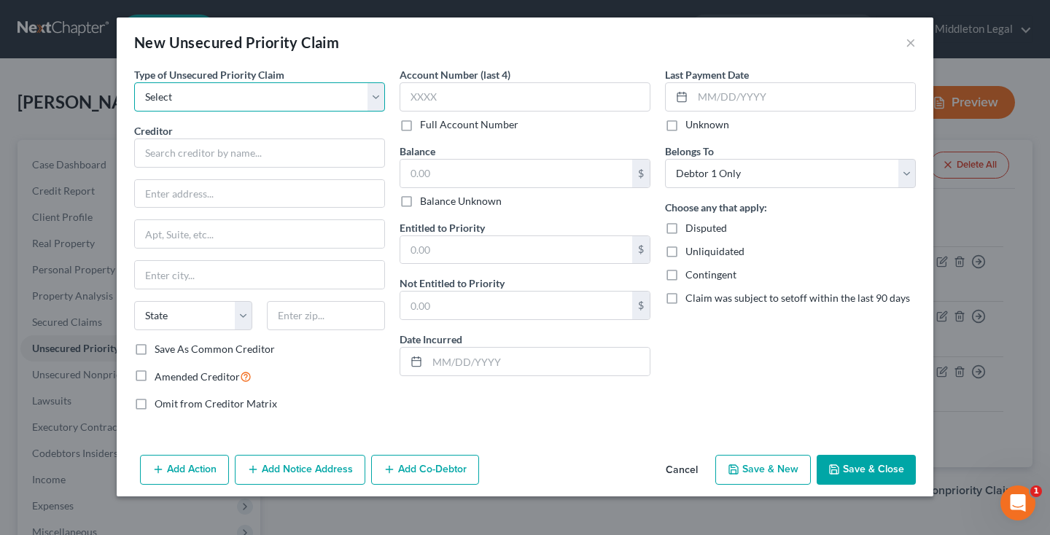
select select "0"
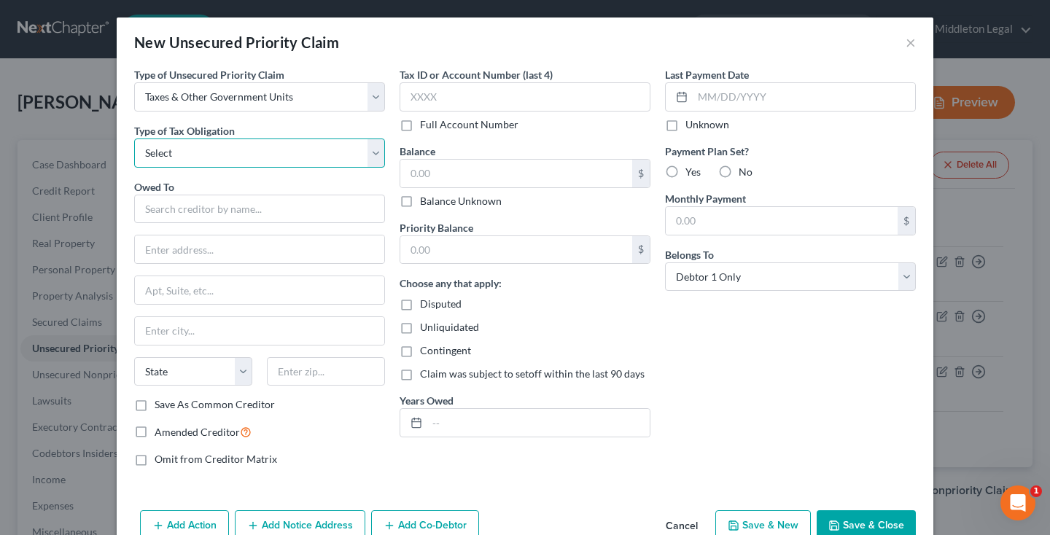
select select "2"
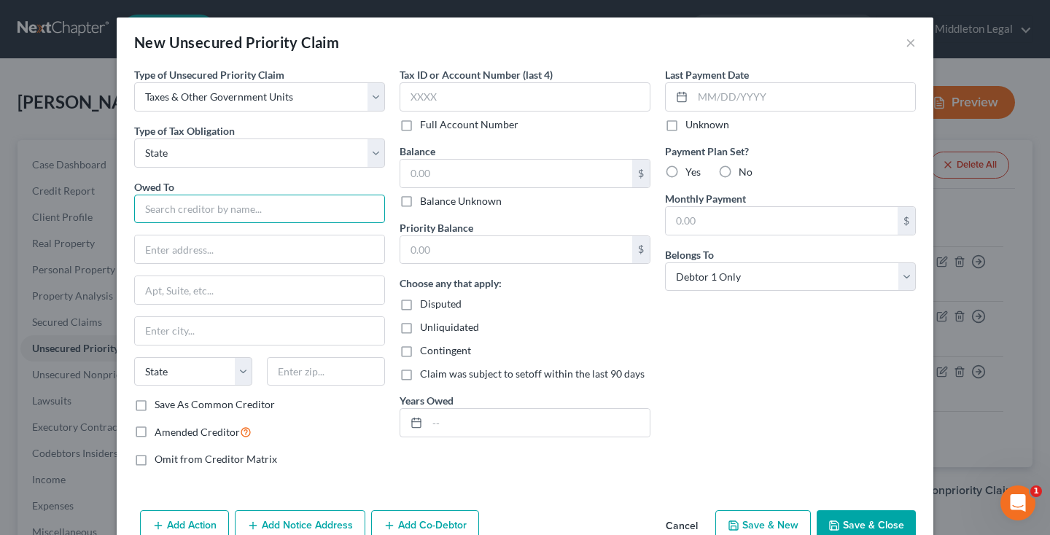
click at [241, 214] on input "text" at bounding box center [259, 209] width 251 height 29
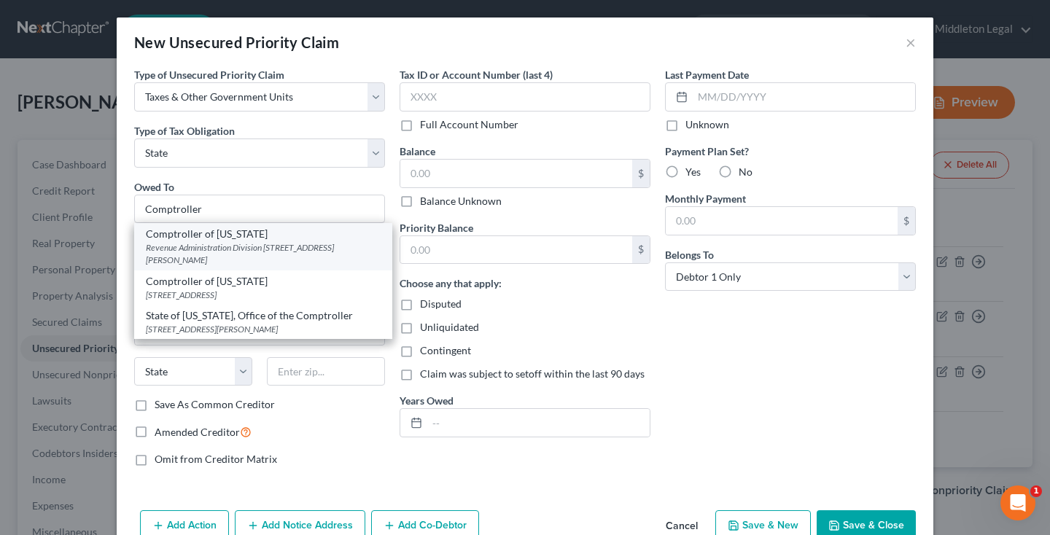
click at [215, 252] on div "Revenue Administration Division [STREET_ADDRESS][PERSON_NAME]" at bounding box center [263, 253] width 235 height 25
type input "Comptroller of [US_STATE]"
type input "Revenue Administration Division"
type input "[STREET_ADDRESS][PERSON_NAME]"
type input "[GEOGRAPHIC_DATA]"
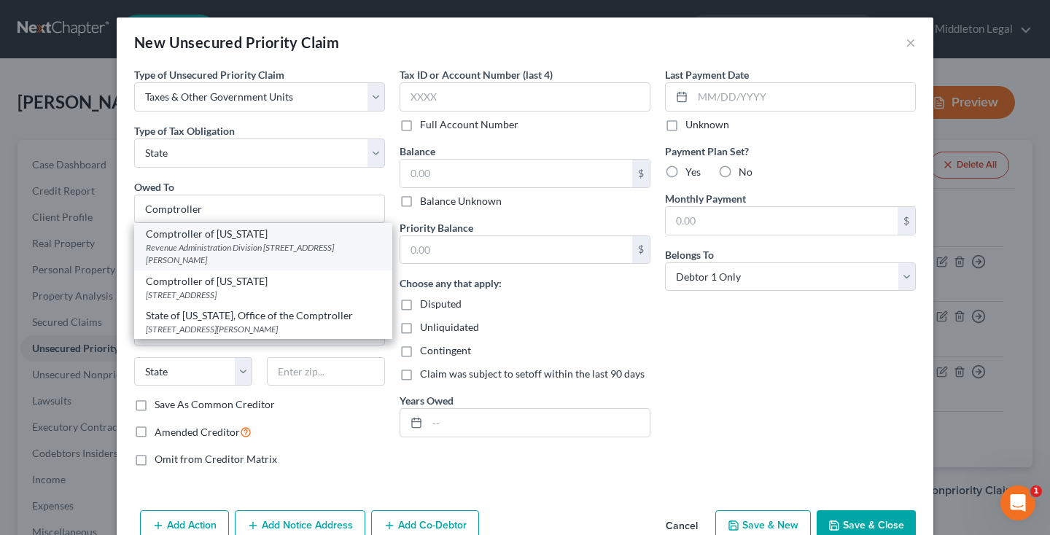
select select "21"
type input "21411"
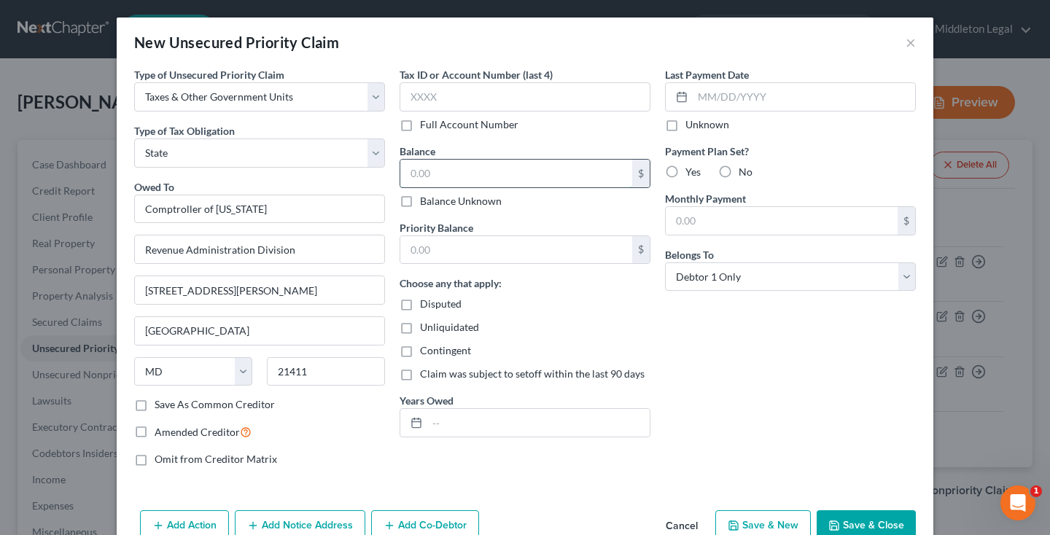
click at [489, 173] on input "text" at bounding box center [516, 174] width 232 height 28
paste input "23,902.61"
type input "23,902.61"
click at [484, 255] on input "text" at bounding box center [516, 250] width 232 height 28
paste input "23,902.61"
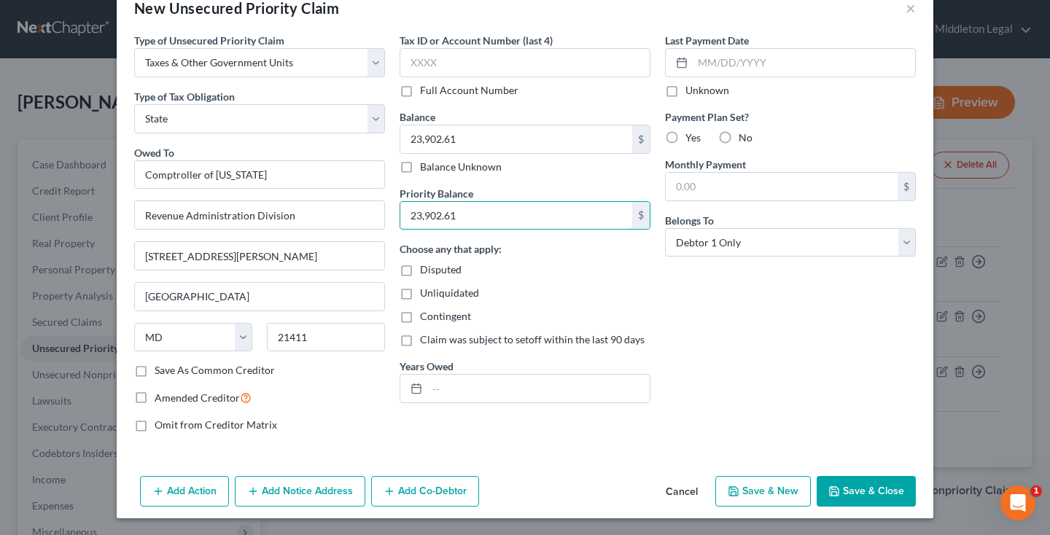
type input "23,902.61"
click at [872, 495] on button "Save & Close" at bounding box center [866, 491] width 99 height 31
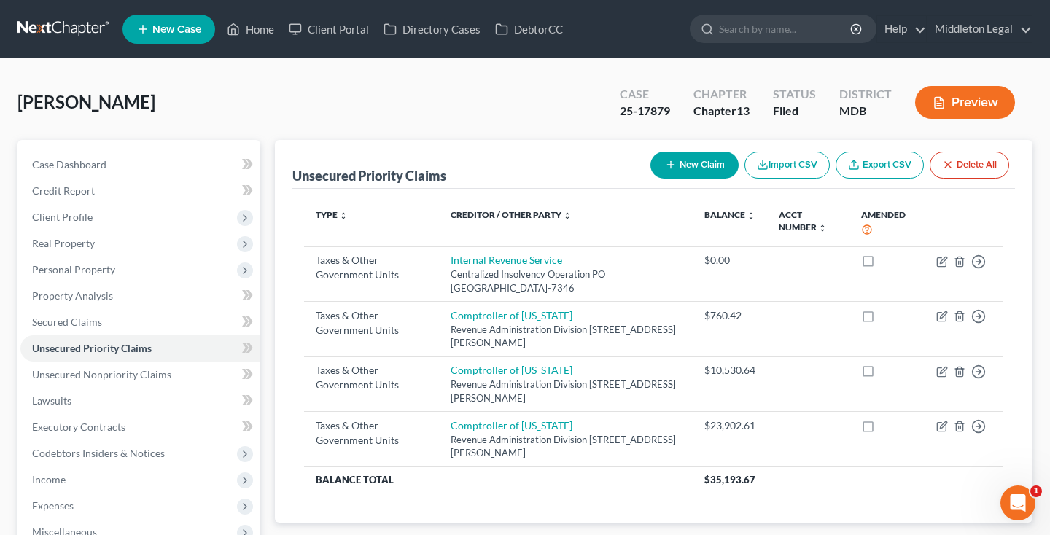
click at [697, 170] on button "New Claim" at bounding box center [695, 165] width 88 height 27
select select "0"
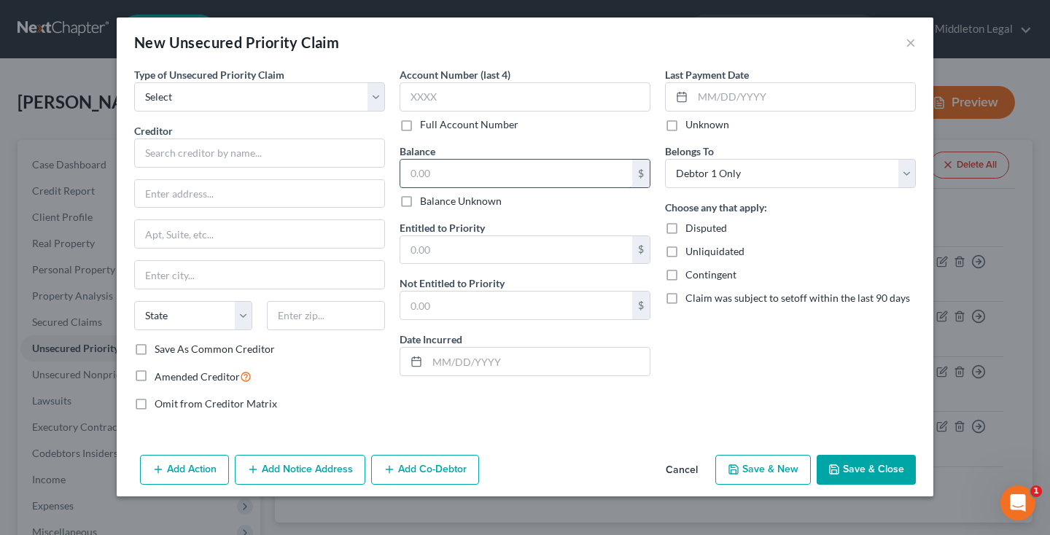
click at [446, 182] on input "text" at bounding box center [516, 174] width 232 height 28
paste input "21,160.48"
type input "21,160.48"
click at [441, 256] on input "text" at bounding box center [516, 250] width 232 height 28
paste input "21,160.48"
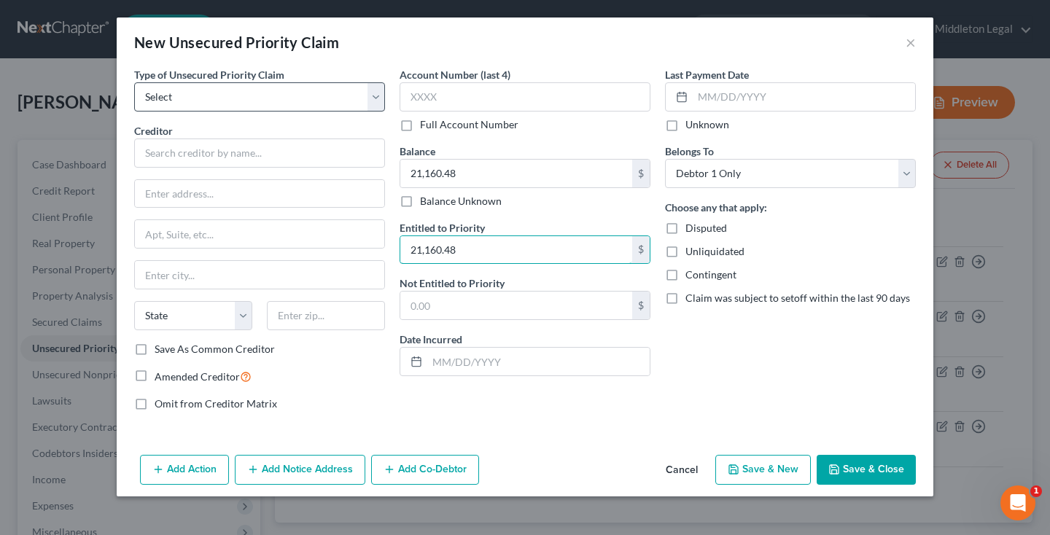
type input "21,160.48"
select select "0"
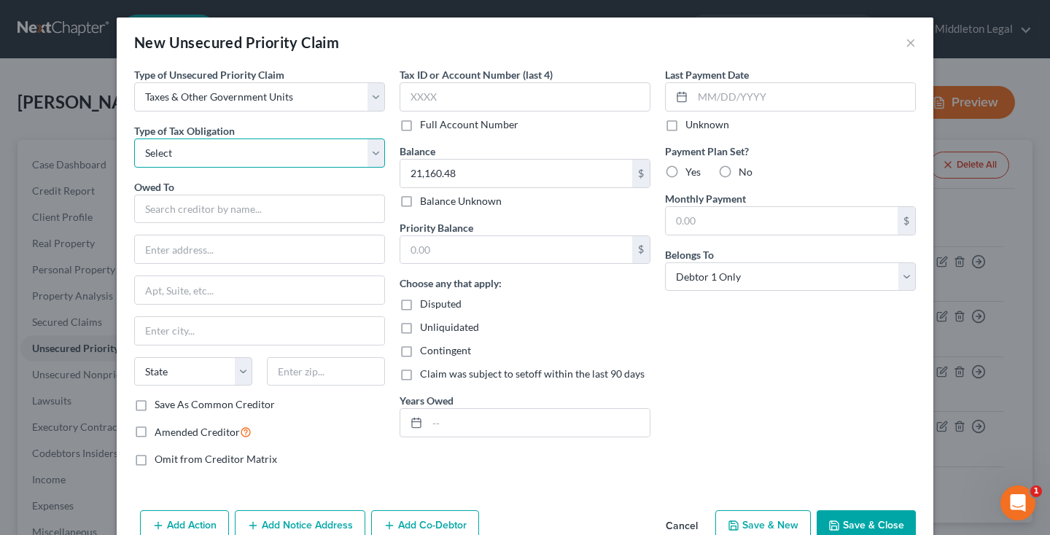
select select "2"
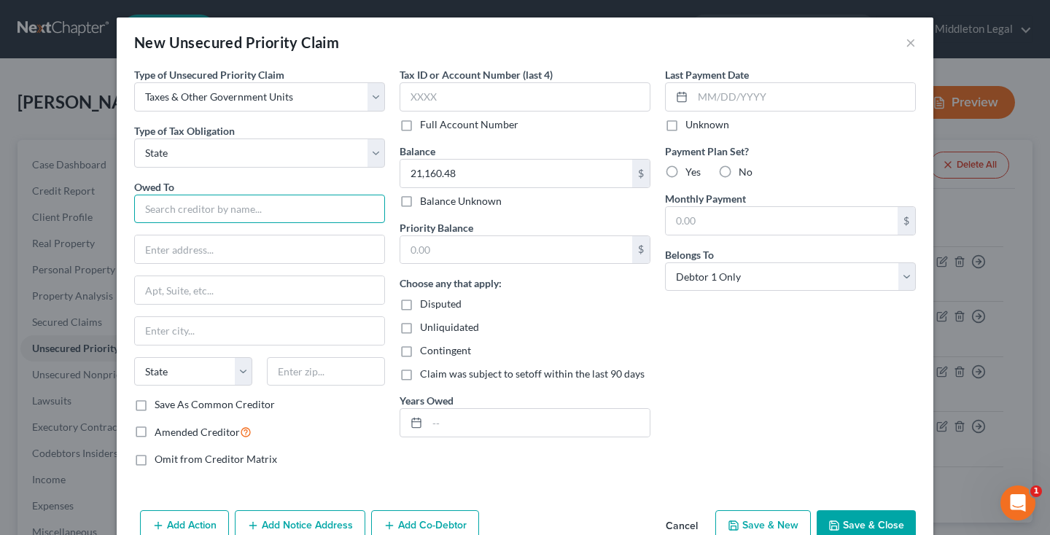
click at [221, 205] on input "text" at bounding box center [259, 209] width 251 height 29
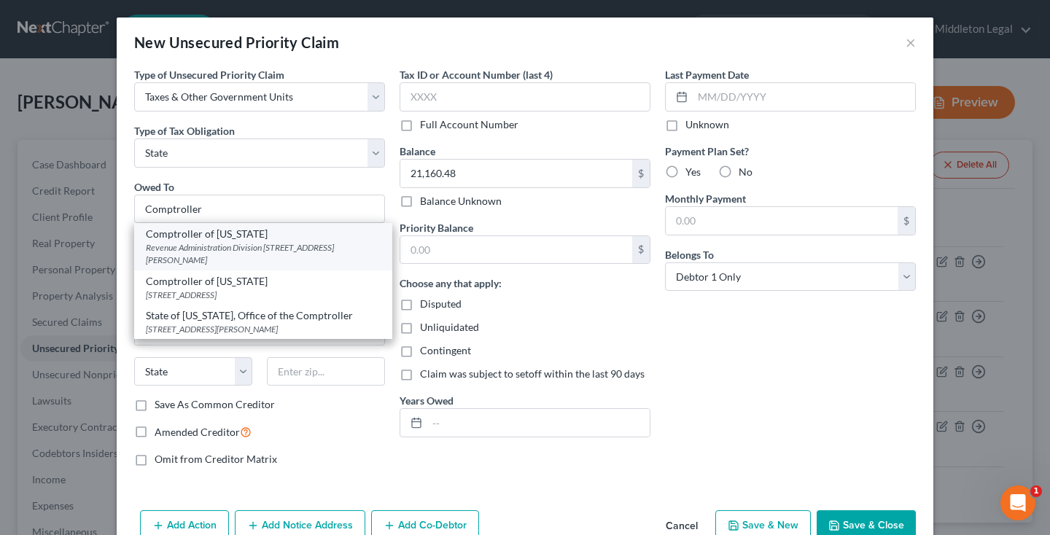
click at [188, 243] on div "Revenue Administration Division [STREET_ADDRESS][PERSON_NAME]" at bounding box center [263, 253] width 235 height 25
type input "Comptroller of [US_STATE]"
type input "Revenue Administration Division"
type input "[STREET_ADDRESS][PERSON_NAME]"
type input "[GEOGRAPHIC_DATA]"
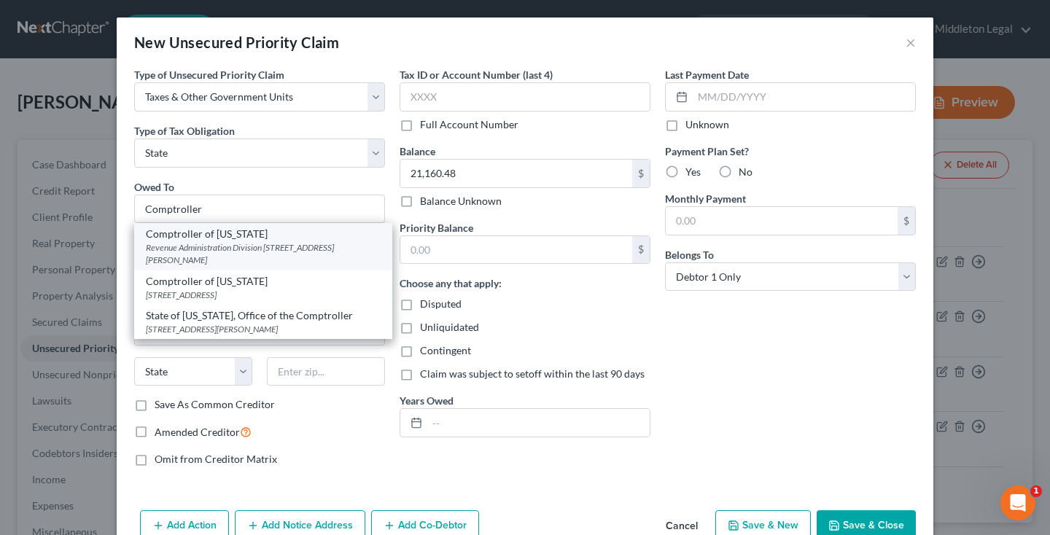
select select "21"
type input "21411"
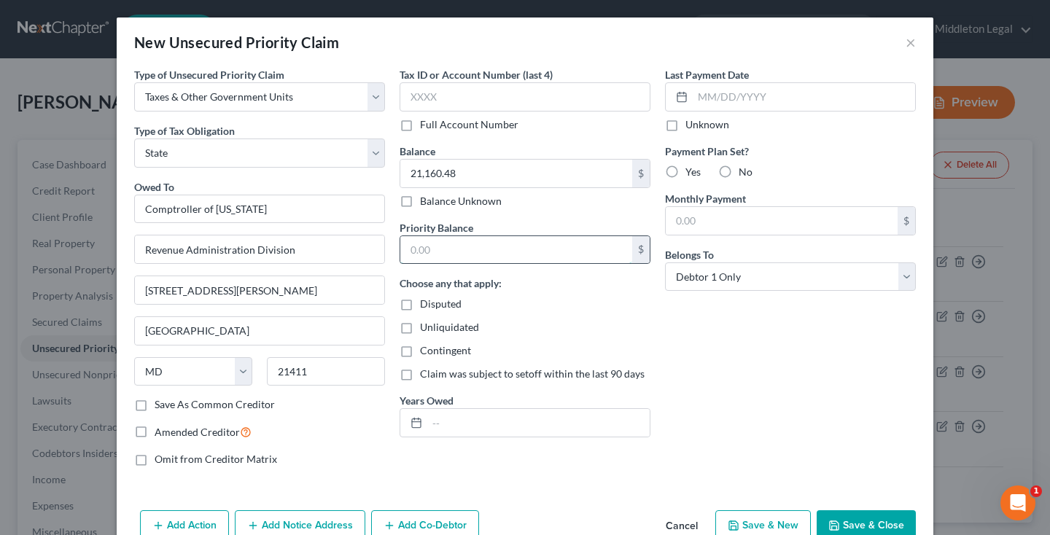
click at [535, 249] on input "text" at bounding box center [516, 250] width 232 height 28
paste input "21,160.48"
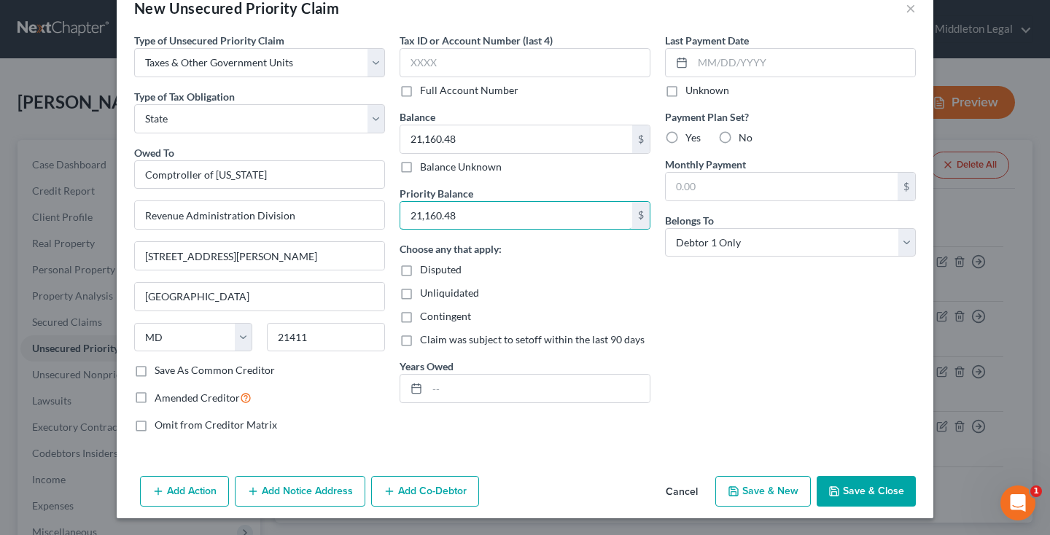
type input "21,160.48"
click at [899, 489] on button "Save & Close" at bounding box center [866, 491] width 99 height 31
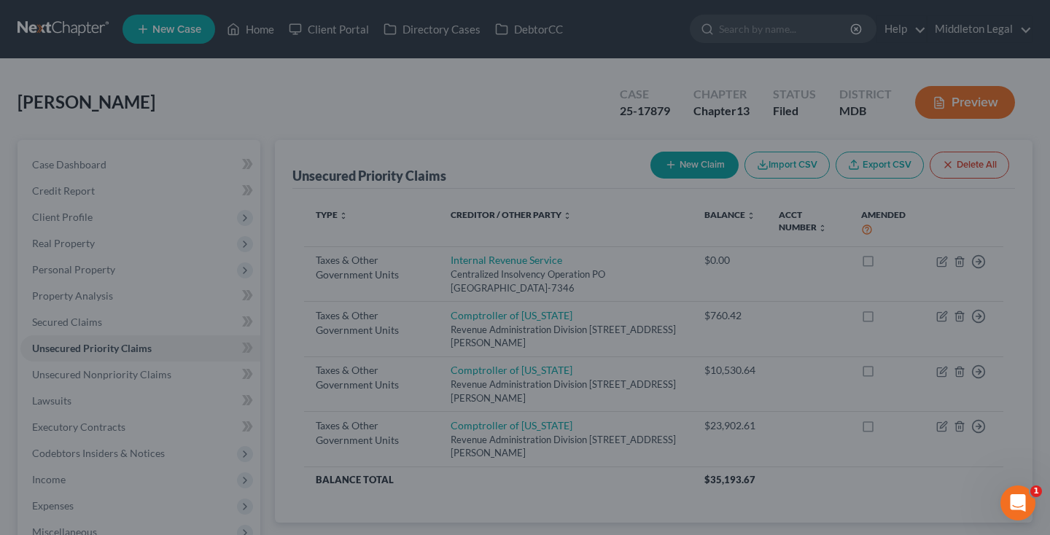
type input "0.00"
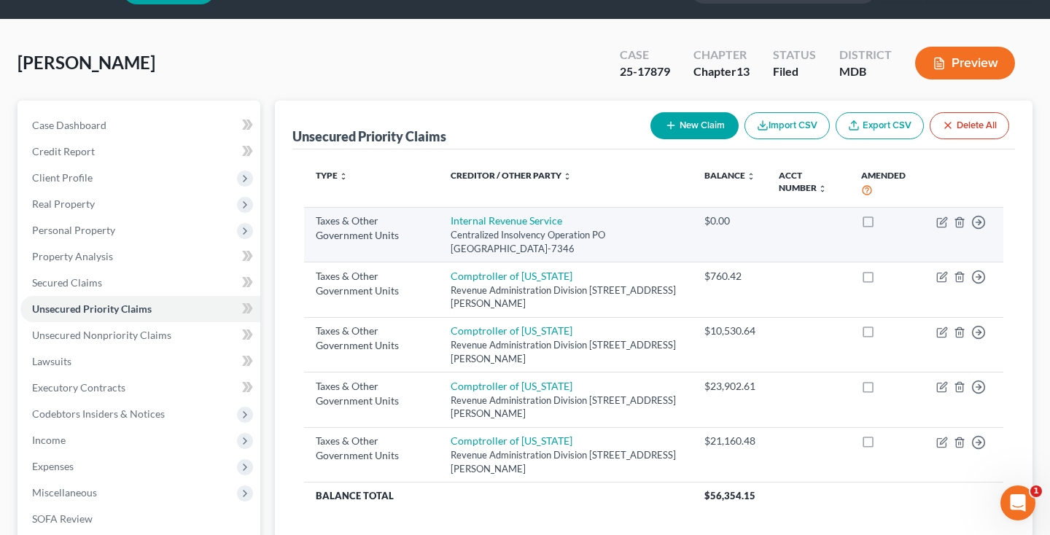
scroll to position [41, 0]
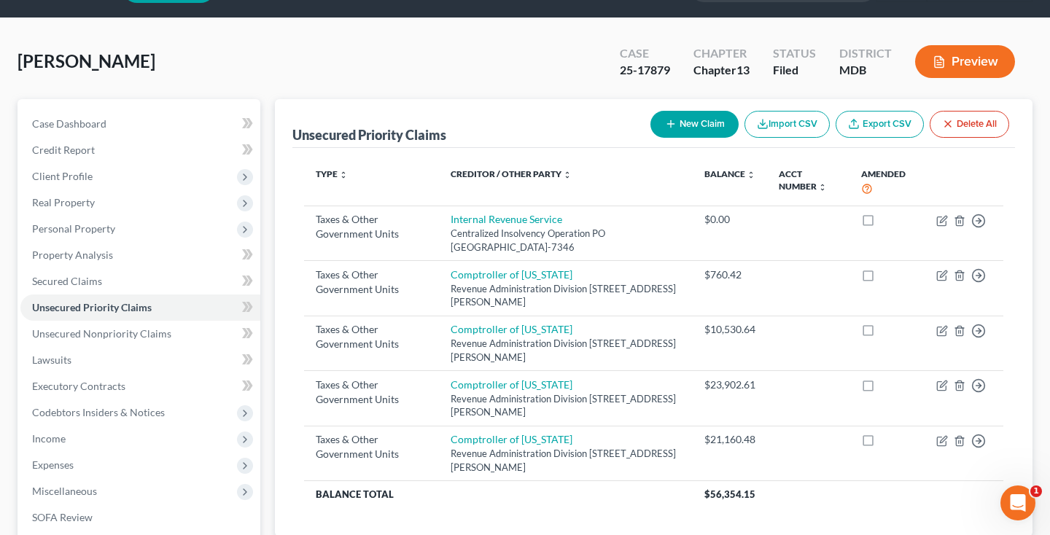
click at [678, 128] on button "New Claim" at bounding box center [695, 124] width 88 height 27
select select "0"
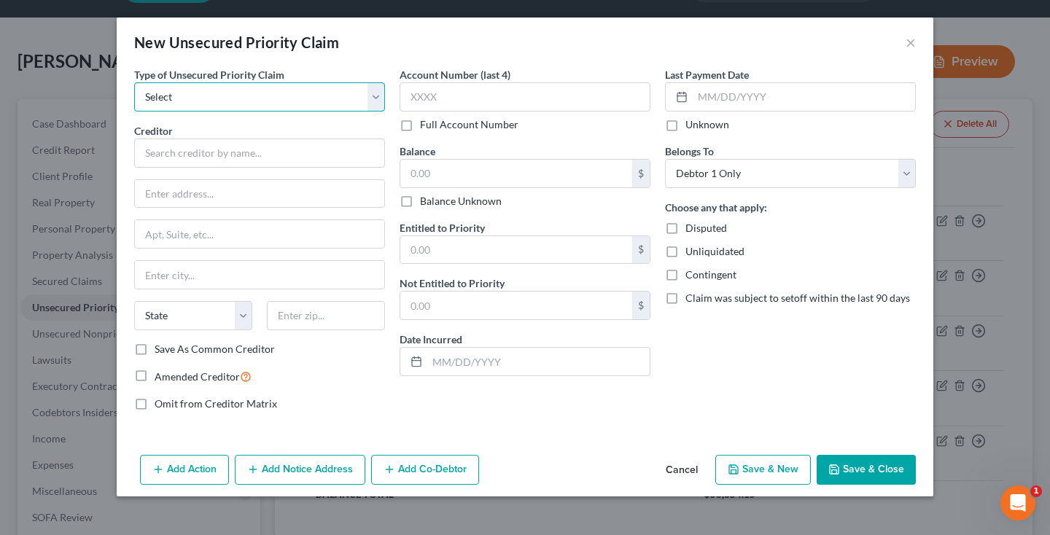
select select "0"
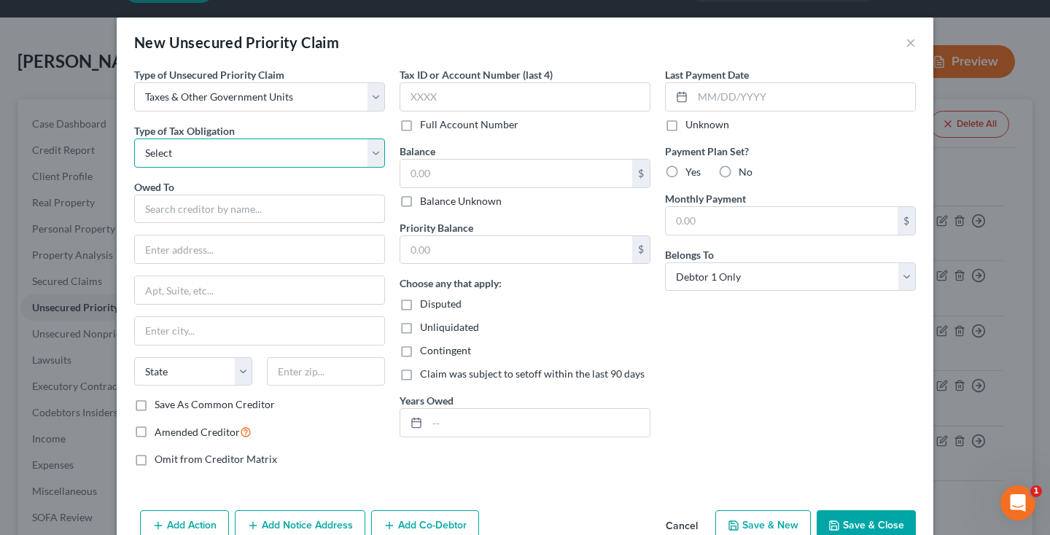
select select "2"
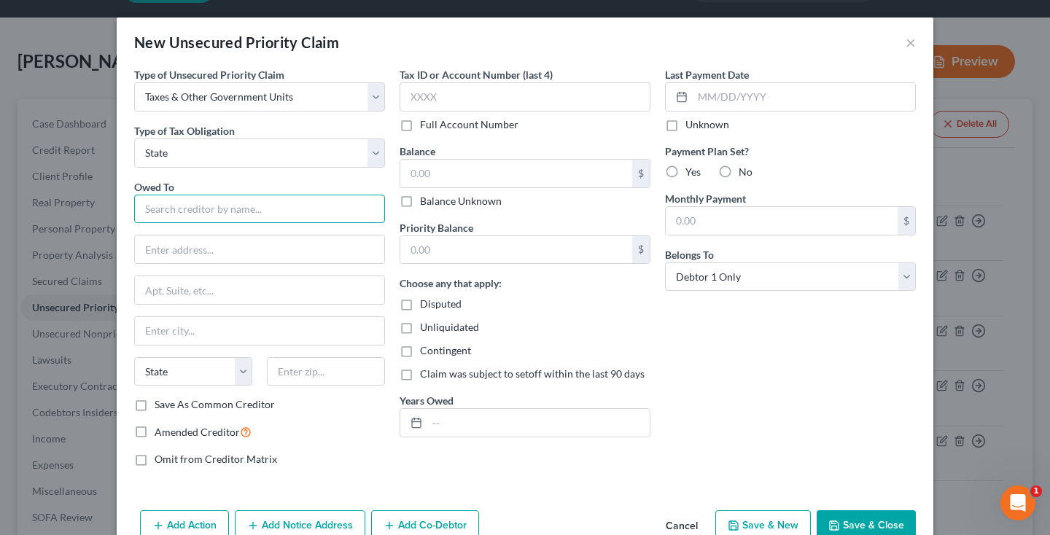
click at [249, 206] on input "text" at bounding box center [259, 209] width 251 height 29
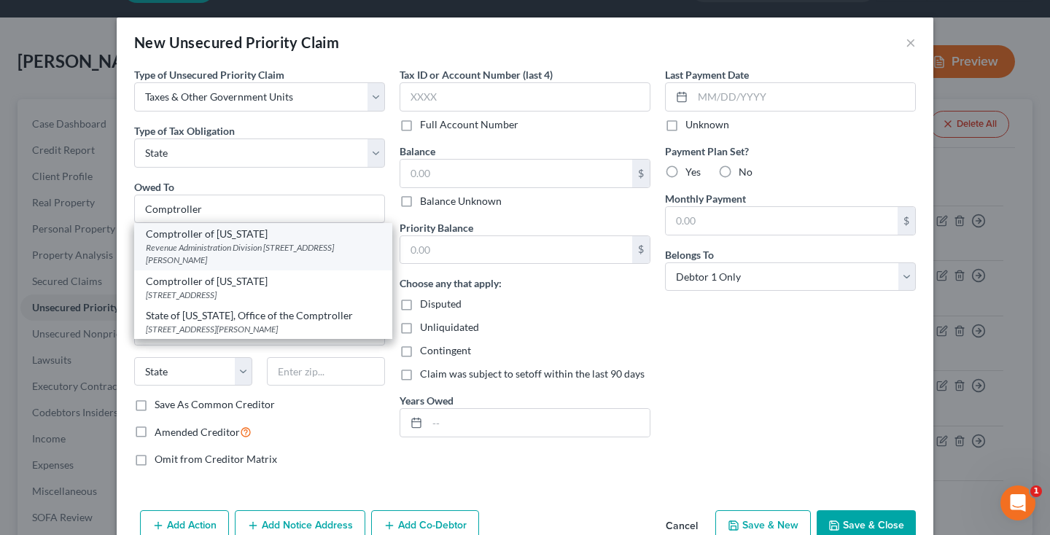
click at [309, 247] on div "Revenue Administration Division [STREET_ADDRESS][PERSON_NAME]" at bounding box center [263, 253] width 235 height 25
type input "Comptroller of [US_STATE]"
type input "Revenue Administration Division"
type input "[STREET_ADDRESS][PERSON_NAME]"
type input "[GEOGRAPHIC_DATA]"
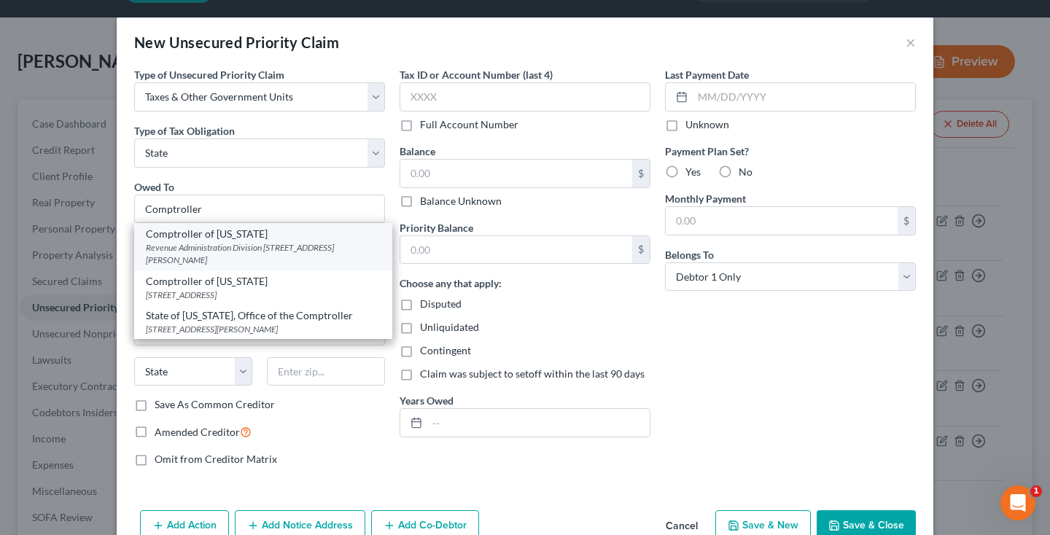
select select "21"
type input "21411"
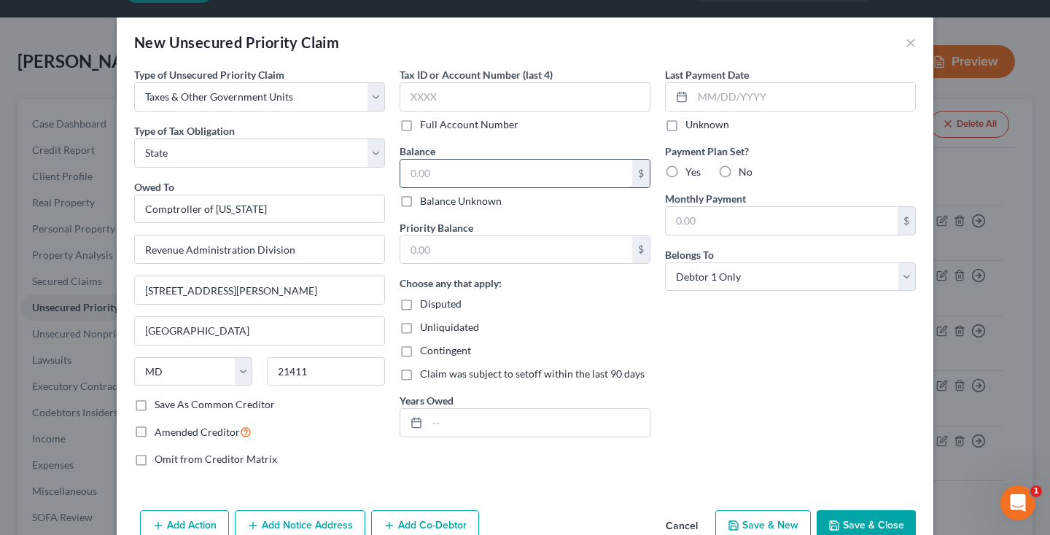
click at [465, 184] on input "text" at bounding box center [516, 174] width 232 height 28
paste input "23,550.14"
type input "23,550.14"
click at [465, 249] on input "text" at bounding box center [516, 250] width 232 height 28
paste input "23,550.14"
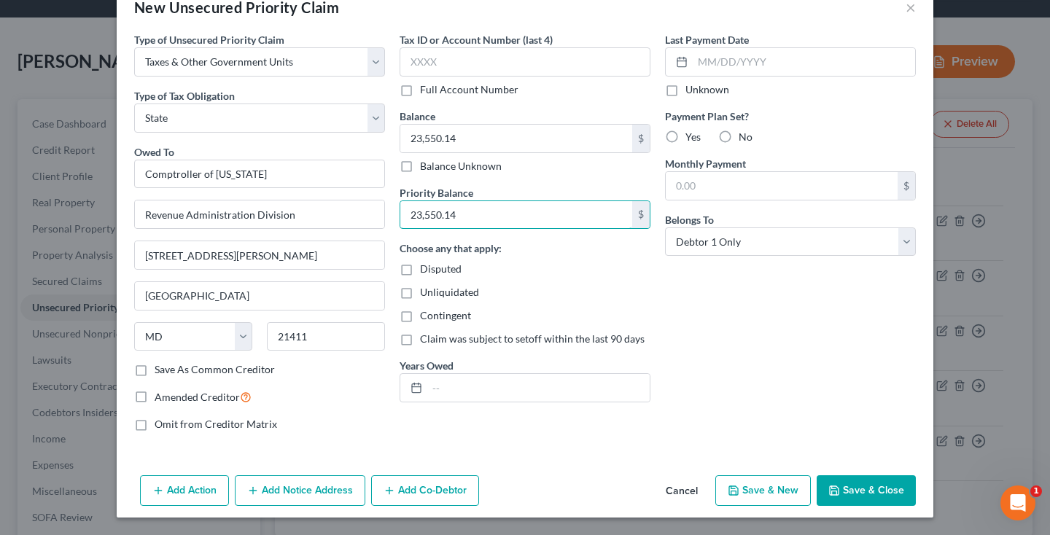
scroll to position [34, 0]
type input "23,550.14"
click at [861, 500] on button "Save & Close" at bounding box center [866, 491] width 99 height 31
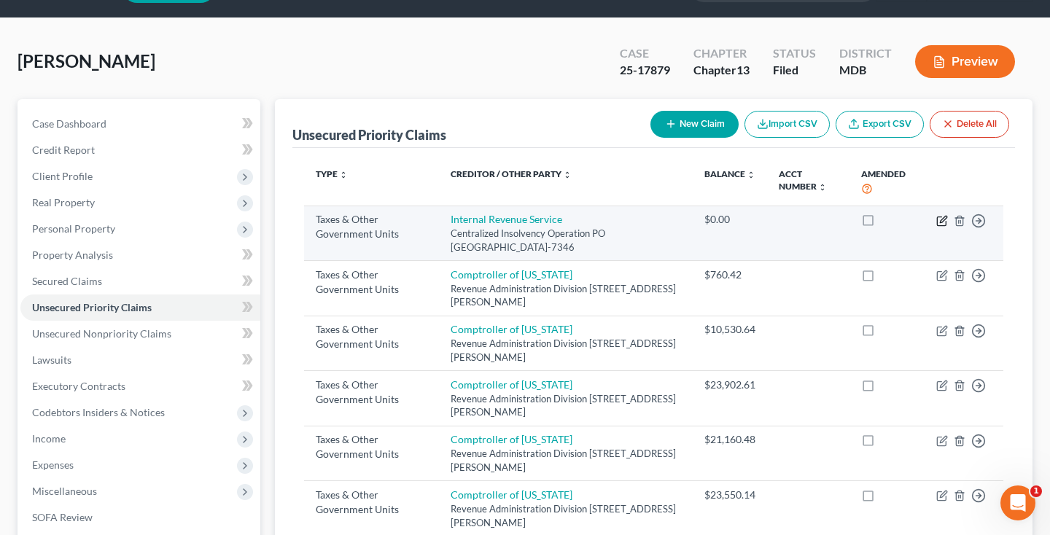
click at [945, 221] on icon "button" at bounding box center [943, 221] width 12 height 12
select select "0"
select select "39"
select select "0"
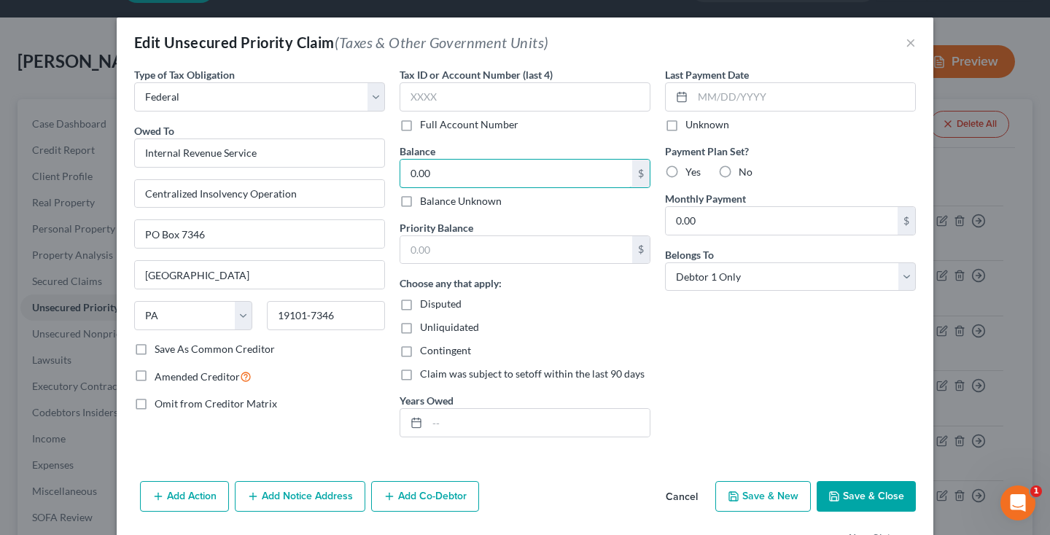
drag, startPoint x: 436, startPoint y: 178, endPoint x: 372, endPoint y: 176, distance: 64.2
click at [372, 176] on div "Type of Tax Obligation * Select Federal City State Franchise Tax Board Other Ow…" at bounding box center [525, 258] width 797 height 382
paste input "119,813.63"
type input "119,813.63"
click at [446, 247] on input "text" at bounding box center [516, 250] width 232 height 28
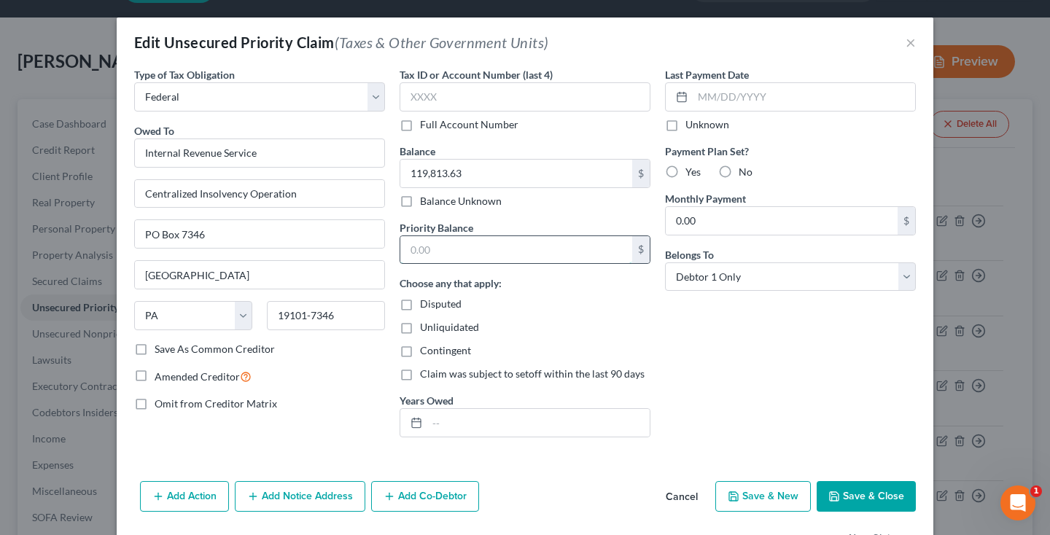
paste input "119,813.63"
type input "119,813.63"
click at [875, 503] on button "Save & Close" at bounding box center [866, 496] width 99 height 31
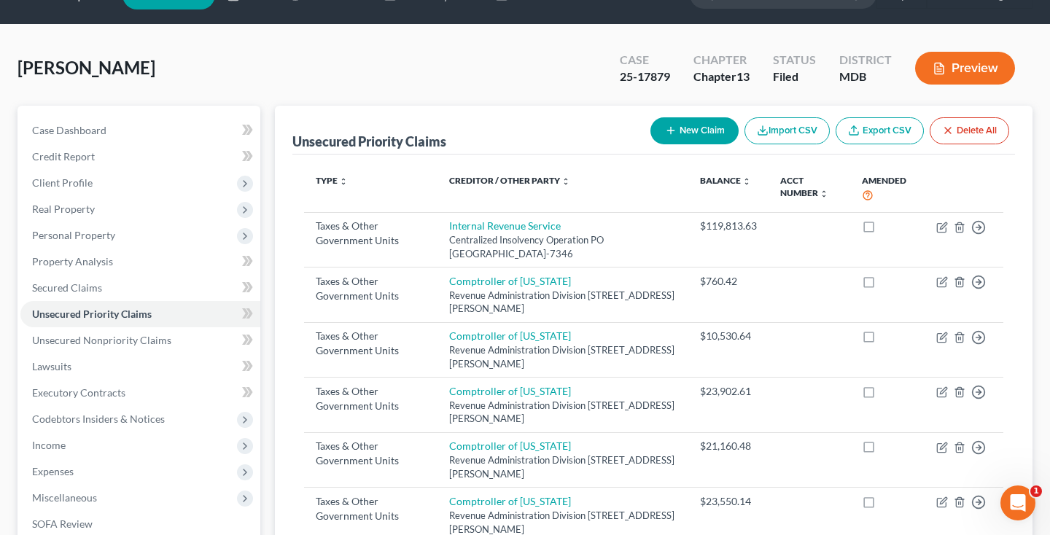
scroll to position [37, 0]
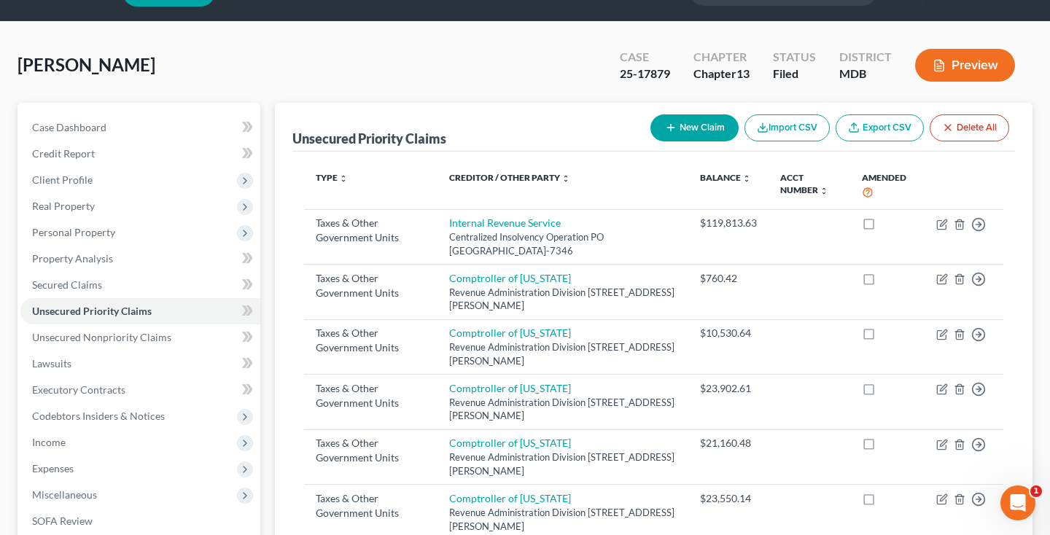
click at [716, 132] on button "New Claim" at bounding box center [695, 128] width 88 height 27
select select "0"
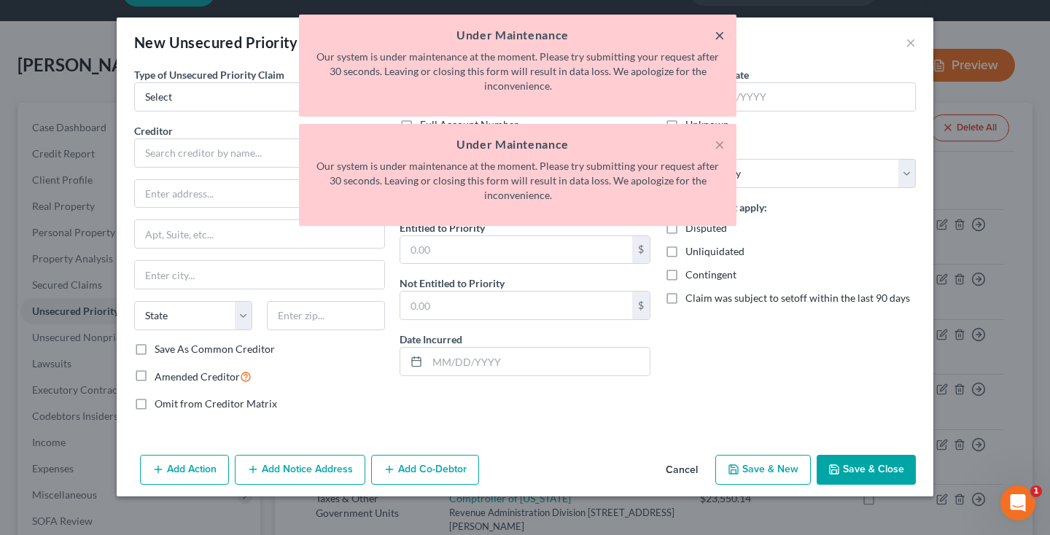
click at [720, 37] on button "×" at bounding box center [720, 35] width 10 height 18
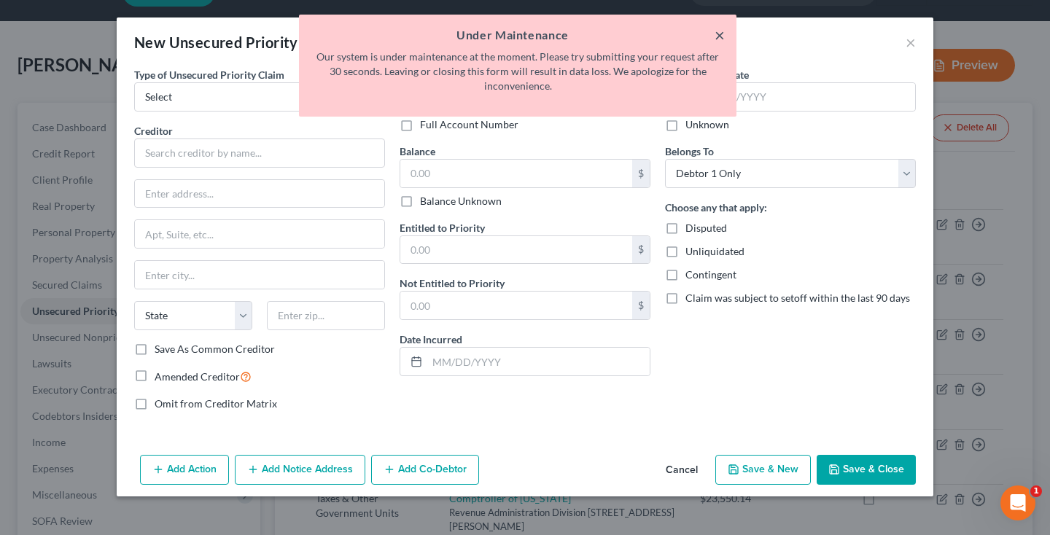
click at [719, 39] on button "×" at bounding box center [720, 35] width 10 height 18
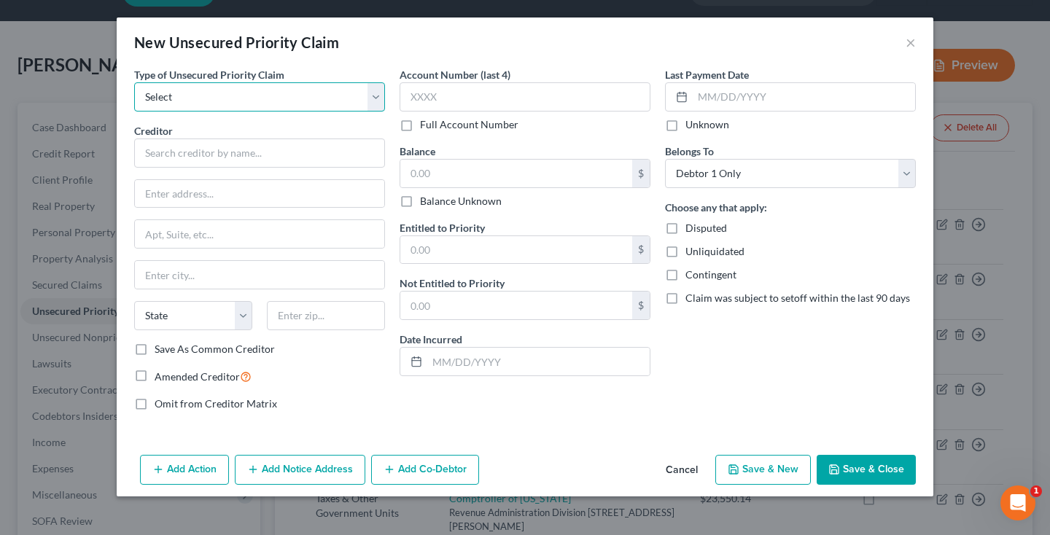
select select "0"
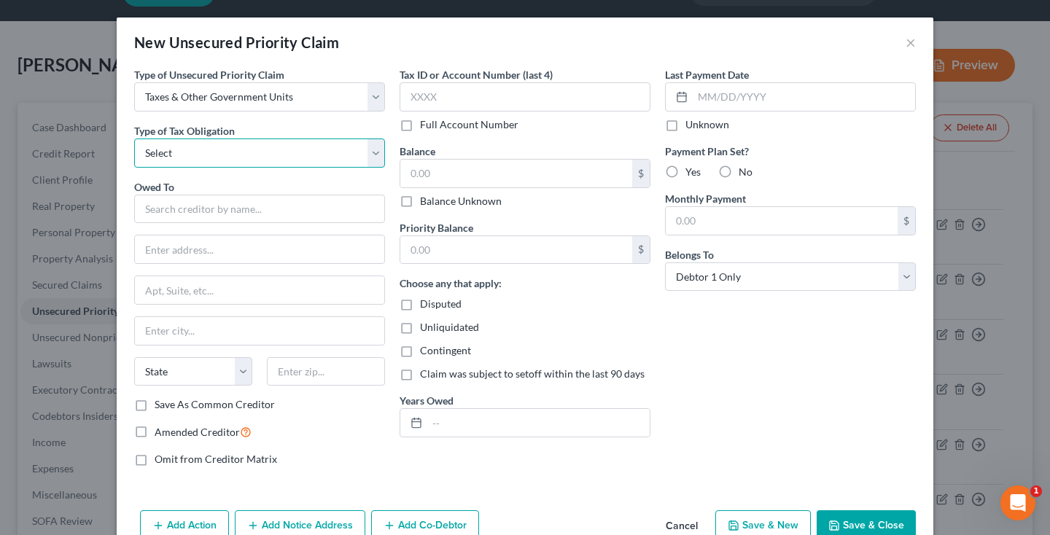
select select "0"
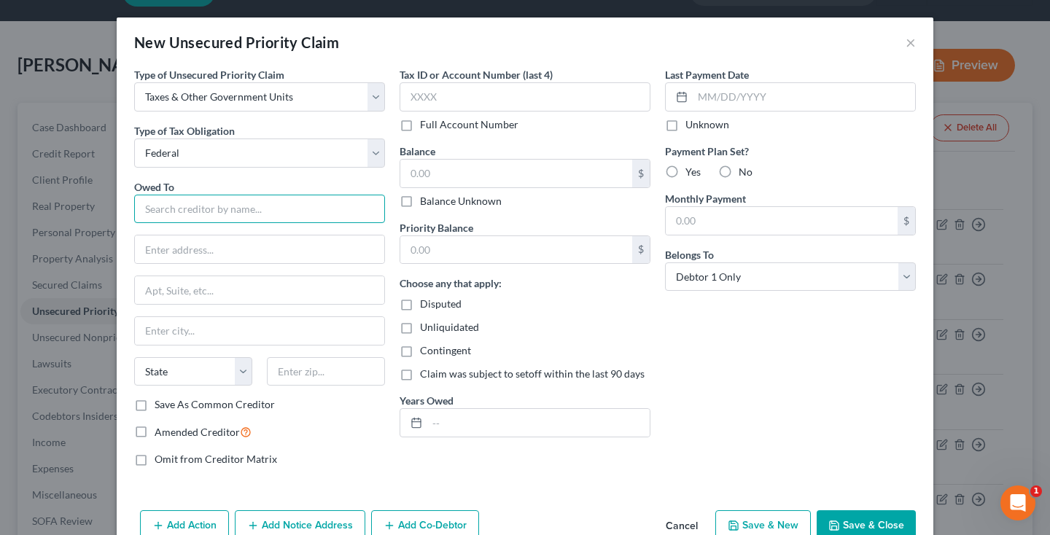
click at [252, 209] on input "text" at bounding box center [259, 209] width 251 height 29
click at [238, 215] on input "Internal" at bounding box center [259, 209] width 251 height 29
type input "i"
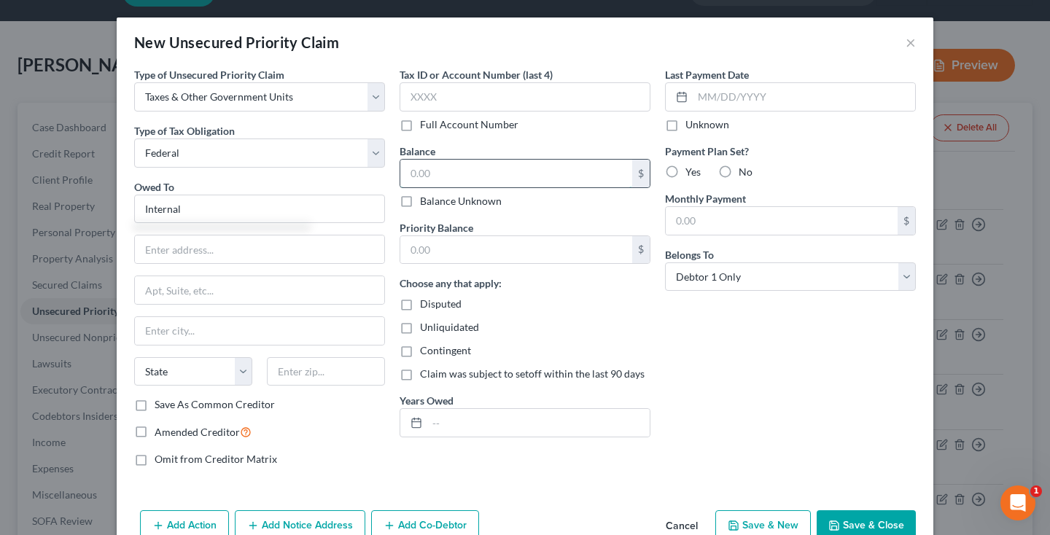
click at [435, 165] on input "text" at bounding box center [516, 174] width 232 height 28
type input "Internal"
paste input "261,975.36"
type input "261,975.36"
click at [447, 254] on input "text" at bounding box center [516, 250] width 232 height 28
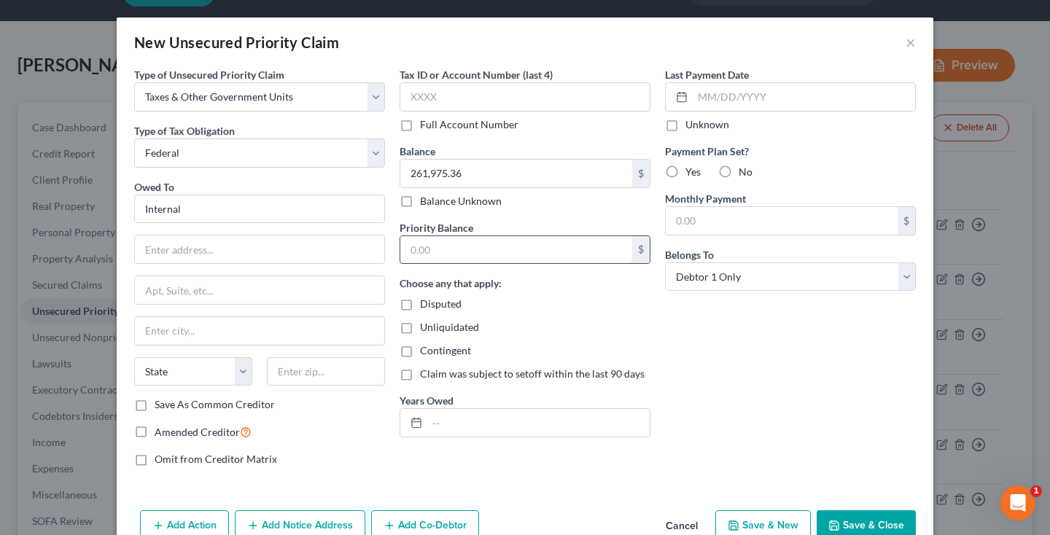
paste input "261,975.36"
type input "261,975.36"
click at [275, 207] on input "Internal" at bounding box center [259, 209] width 251 height 29
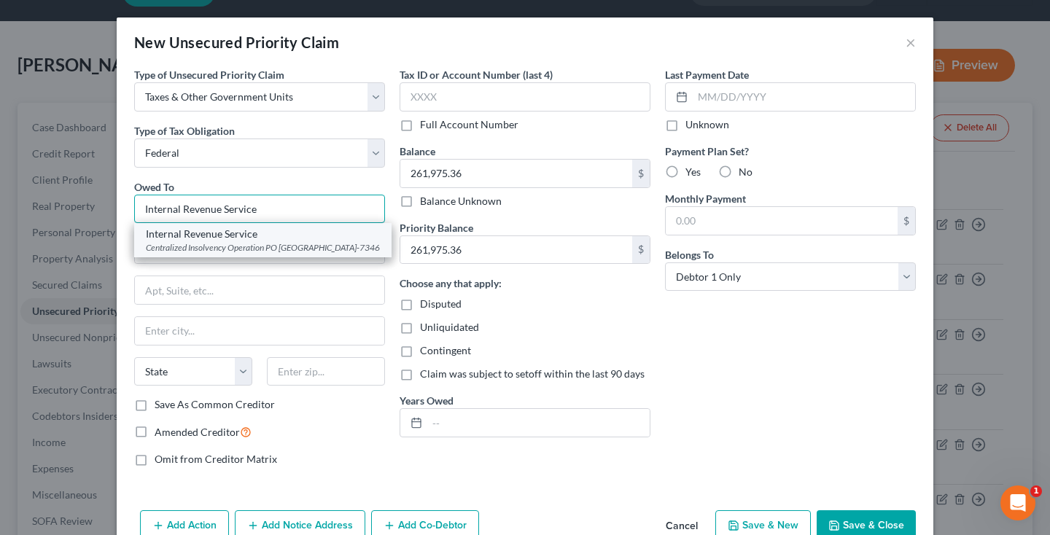
type input "Internal Revenue Service"
click at [312, 251] on div "Centralized Insolvency Operation PO [GEOGRAPHIC_DATA]-7346" at bounding box center [263, 247] width 234 height 12
type input "Centralized Insolvency Operation"
type input "PO Box 7346"
type input "[GEOGRAPHIC_DATA]"
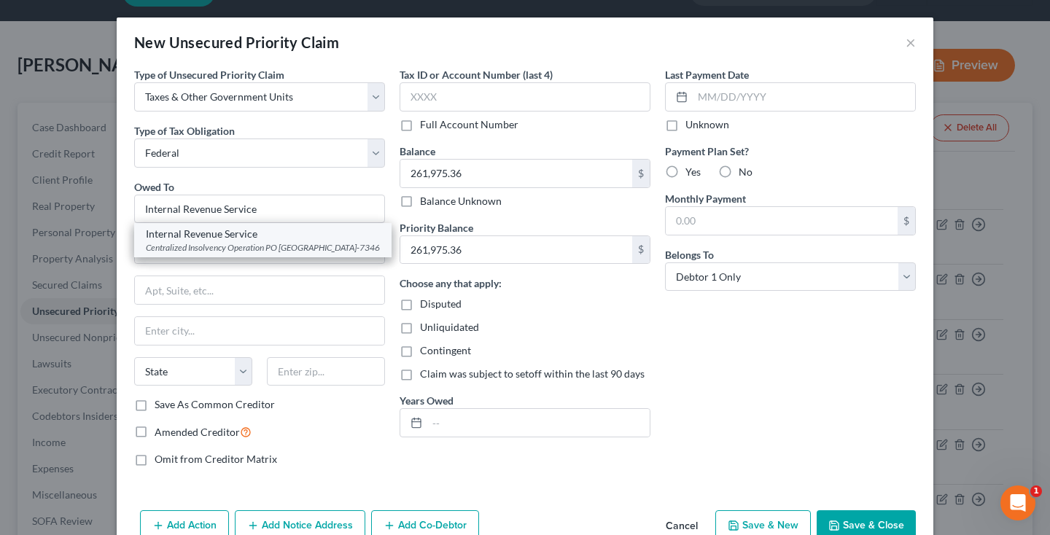
select select "39"
type input "19101-7346"
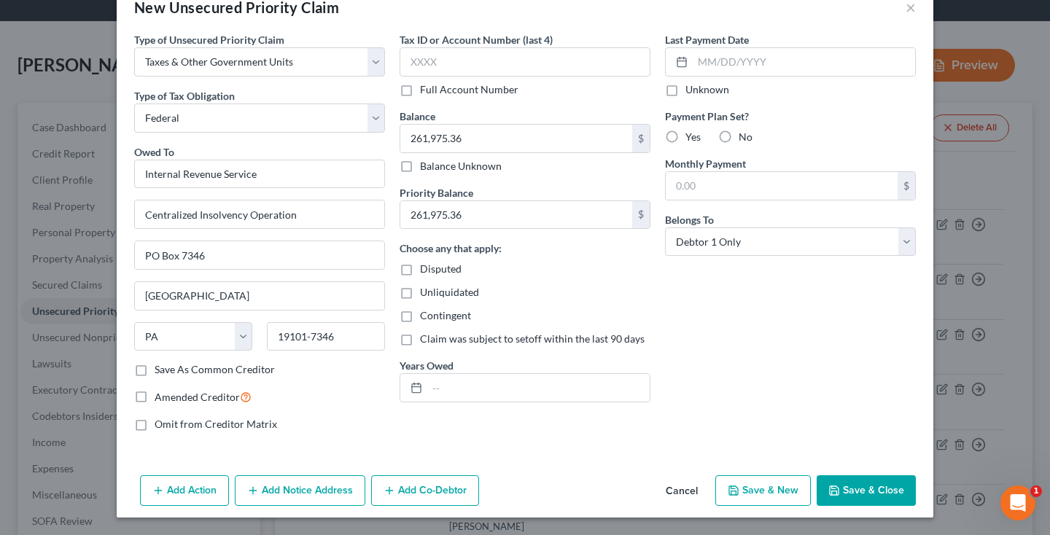
scroll to position [34, 0]
click at [869, 502] on button "Save & Close" at bounding box center [866, 491] width 99 height 31
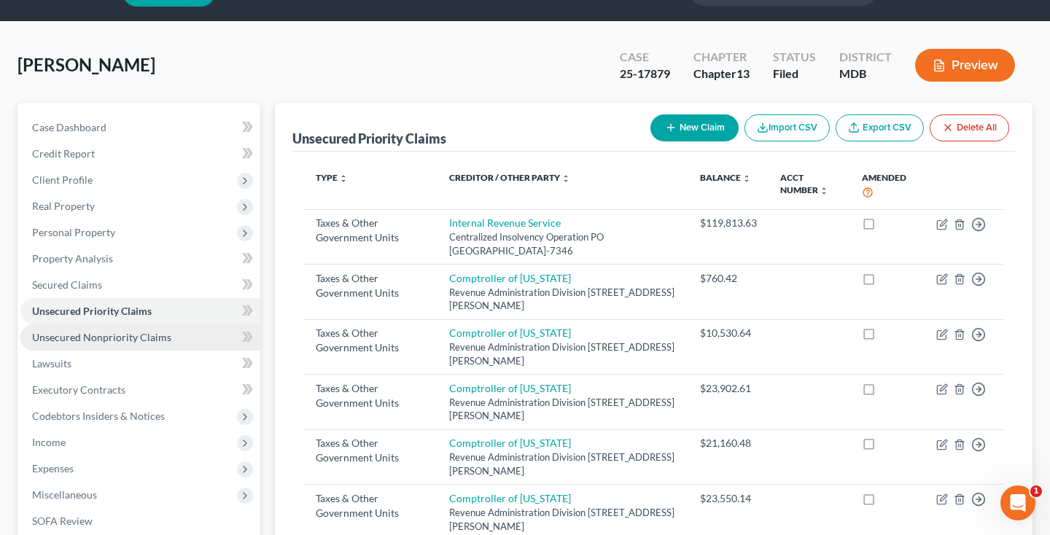
click at [121, 349] on link "Unsecured Nonpriority Claims" at bounding box center [140, 338] width 240 height 26
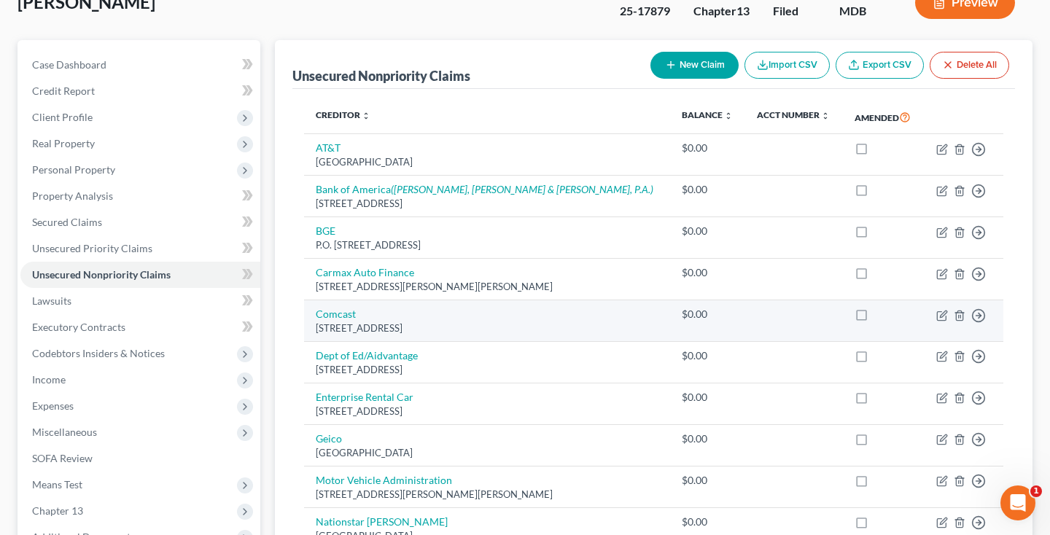
scroll to position [67, 0]
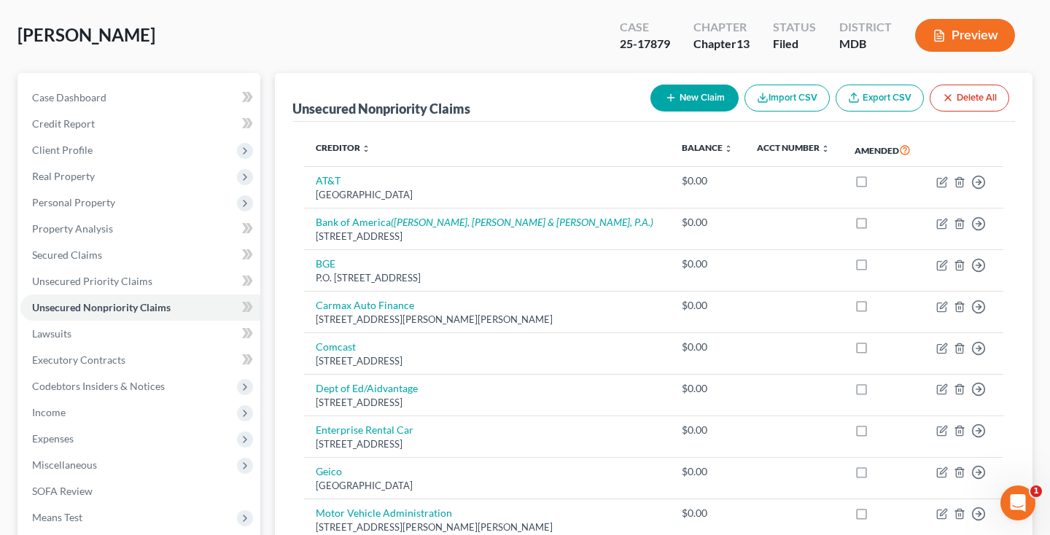
click at [701, 96] on button "New Claim" at bounding box center [695, 98] width 88 height 27
select select "0"
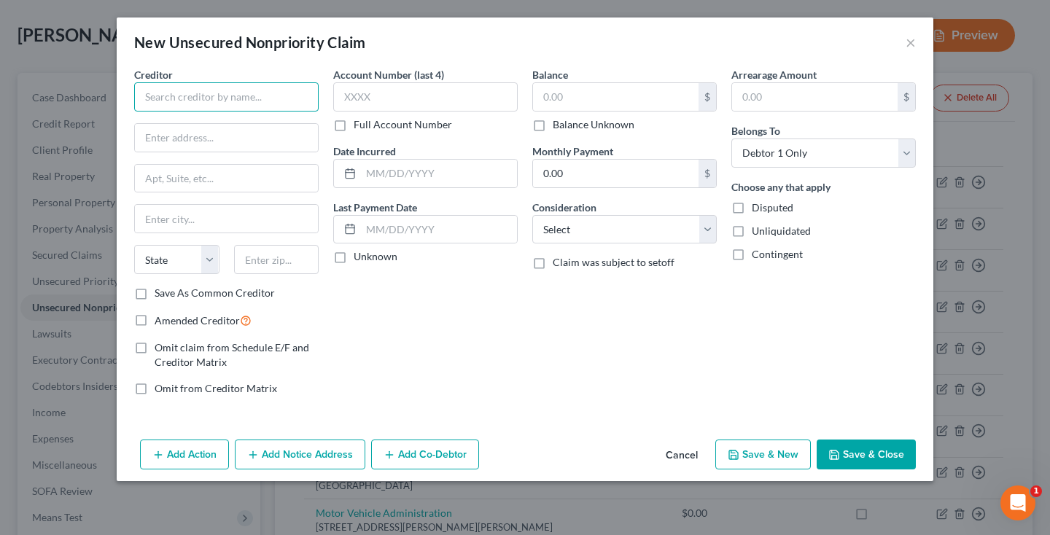
click at [199, 96] on input "text" at bounding box center [226, 96] width 185 height 29
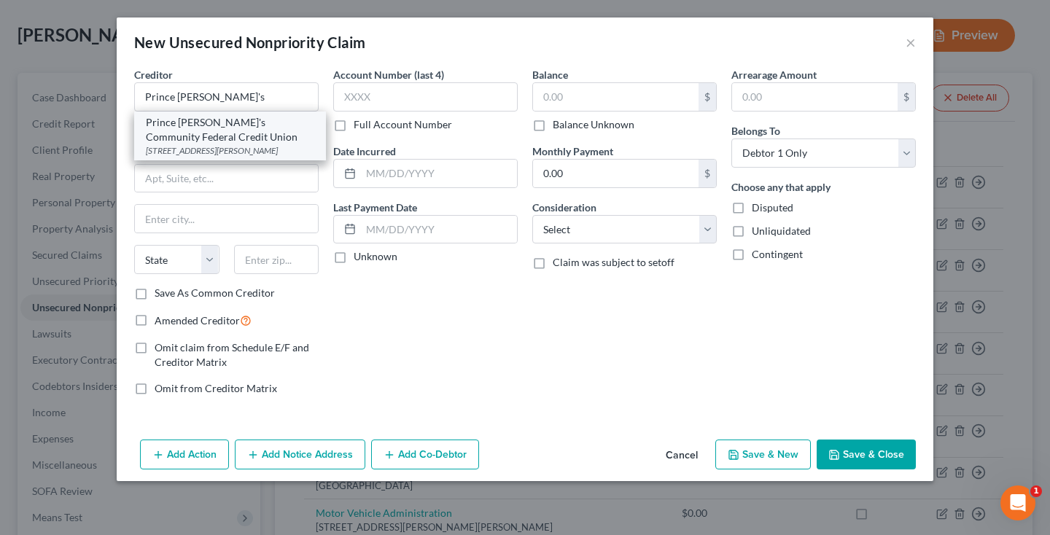
click at [271, 130] on div "Prince [PERSON_NAME]'s Community Federal Credit Union" at bounding box center [230, 129] width 169 height 29
type input "Prince [PERSON_NAME]'s Community Federal Credit Union"
type input "[STREET_ADDRESS][PERSON_NAME]"
type input "[GEOGRAPHIC_DATA]"
select select "21"
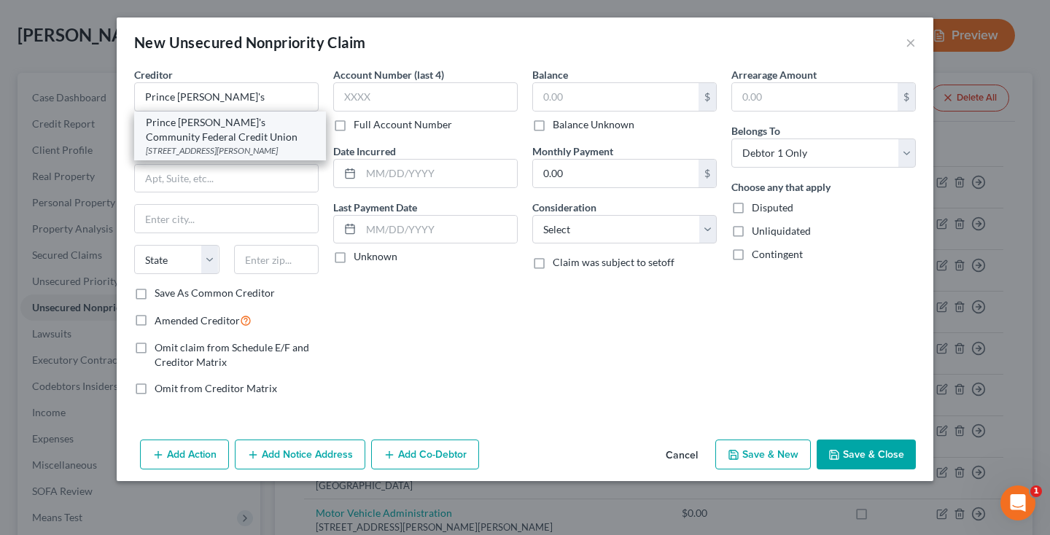
type input "20705"
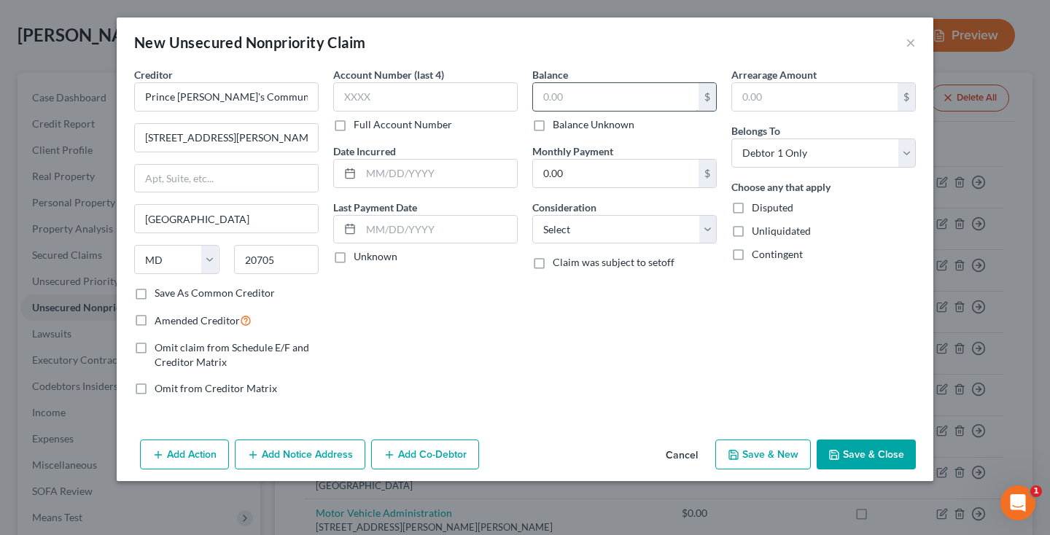
click at [560, 100] on input "text" at bounding box center [616, 97] width 166 height 28
paste input "49,018.31"
type input "49,018.31"
click at [872, 457] on button "Save & Close" at bounding box center [866, 455] width 99 height 31
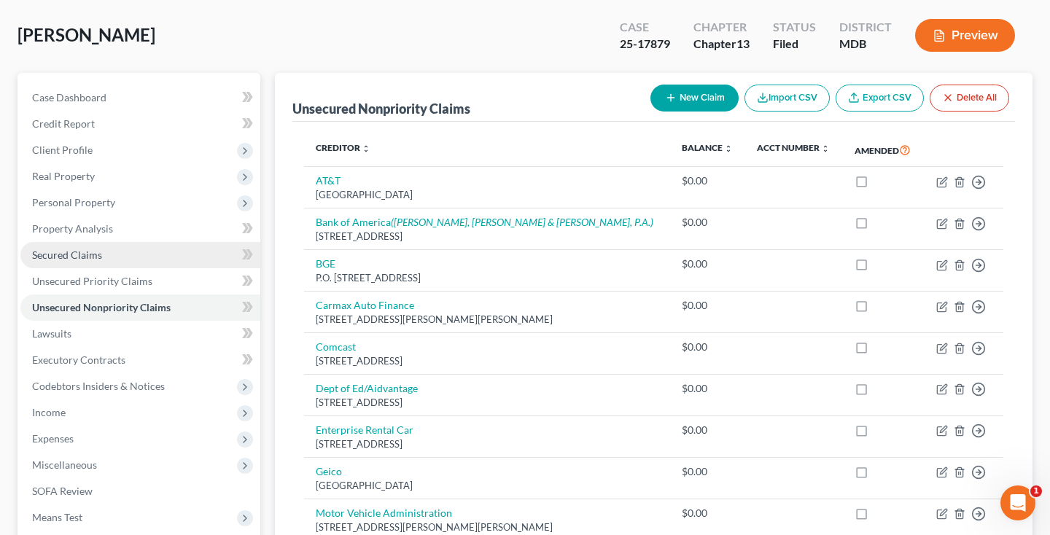
click at [104, 260] on link "Secured Claims" at bounding box center [140, 255] width 240 height 26
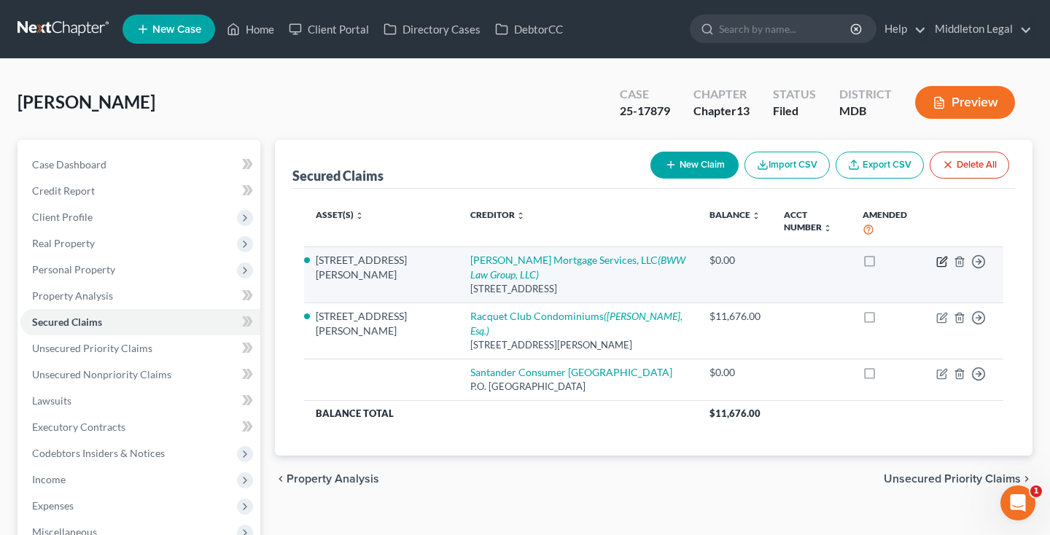
click at [945, 260] on icon "button" at bounding box center [943, 260] width 7 height 7
select select "15"
select select "5"
select select "0"
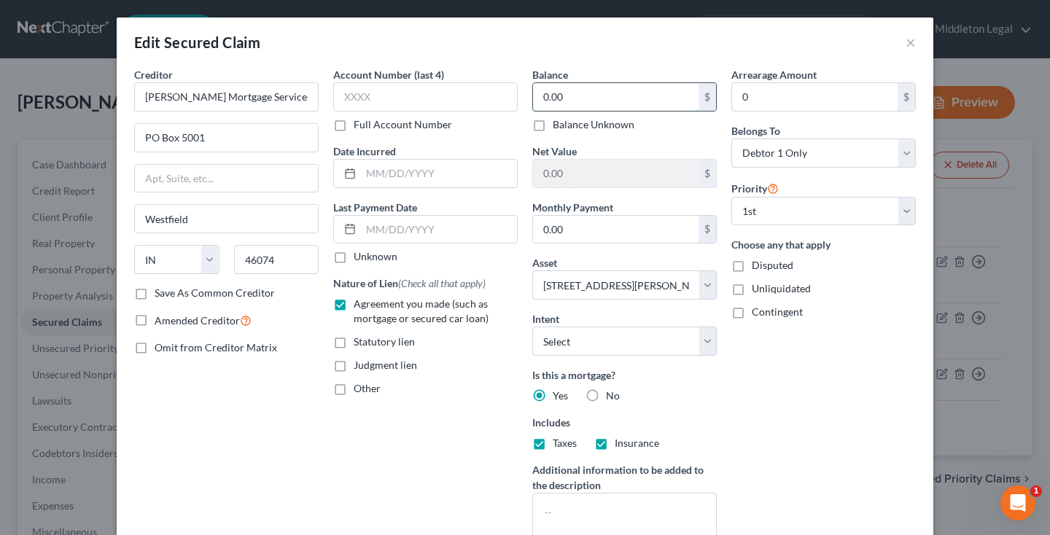
click at [576, 104] on input "0.00" at bounding box center [616, 97] width 166 height 28
paste input "49,018.31"
type input "4"
type input "126,080"
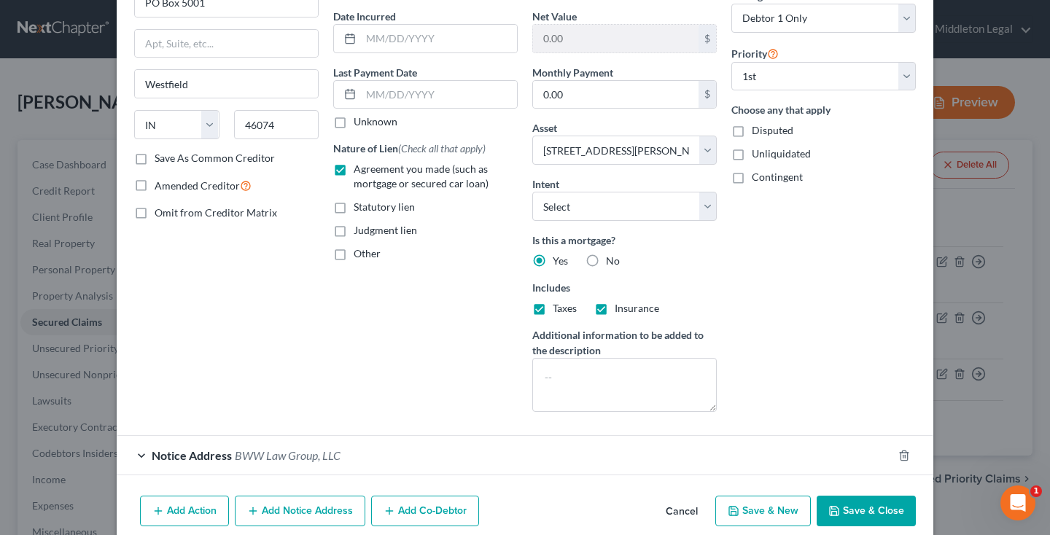
scroll to position [166, 0]
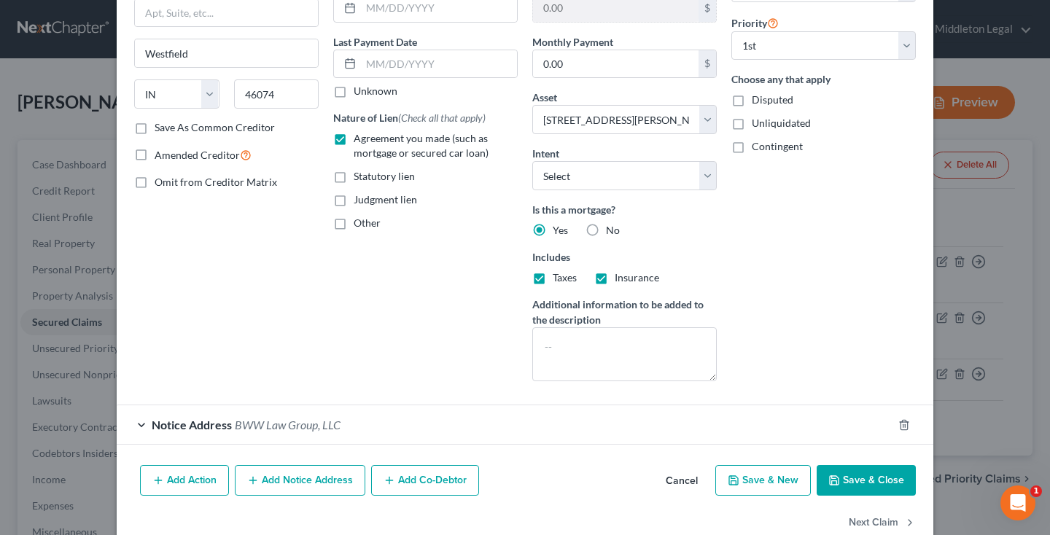
click at [862, 485] on button "Save & Close" at bounding box center [866, 480] width 99 height 31
select select
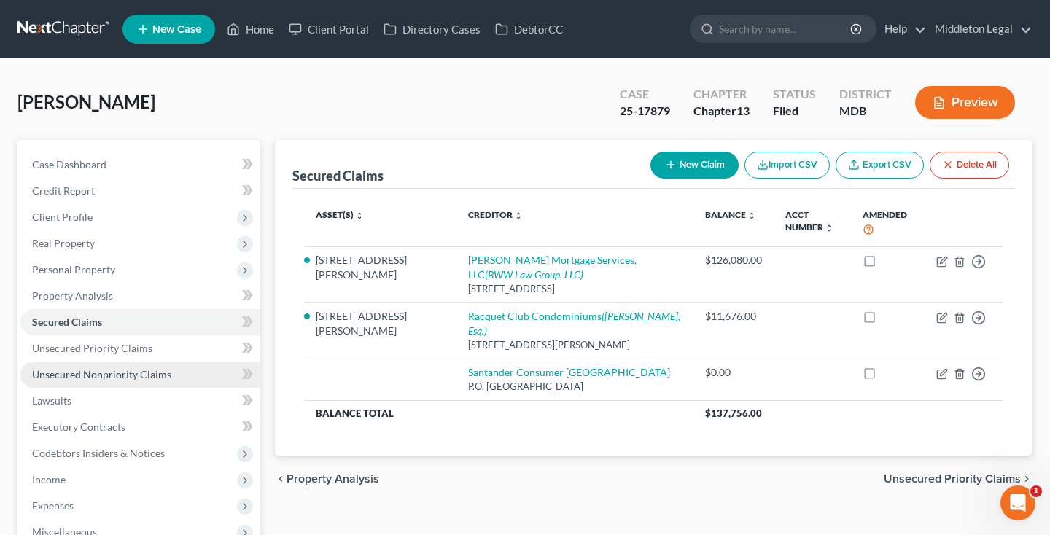
click at [144, 372] on span "Unsecured Nonpriority Claims" at bounding box center [101, 374] width 139 height 12
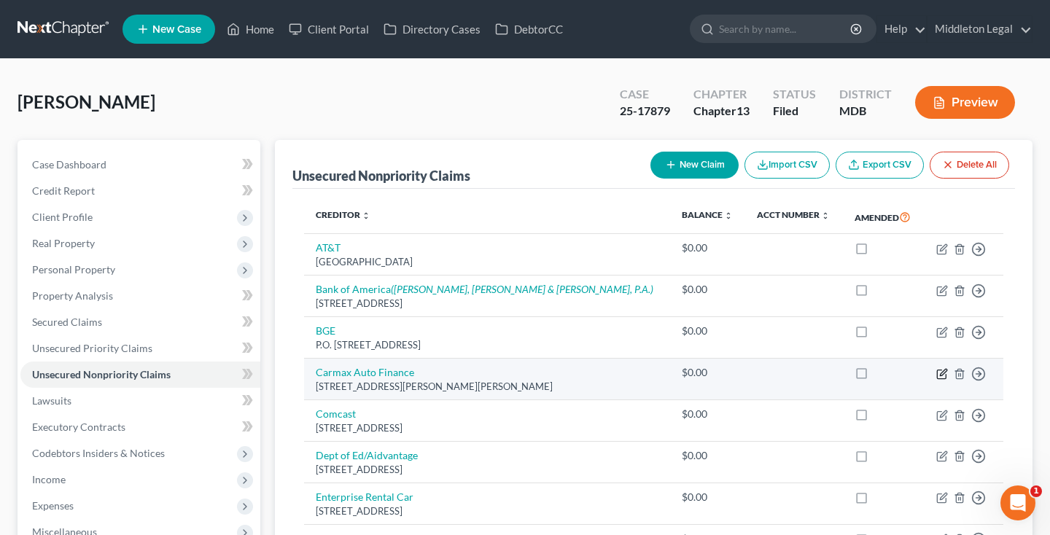
click at [946, 380] on icon "button" at bounding box center [943, 374] width 12 height 12
select select "10"
select select "0"
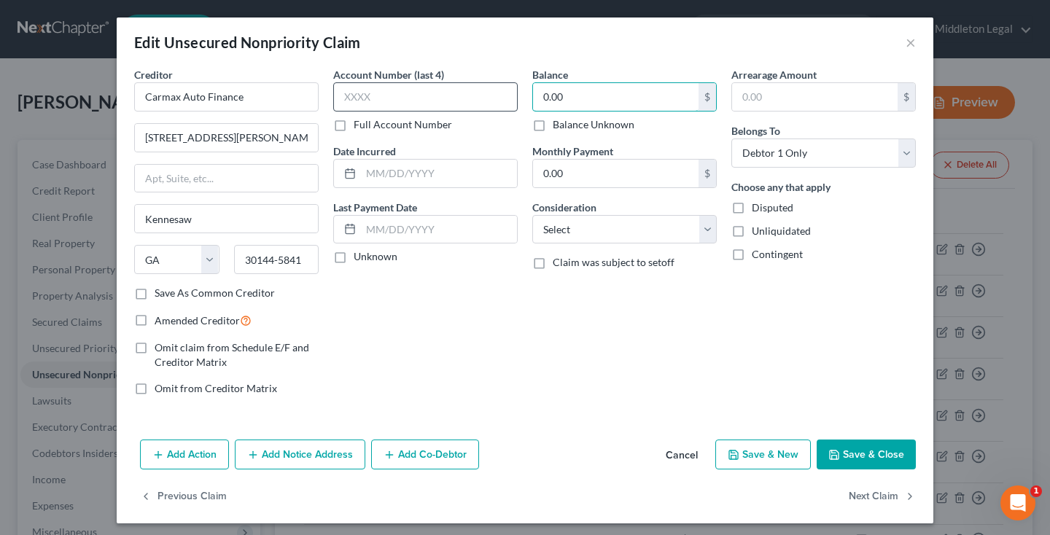
drag, startPoint x: 586, startPoint y: 91, endPoint x: 512, endPoint y: 91, distance: 73.7
click at [513, 91] on div "Creditor * Carmax Auto Finance 225 [PERSON_NAME] [PERSON_NAME] Ct Kennesaw Stat…" at bounding box center [525, 237] width 797 height 341
click at [851, 452] on button "Save & Close" at bounding box center [866, 455] width 99 height 31
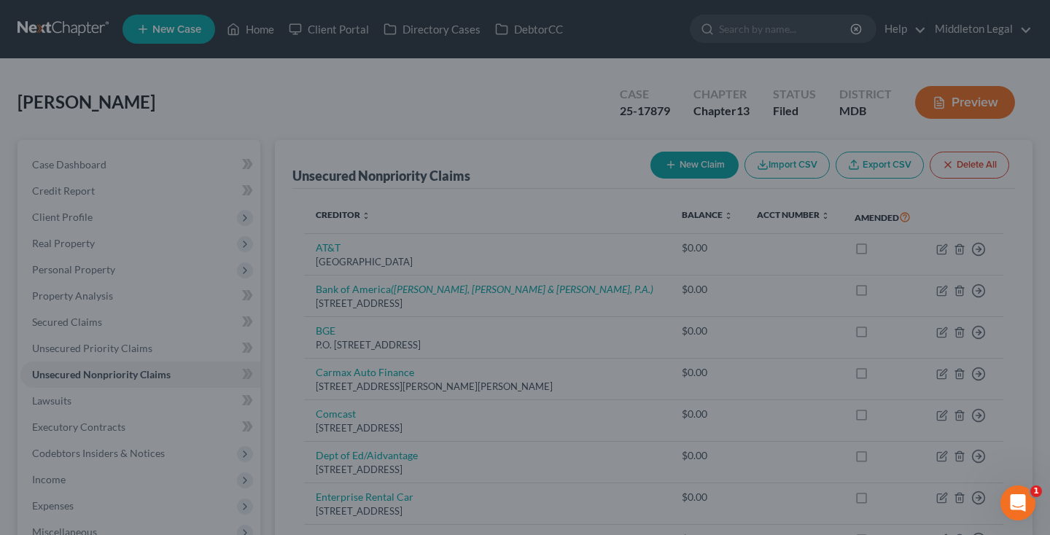
type input "36,510.00"
type input "0"
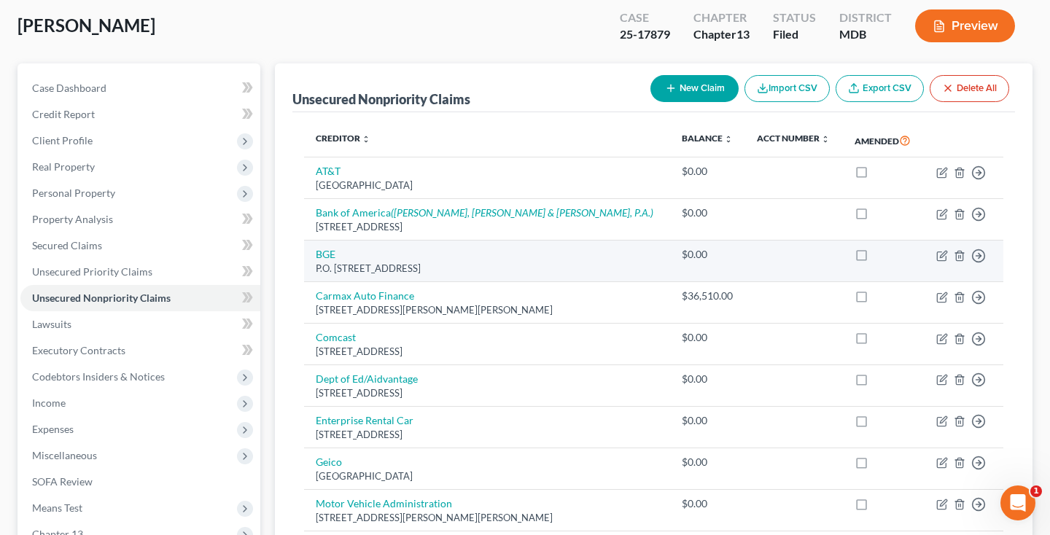
scroll to position [138, 0]
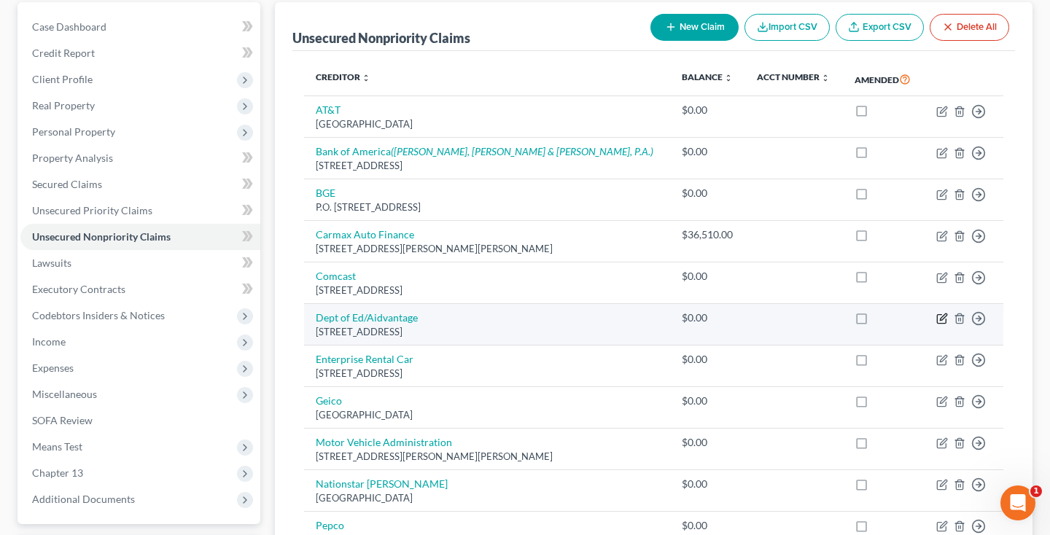
click at [942, 325] on icon "button" at bounding box center [943, 319] width 12 height 12
select select "48"
select select "0"
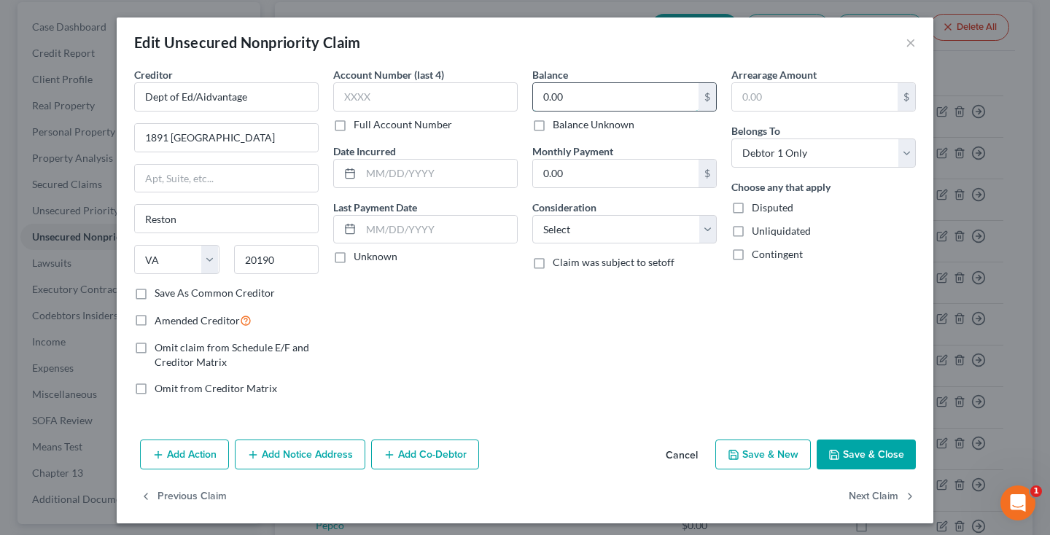
click at [560, 103] on input "0.00" at bounding box center [616, 97] width 166 height 28
click at [570, 103] on input "0.00" at bounding box center [616, 97] width 166 height 28
click at [867, 449] on button "Save & Close" at bounding box center [866, 455] width 99 height 31
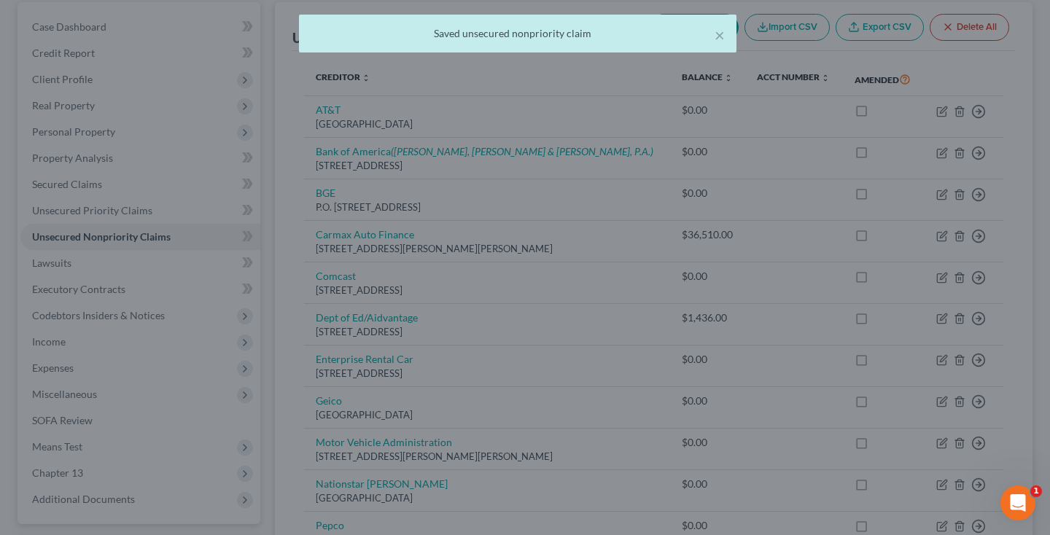
type input "1,436.00"
type input "0"
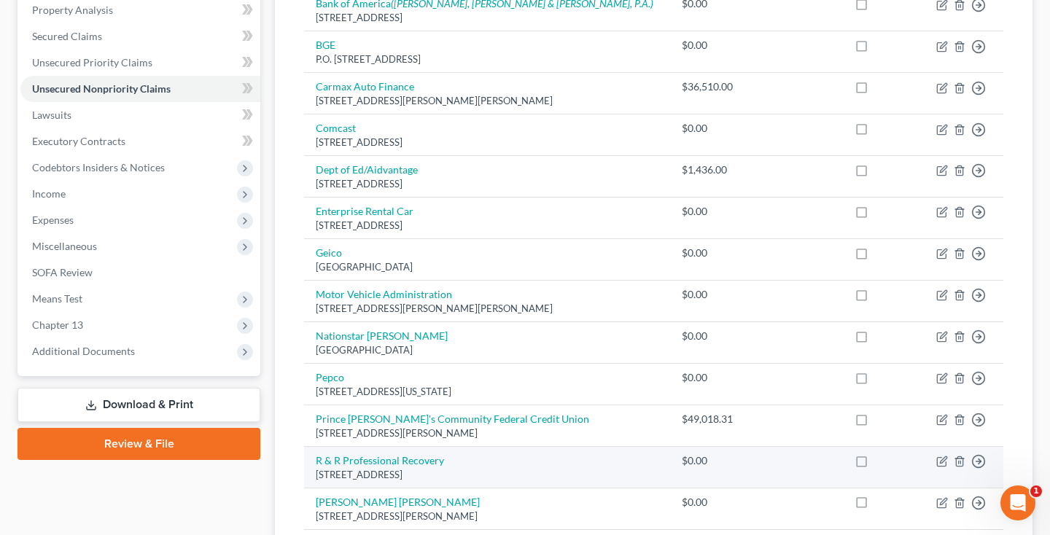
scroll to position [284, 0]
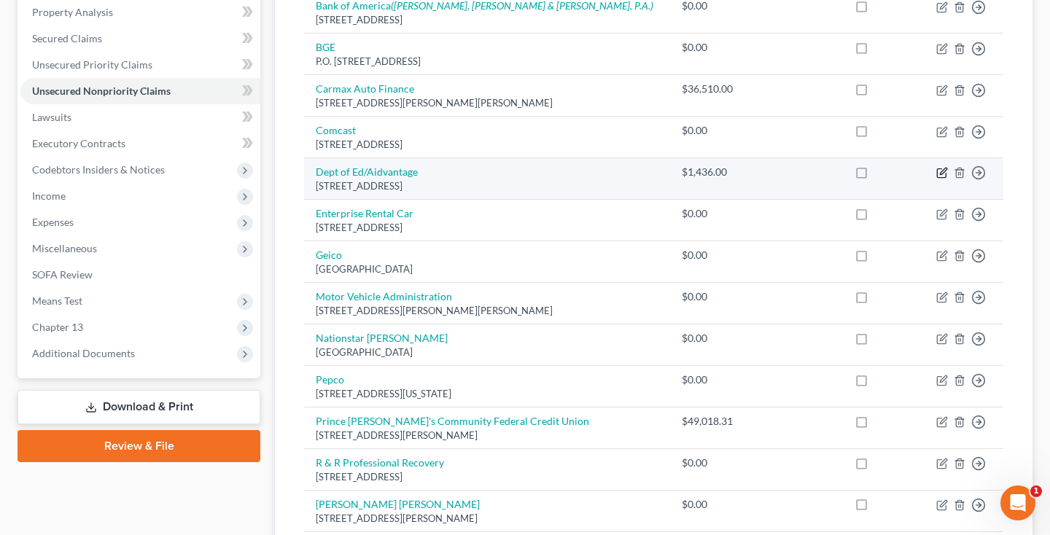
click at [941, 179] on icon "button" at bounding box center [943, 173] width 12 height 12
select select "48"
select select "0"
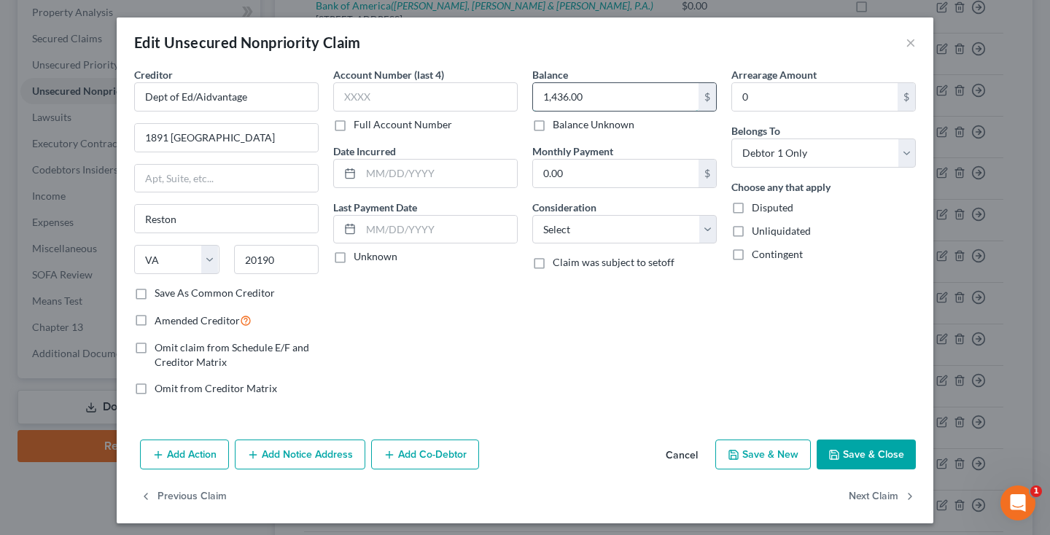
click at [594, 93] on input "1,436.00" at bounding box center [616, 97] width 166 height 28
type input "65,500"
click at [664, 211] on div "Consideration Select Cable / Satellite Services Collection Agency Credit Card D…" at bounding box center [625, 222] width 185 height 44
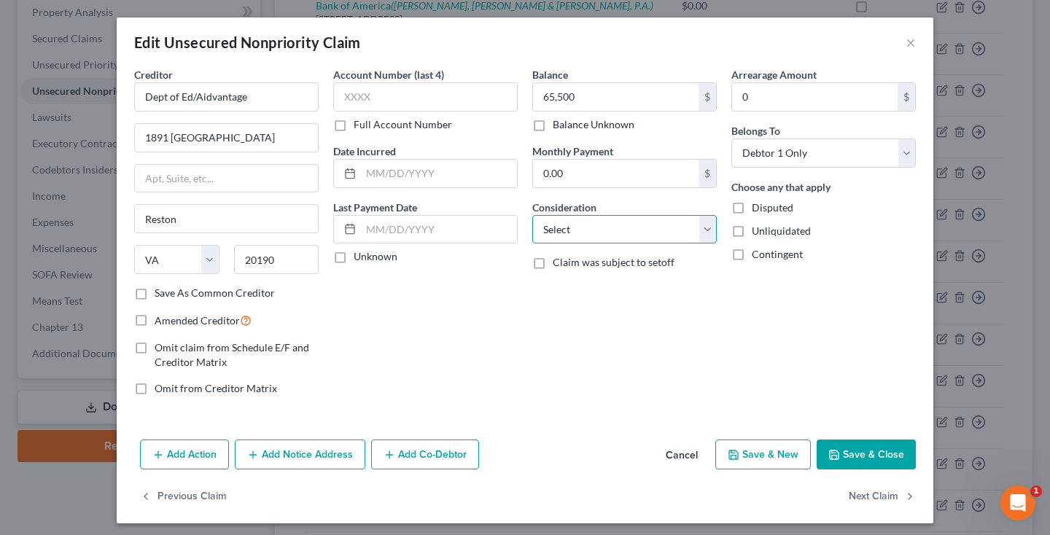
select select "17"
click at [855, 462] on button "Save & Close" at bounding box center [866, 455] width 99 height 31
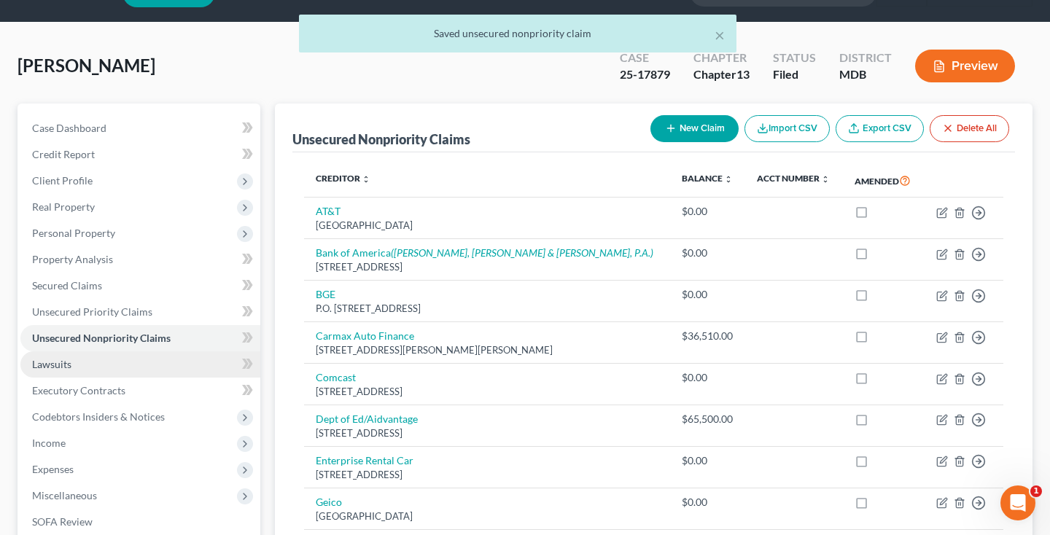
scroll to position [36, 0]
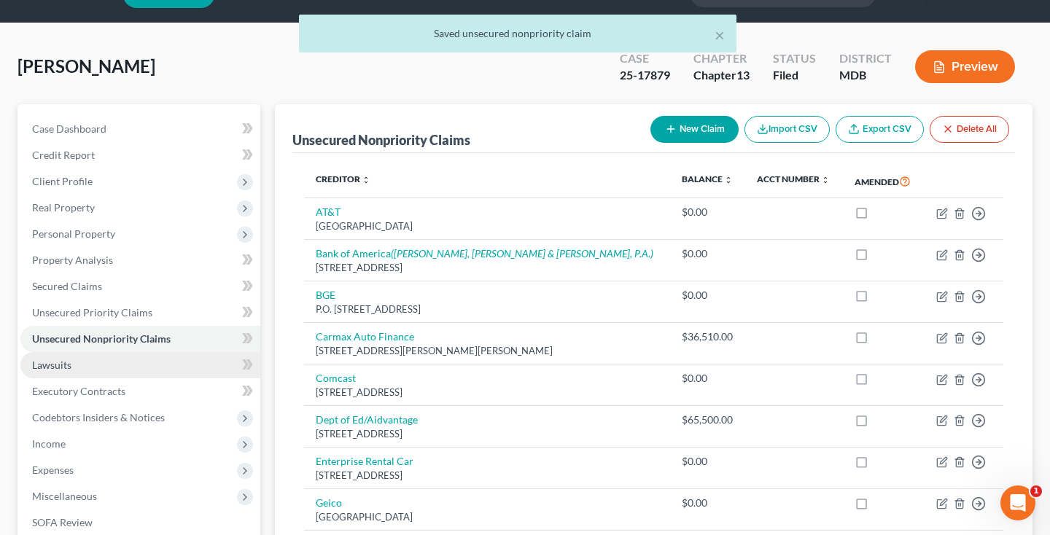
click at [85, 369] on link "Lawsuits" at bounding box center [140, 365] width 240 height 26
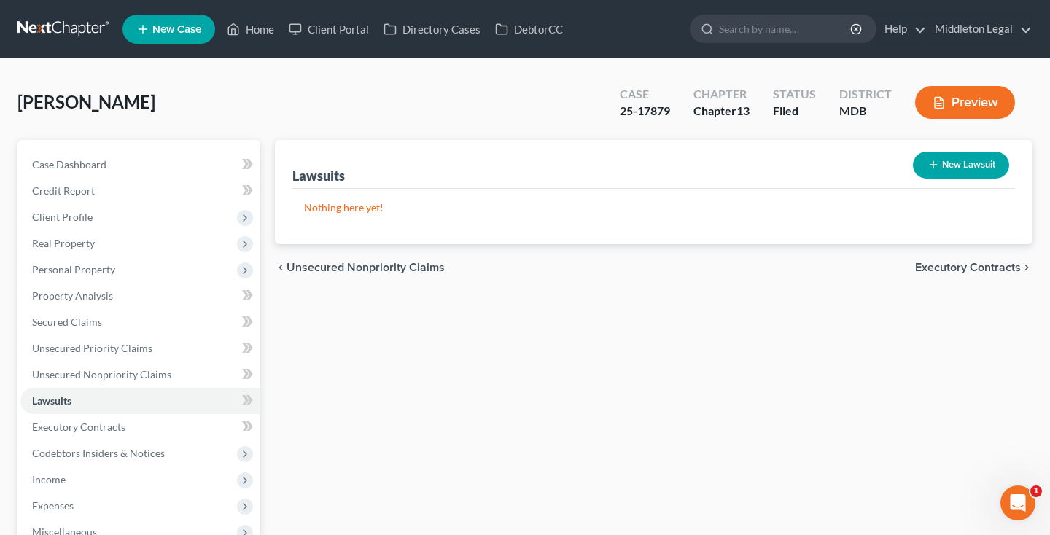
click at [980, 171] on button "New Lawsuit" at bounding box center [961, 165] width 96 height 27
select select "0"
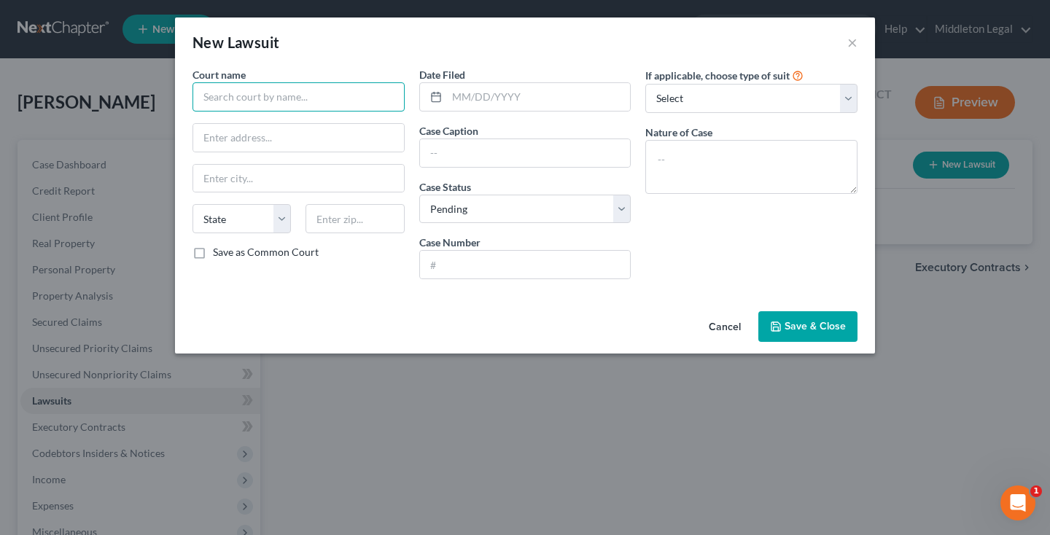
click at [351, 109] on input "text" at bounding box center [299, 96] width 212 height 29
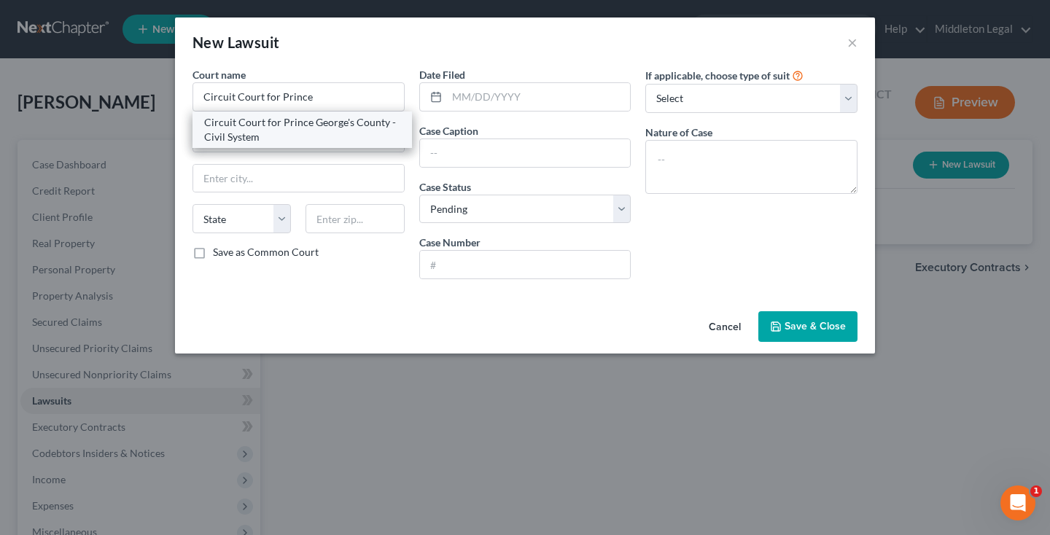
click at [314, 125] on div "Circuit Court for Prince George's County - Civil System" at bounding box center [302, 129] width 196 height 29
type input "Circuit Court for Prince George's County - Civil System"
type input "[STREET_ADDRESS]"
type input "Upper Marlboro"
select select "21"
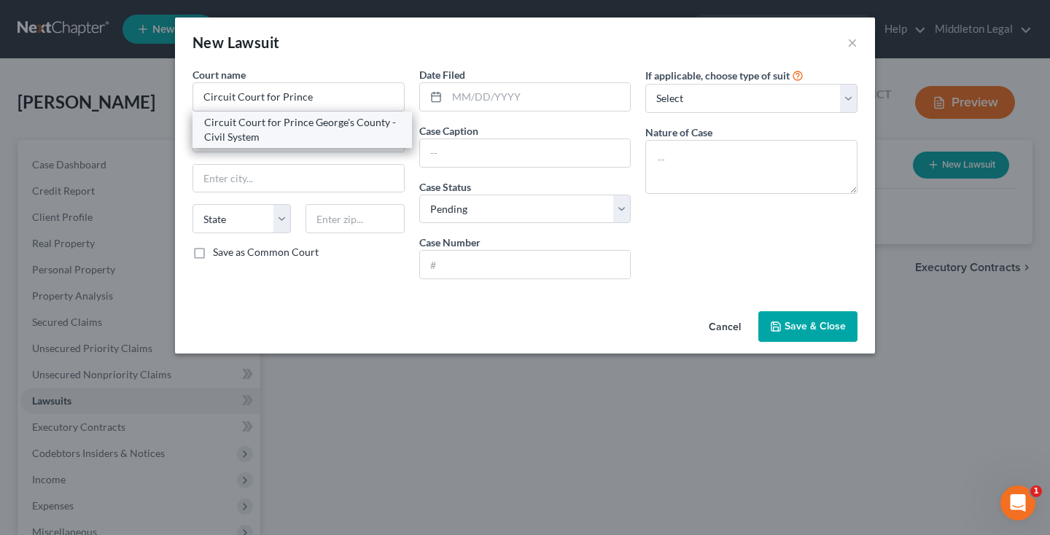
type input "20772"
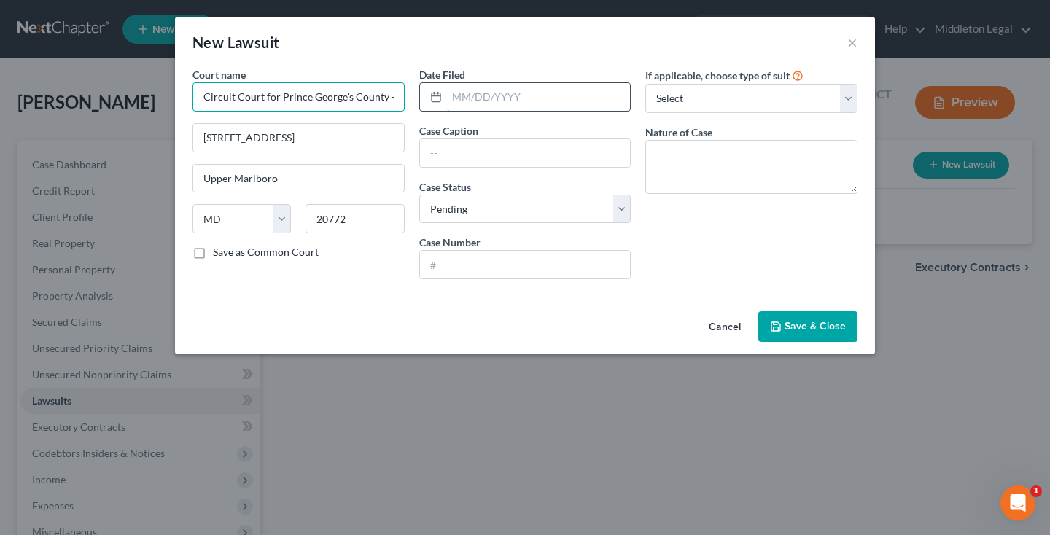
drag, startPoint x: 387, startPoint y: 97, endPoint x: 473, endPoint y: 96, distance: 85.4
click at [472, 96] on div "Court name * Circuit Court for [GEOGRAPHIC_DATA][PERSON_NAME] - Civil System [S…" at bounding box center [525, 179] width 680 height 224
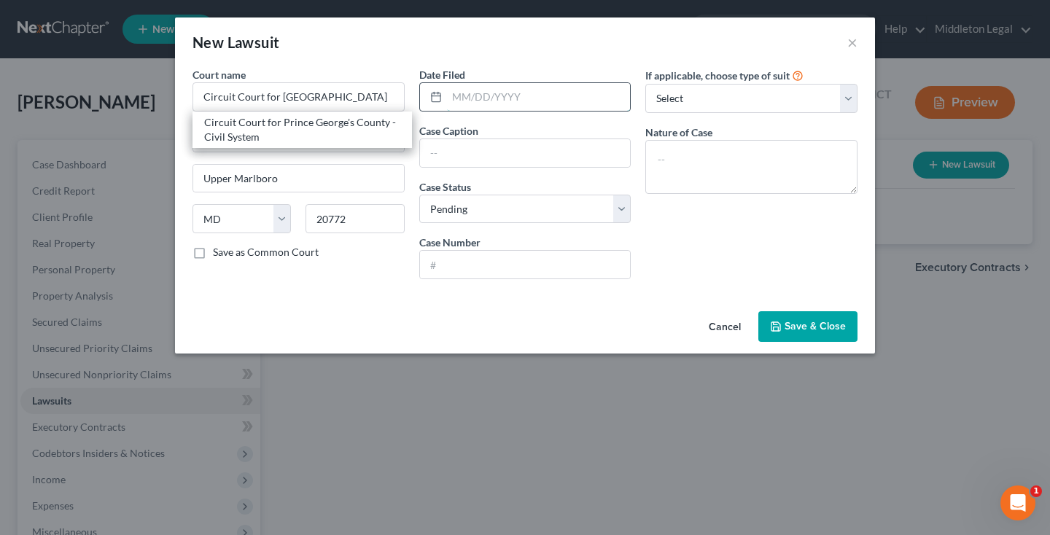
click at [522, 107] on input "text" at bounding box center [539, 97] width 184 height 28
type input "Circuit Court for [GEOGRAPHIC_DATA]"
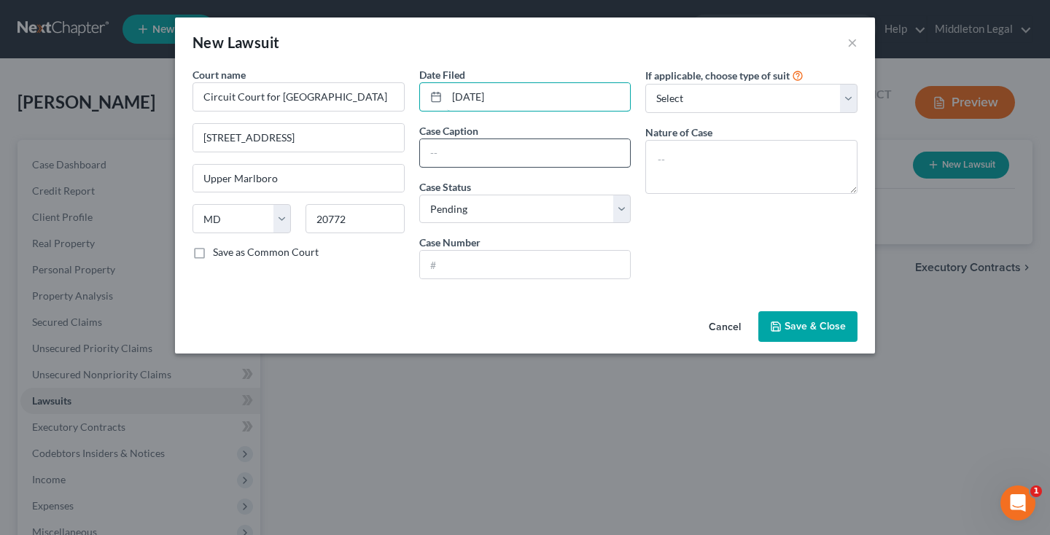
type input "[DATE]"
click at [457, 148] on input "text" at bounding box center [525, 153] width 211 height 28
paste input "[PERSON_NAME], et al. vs. [PERSON_NAME]"
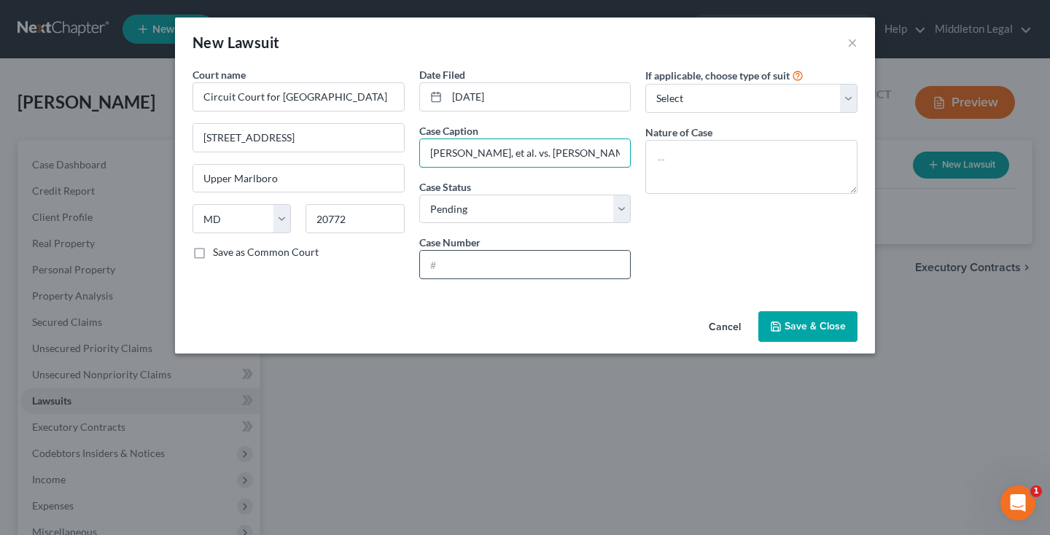
type input "[PERSON_NAME], et al. vs. [PERSON_NAME]"
click at [465, 271] on input "text" at bounding box center [525, 265] width 211 height 28
paste input "C-16-CV-25-004534"
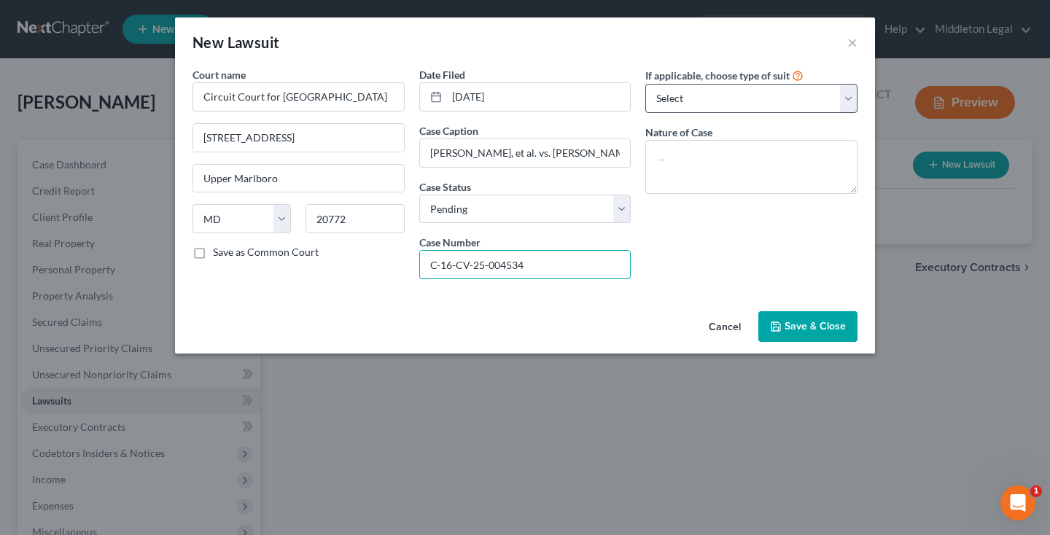
type input "C-16-CV-25-004534"
select select "2"
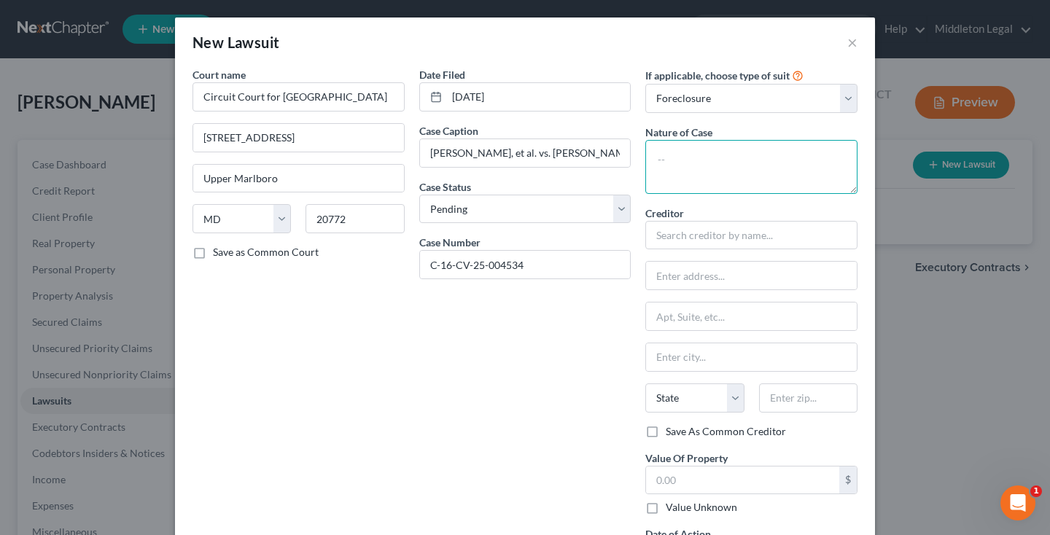
click at [696, 159] on textarea at bounding box center [752, 167] width 212 height 54
paste textarea "Foreclosure - Residential"
type textarea "Foreclosure - Residential"
click at [737, 252] on div "Creditor * State [US_STATE] AK AR AZ CA CO [GEOGRAPHIC_DATA] DE DC [GEOGRAPHIC_…" at bounding box center [752, 315] width 212 height 219
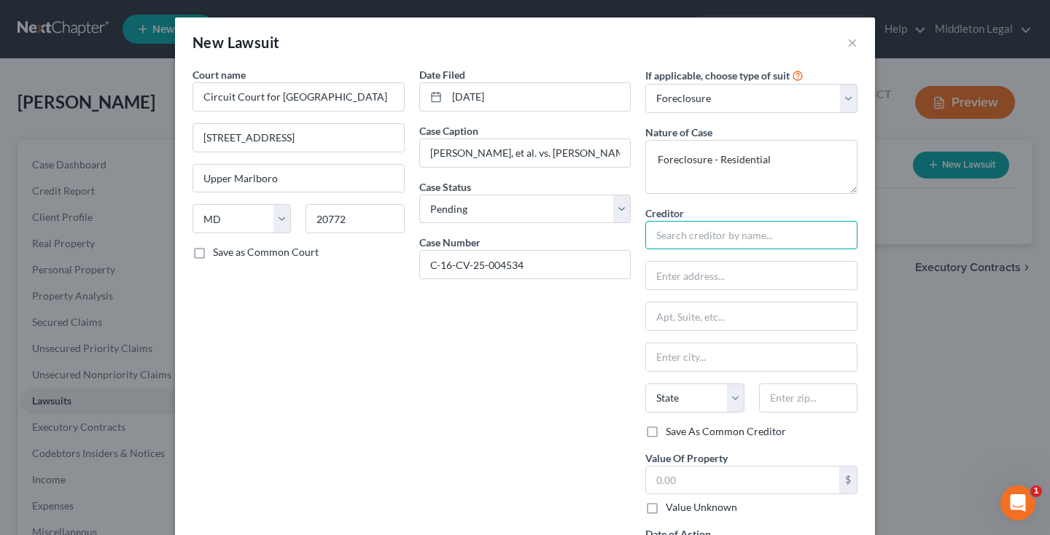
click at [737, 245] on input "text" at bounding box center [752, 235] width 212 height 29
type input "[PERSON_NAME]"
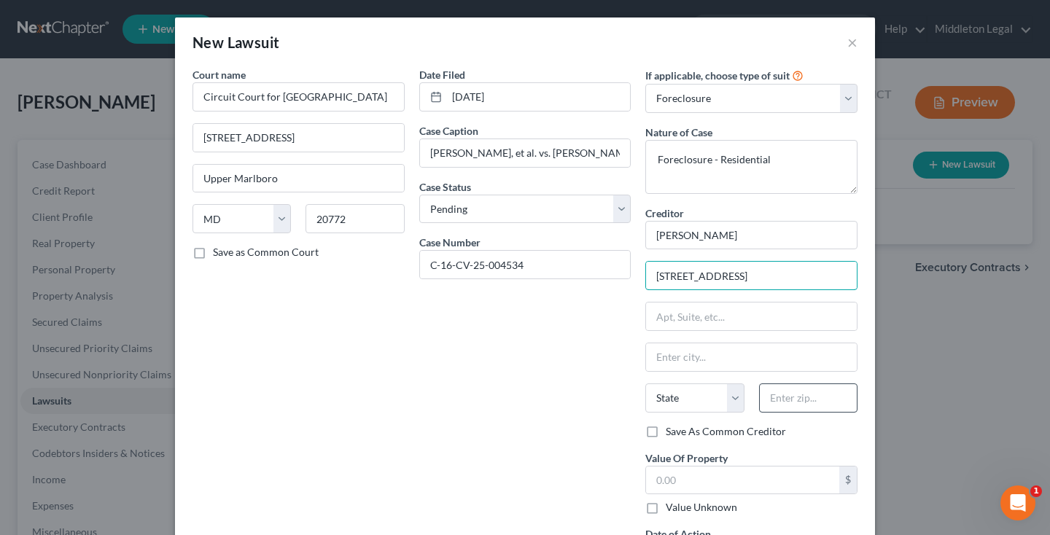
type input "[STREET_ADDRESS]"
type input "20852"
type input "[GEOGRAPHIC_DATA]"
select select "21"
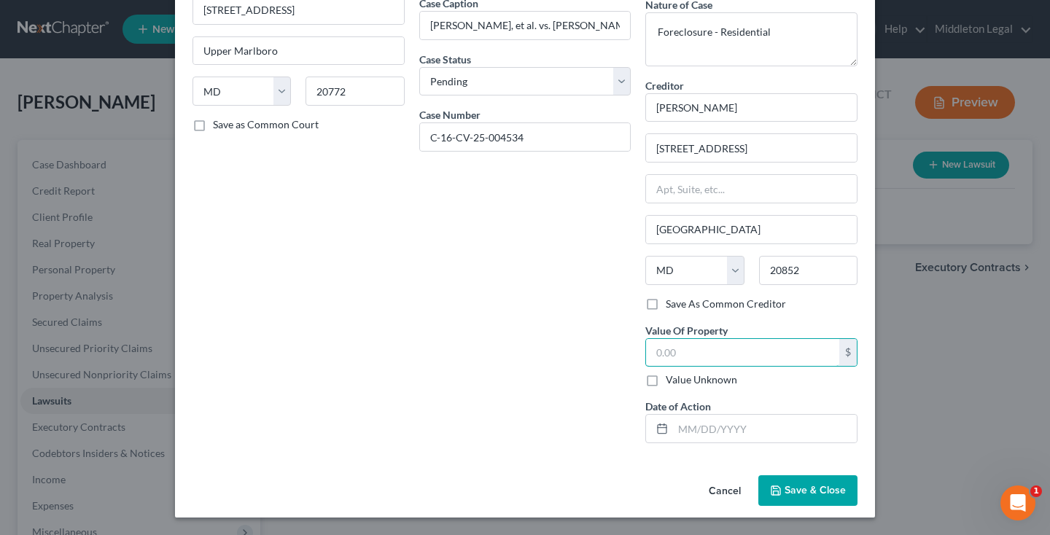
scroll to position [127, 0]
click at [802, 499] on button "Save & Close" at bounding box center [808, 491] width 99 height 31
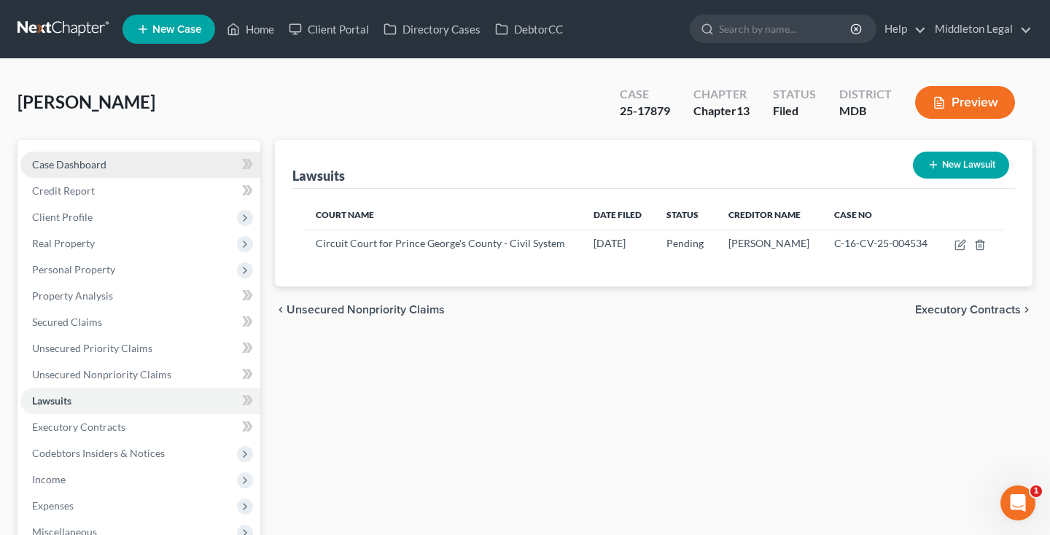
click at [129, 170] on link "Case Dashboard" at bounding box center [140, 165] width 240 height 26
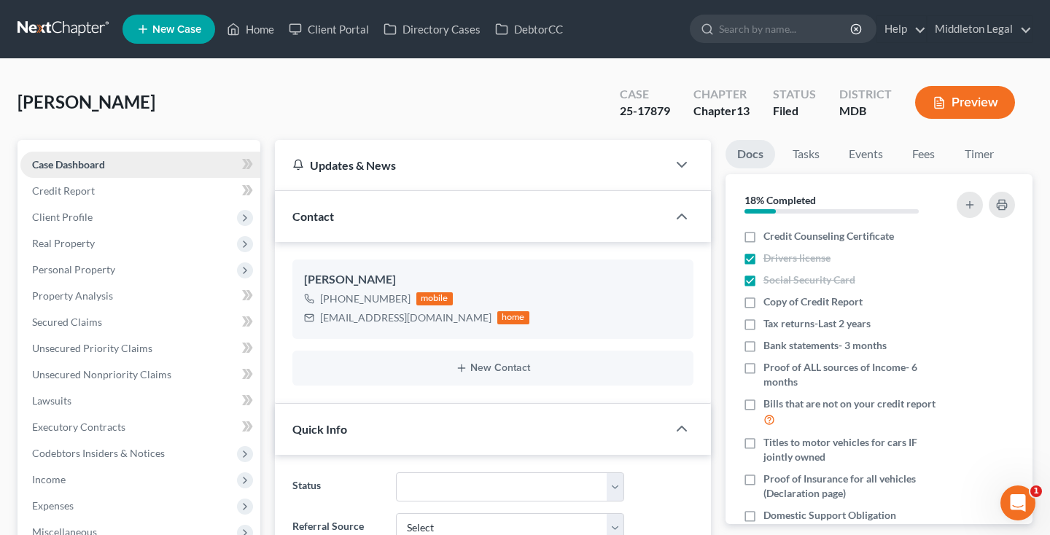
scroll to position [296, 0]
click at [764, 243] on label "Credit Counseling Certificate" at bounding box center [829, 236] width 131 height 15
click at [770, 239] on input "Credit Counseling Certificate" at bounding box center [774, 233] width 9 height 9
checkbox input "true"
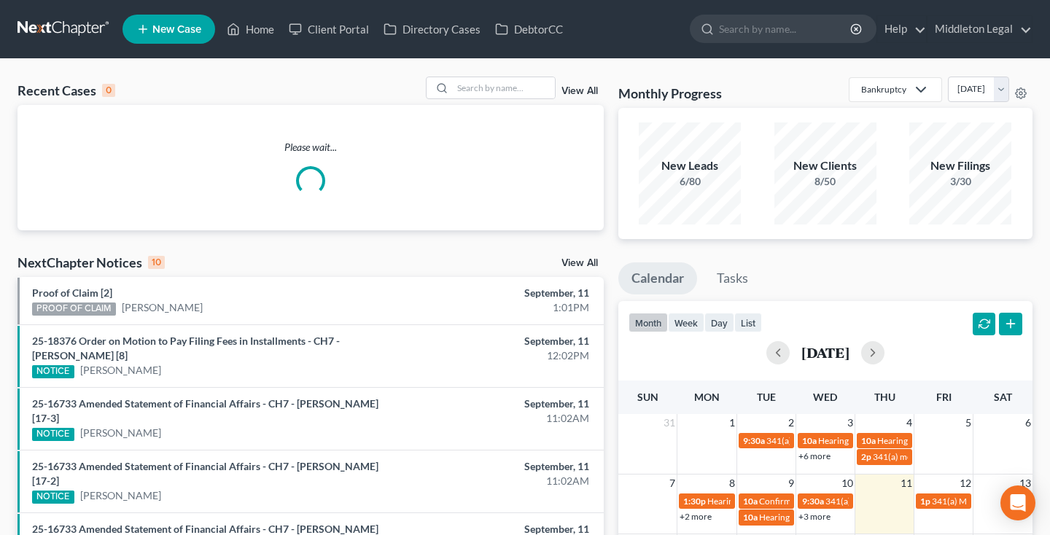
click at [574, 93] on link "View All" at bounding box center [580, 91] width 36 height 10
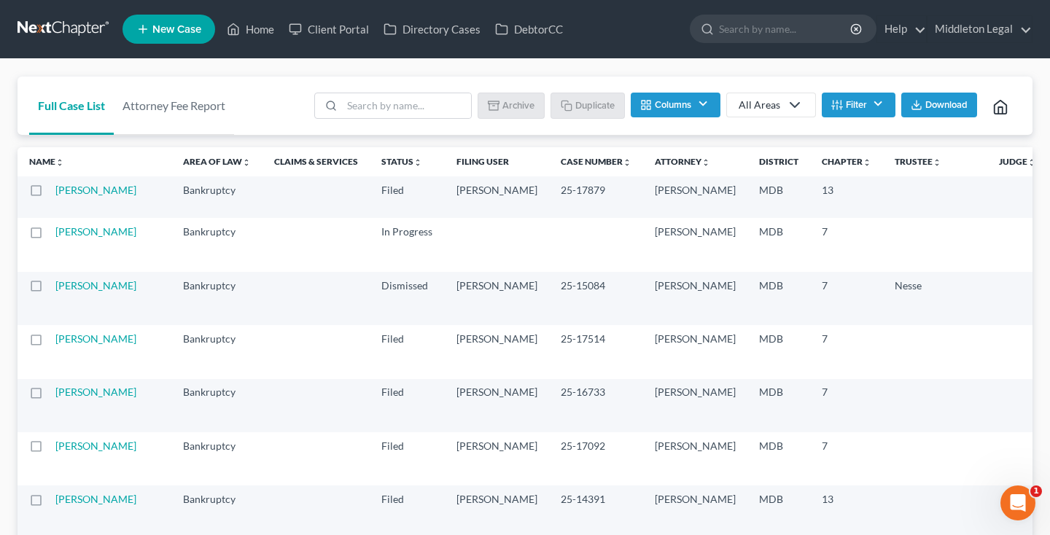
click at [872, 99] on button "Filter" at bounding box center [859, 105] width 74 height 25
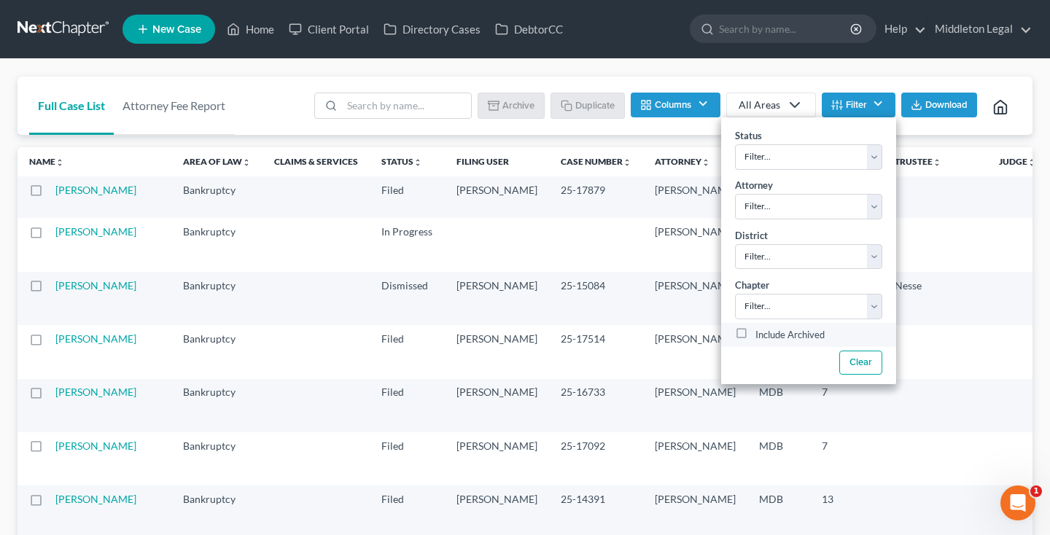
click at [756, 336] on label "Include Archived" at bounding box center [790, 336] width 69 height 18
click at [762, 336] on input "Include Archived" at bounding box center [766, 331] width 9 height 9
checkbox input "true"
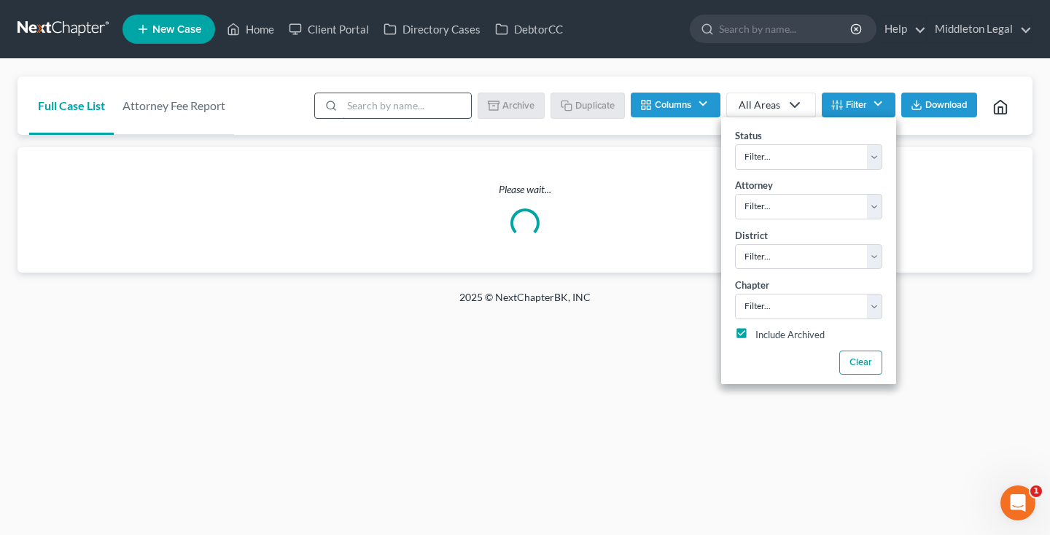
click at [427, 115] on input "search" at bounding box center [406, 105] width 129 height 25
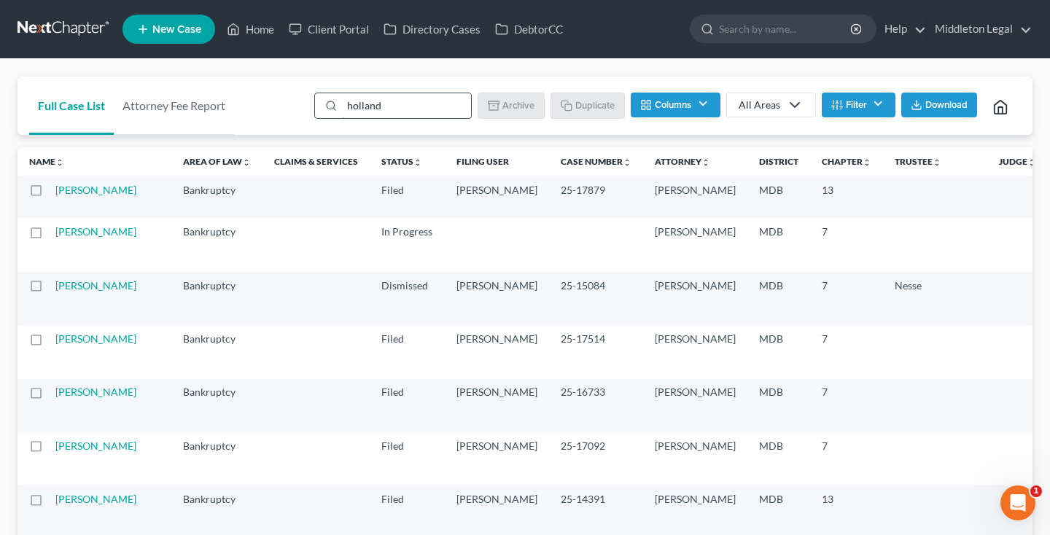
type input "holland"
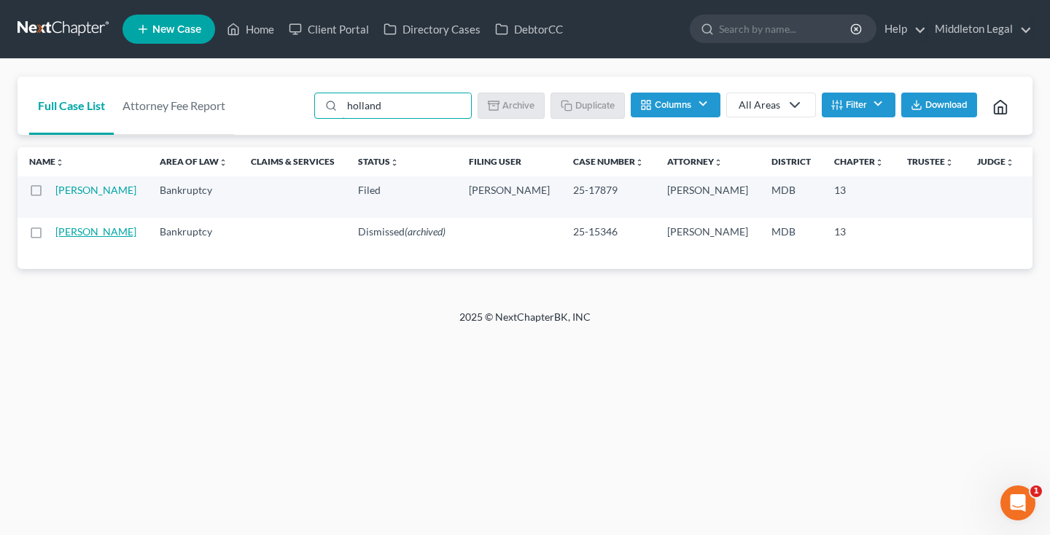
click at [67, 238] on link "[PERSON_NAME]" at bounding box center [95, 231] width 81 height 12
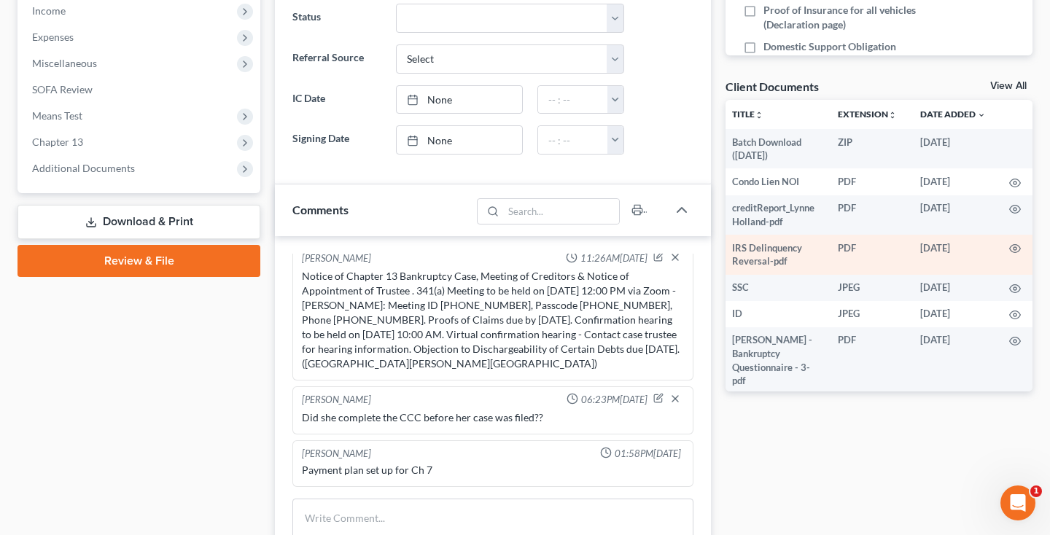
scroll to position [0, 7]
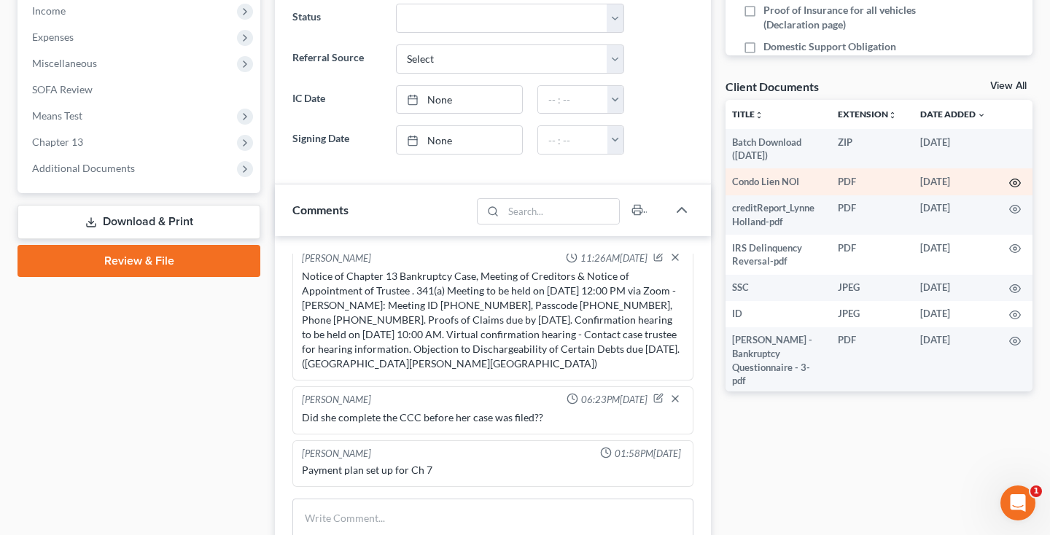
click at [1012, 184] on icon "button" at bounding box center [1015, 183] width 11 height 8
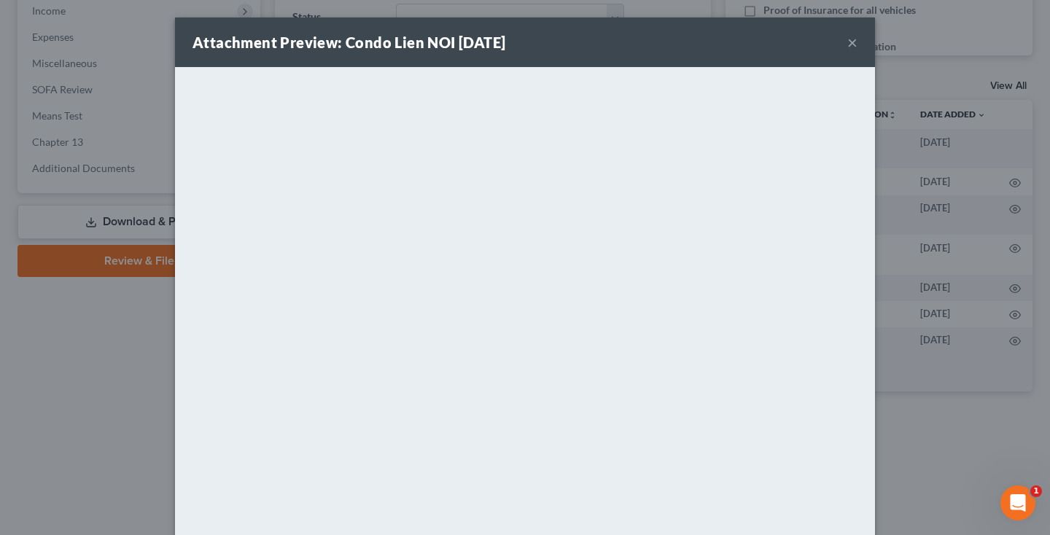
scroll to position [0, 0]
click at [852, 43] on button "×" at bounding box center [853, 43] width 10 height 18
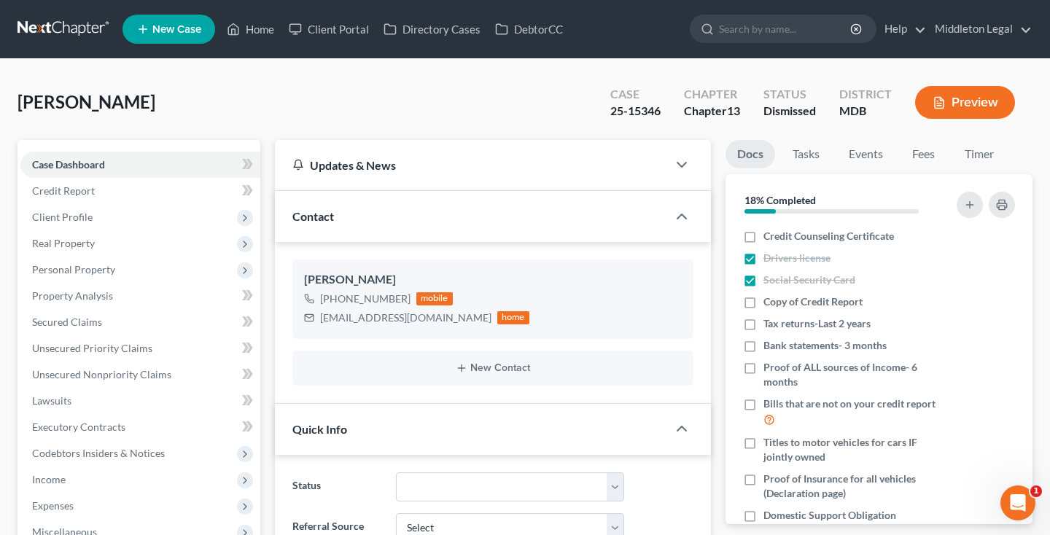
click at [63, 28] on link at bounding box center [64, 29] width 93 height 26
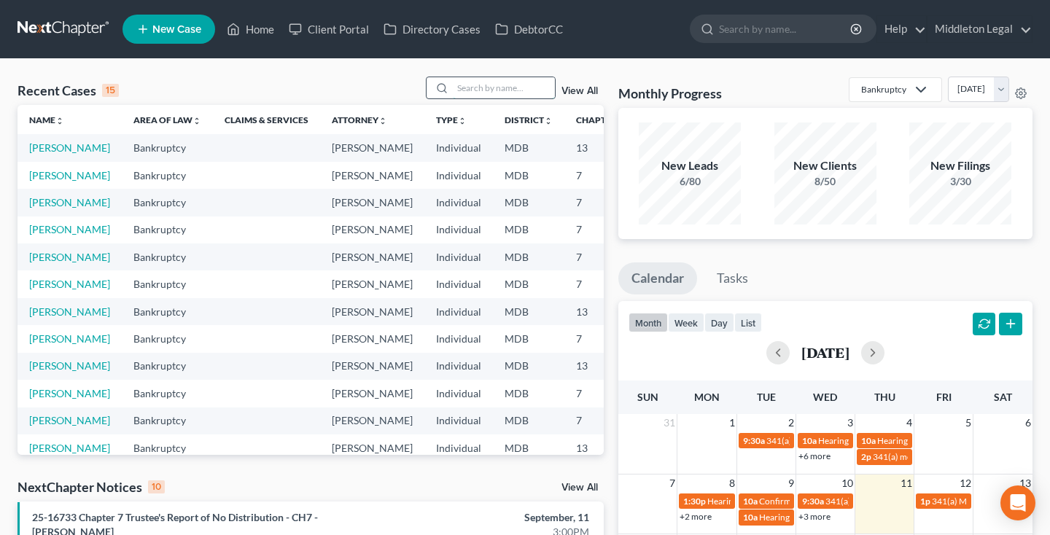
click at [519, 90] on input "search" at bounding box center [504, 87] width 102 height 21
type input "rogers"
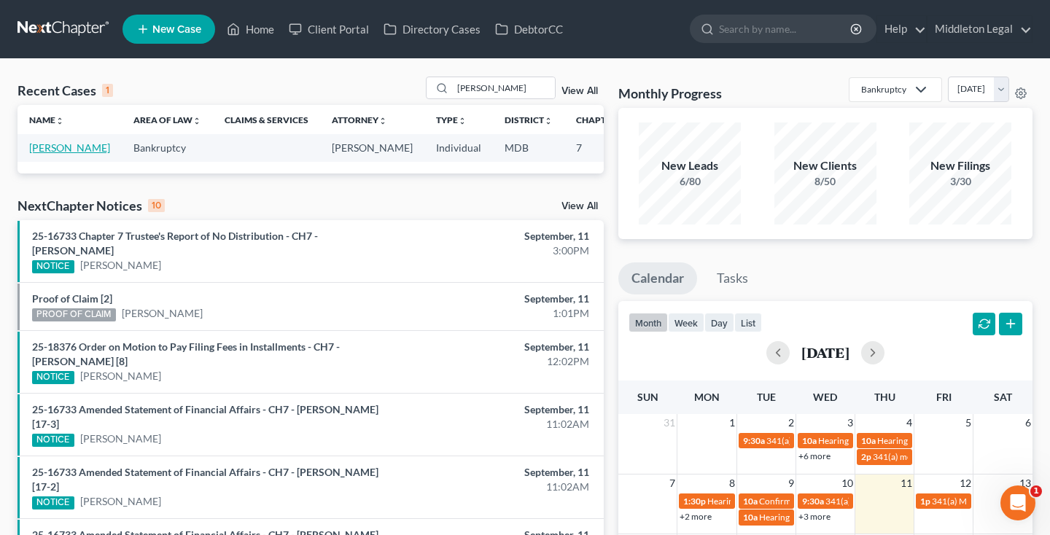
click at [43, 154] on link "Rogers, Danielle" at bounding box center [69, 148] width 81 height 12
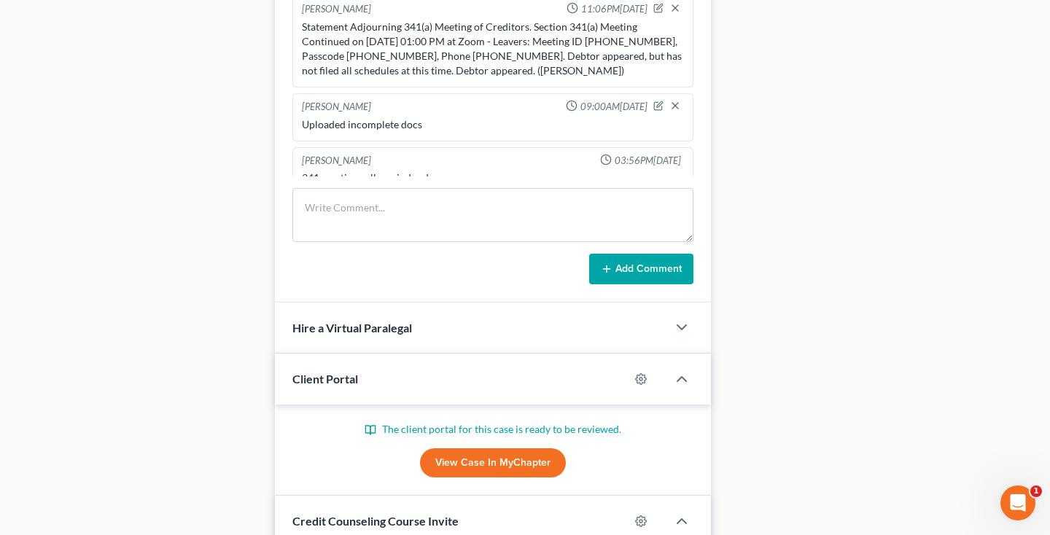
scroll to position [923, 0]
